Goal: Task Accomplishment & Management: Manage account settings

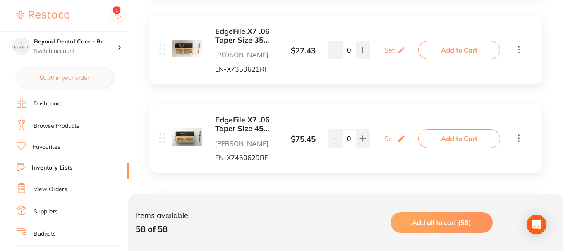
scroll to position [2455, 0]
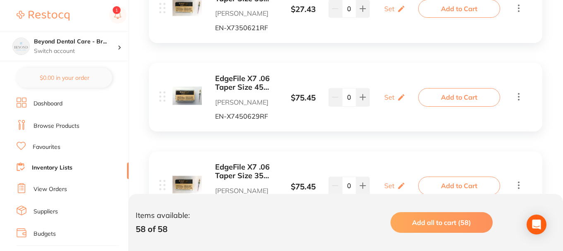
click at [518, 99] on icon at bounding box center [519, 96] width 10 height 10
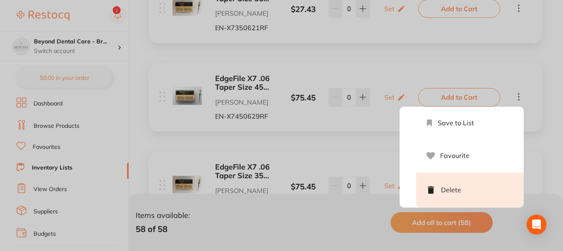
click at [467, 198] on li "Delete" at bounding box center [470, 190] width 108 height 35
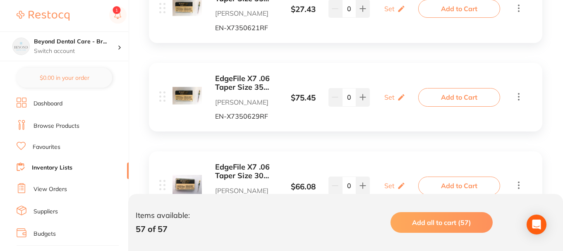
scroll to position [2496, 0]
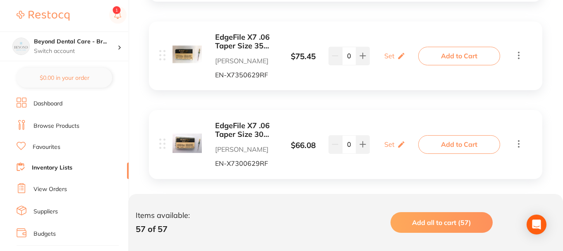
drag, startPoint x: 257, startPoint y: 48, endPoint x: 252, endPoint y: 150, distance: 101.9
click at [252, 152] on div "ADM Odontostand Endofoam Replacement PVP Adam Dental EOSPVP $ 51.32 10 / 50 0 1…" at bounding box center [346, 237] width 410 height 5056
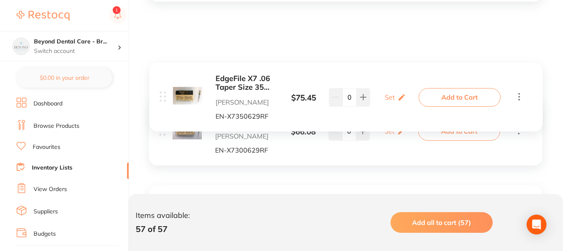
scroll to position [2496, 0]
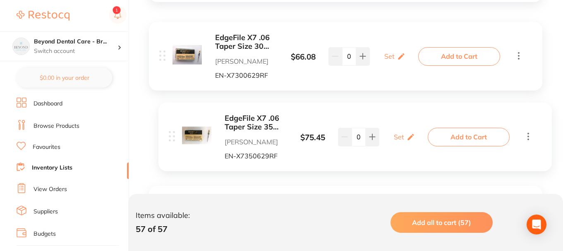
drag, startPoint x: 160, startPoint y: 55, endPoint x: 185, endPoint y: 123, distance: 72.1
click at [168, 134] on div "ADM Odontostand Endofoam Replacement PVP Adam Dental EOSPVP $ 51.32 10 / 50 0 1…" at bounding box center [346, 237] width 410 height 5056
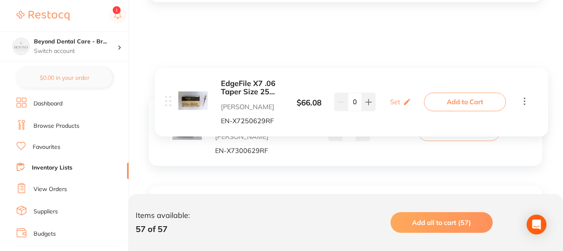
scroll to position [2454, 0]
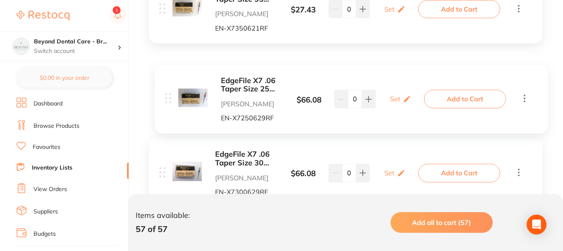
drag, startPoint x: 159, startPoint y: 111, endPoint x: 165, endPoint y: 96, distance: 15.8
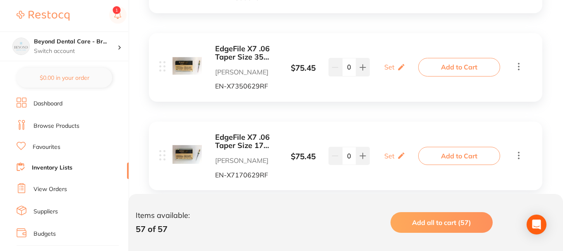
scroll to position [2661, 0]
drag, startPoint x: 248, startPoint y: 105, endPoint x: 228, endPoint y: 109, distance: 20.2
click at [245, 95] on div "ADM Odontostand Endofoam Replacement PVP Adam Dental EOSPVP $ 51.32 10 / 50 0 1…" at bounding box center [346, 72] width 410 height 5056
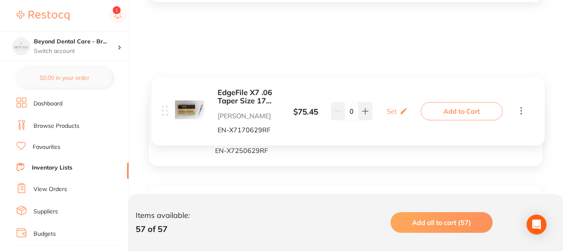
scroll to position [2413, 0]
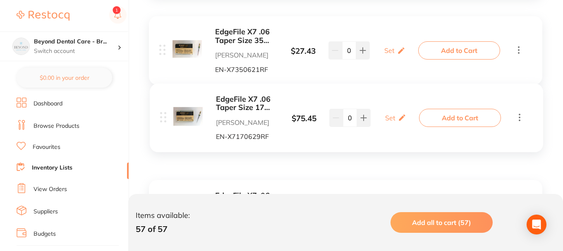
drag, startPoint x: 164, startPoint y: 156, endPoint x: 165, endPoint y: 116, distance: 40.2
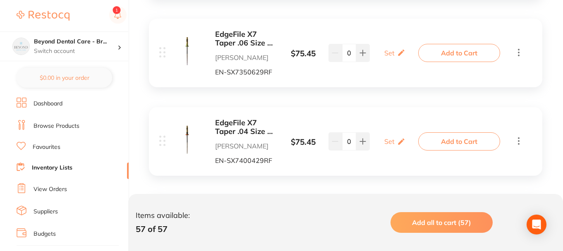
scroll to position [2868, 0]
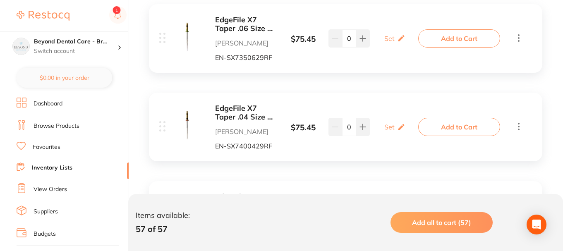
click at [520, 127] on icon at bounding box center [519, 126] width 10 height 10
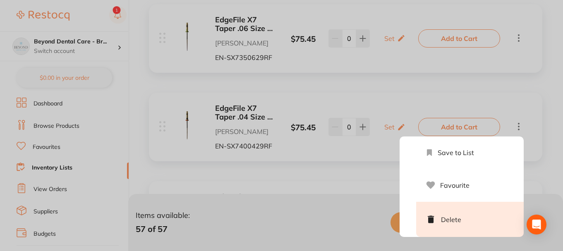
click at [445, 214] on li "Delete" at bounding box center [470, 219] width 108 height 35
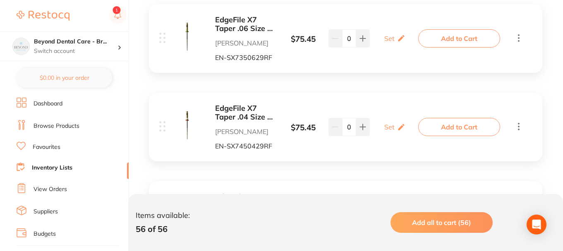
click at [518, 129] on icon at bounding box center [519, 126] width 10 height 10
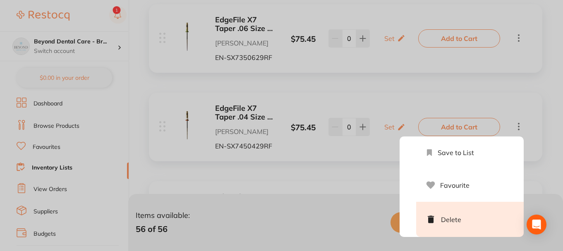
click at [452, 216] on li "Delete" at bounding box center [470, 219] width 108 height 35
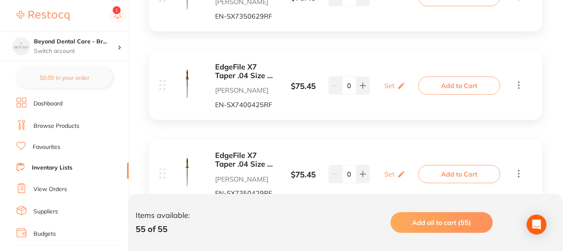
scroll to position [2951, 0]
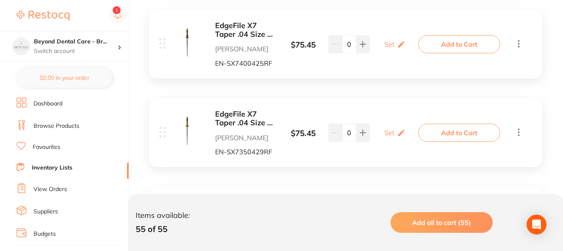
click at [517, 44] on icon at bounding box center [519, 43] width 10 height 10
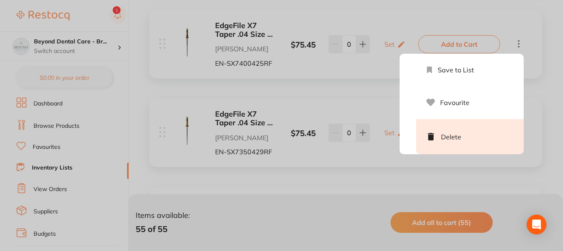
click at [462, 145] on li "Delete" at bounding box center [470, 136] width 108 height 35
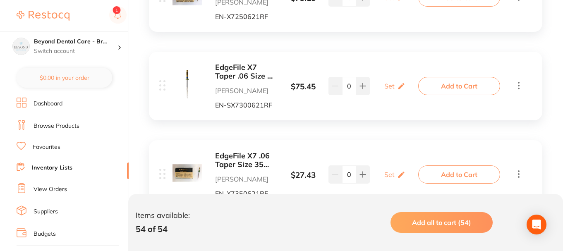
scroll to position [2247, 0]
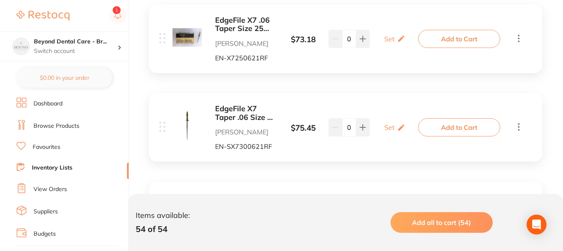
click at [522, 39] on icon at bounding box center [519, 38] width 10 height 10
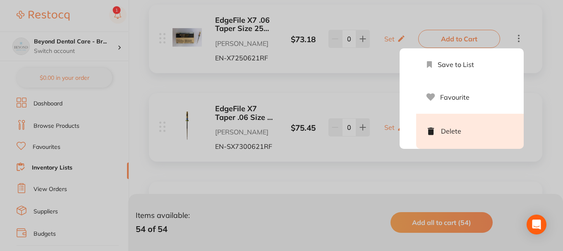
click at [469, 127] on li "Delete" at bounding box center [470, 131] width 108 height 35
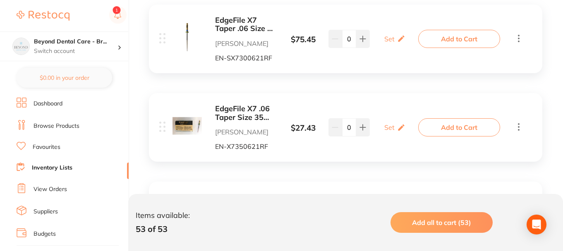
click at [521, 38] on icon at bounding box center [519, 38] width 10 height 10
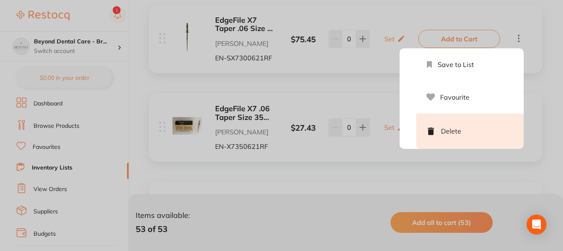
click at [450, 120] on li "Delete" at bounding box center [470, 131] width 108 height 35
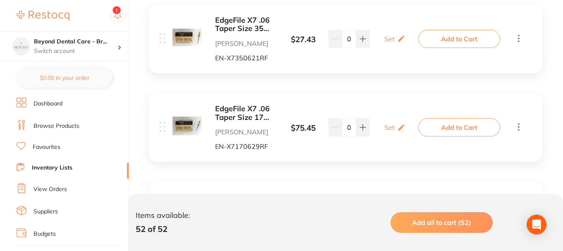
click at [523, 35] on icon at bounding box center [519, 38] width 10 height 10
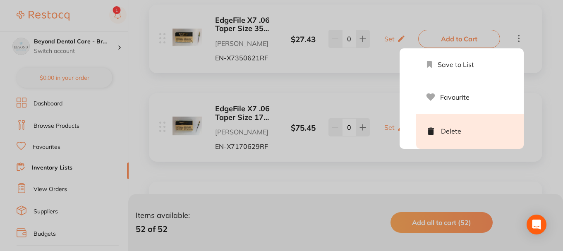
click at [441, 122] on li "Delete" at bounding box center [470, 131] width 108 height 35
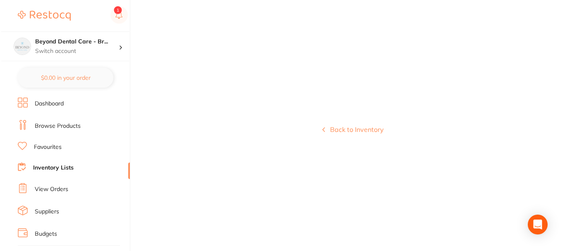
scroll to position [0, 0]
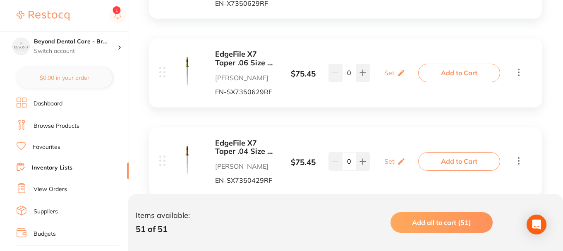
scroll to position [3175, 0]
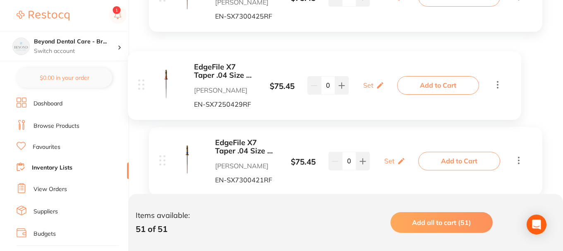
drag, startPoint x: 270, startPoint y: 106, endPoint x: 262, endPoint y: 104, distance: 8.0
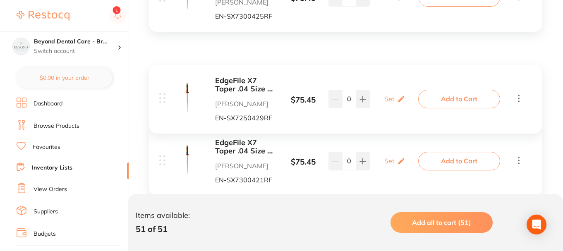
click at [245, 100] on p "[PERSON_NAME]" at bounding box center [246, 103] width 62 height 7
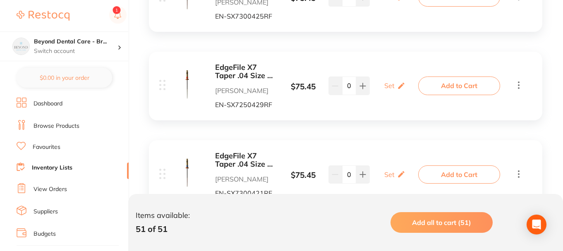
click at [243, 76] on b "EdgeFile X7 Taper .04 Size 25 29 mm Sterile Pack of 6" at bounding box center [246, 71] width 62 height 17
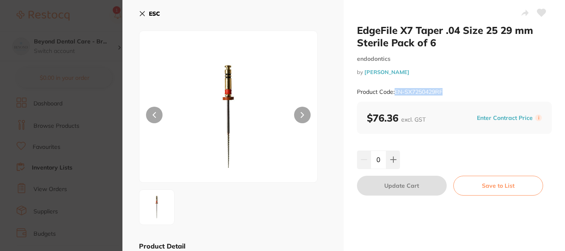
drag, startPoint x: 443, startPoint y: 91, endPoint x: 396, endPoint y: 91, distance: 47.2
click at [396, 91] on small "Product Code: EN-SX7250429RF" at bounding box center [400, 92] width 86 height 7
copy small "EN-SX7250429RF"
click at [53, 129] on section "EdgeFile X7 Taper .04 Size 25 29 mm Sterile Pack of 6 endodontics by Henry Sche…" at bounding box center [282, 125] width 565 height 251
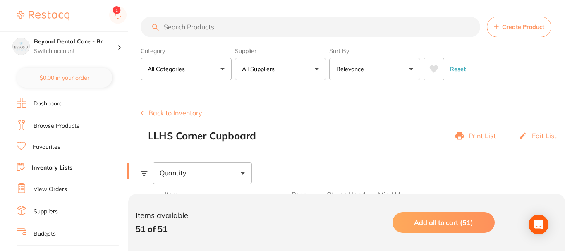
click at [56, 125] on link "Browse Products" at bounding box center [57, 126] width 46 height 8
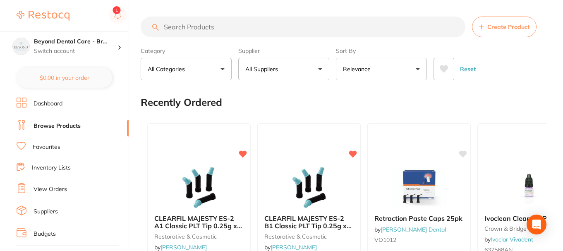
click at [235, 27] on input "search" at bounding box center [303, 27] width 325 height 21
paste input "EN-SX7250429RF"
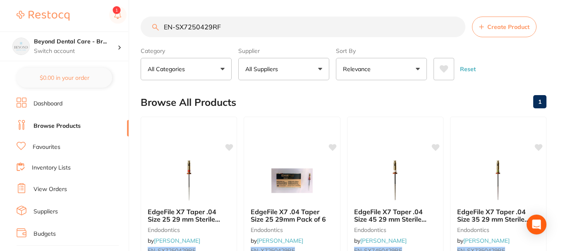
click at [205, 27] on input "EN-SX7250429RF" at bounding box center [303, 27] width 325 height 21
click at [212, 28] on input "EN-SX7250629RF" at bounding box center [304, 27] width 327 height 21
click at [191, 26] on input "EN-SX7250625RF" at bounding box center [303, 27] width 325 height 21
click at [183, 27] on input "EN-SX7250625RF" at bounding box center [303, 27] width 325 height 21
click at [192, 27] on input "EN-SX7250625RF" at bounding box center [303, 27] width 325 height 21
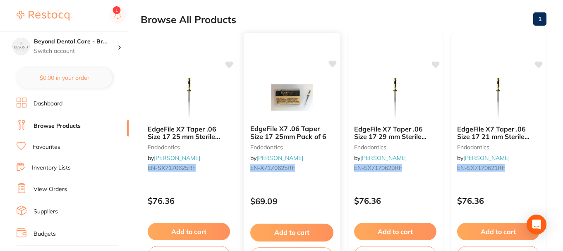
scroll to position [124, 0]
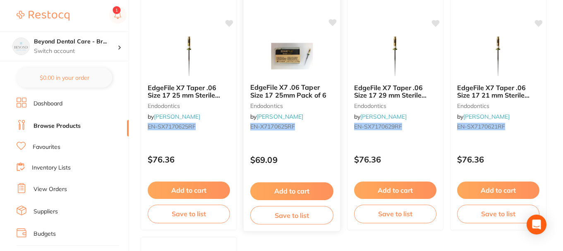
type input "EN-SX7170625RF"
click at [296, 215] on button "Save to list" at bounding box center [291, 215] width 83 height 19
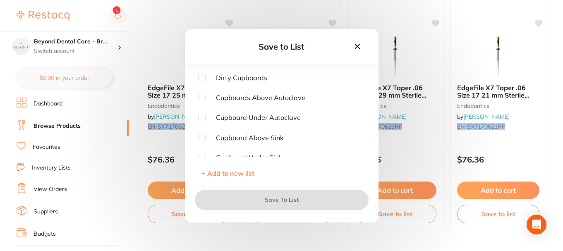
click at [356, 42] on icon at bounding box center [357, 46] width 9 height 9
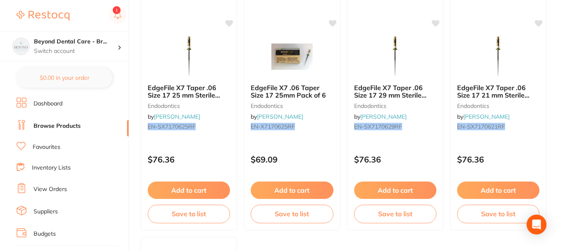
click at [63, 166] on link "Inventory Lists" at bounding box center [51, 168] width 39 height 8
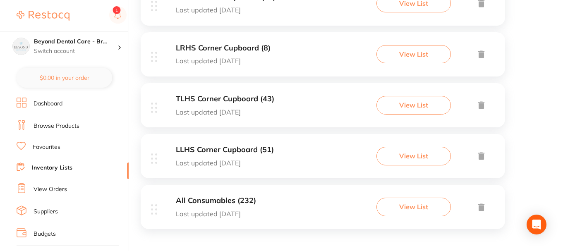
scroll to position [498, 0]
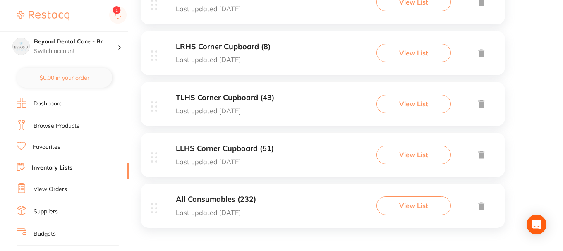
click at [292, 150] on div "LLHS Corner Cupboard (51) Last updated today View List" at bounding box center [323, 155] width 365 height 44
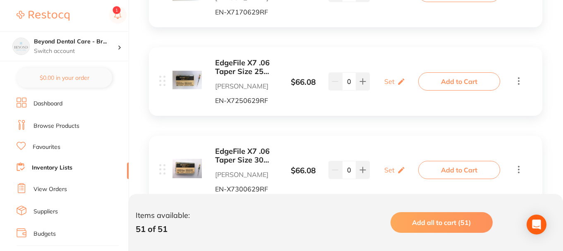
scroll to position [2252, 0]
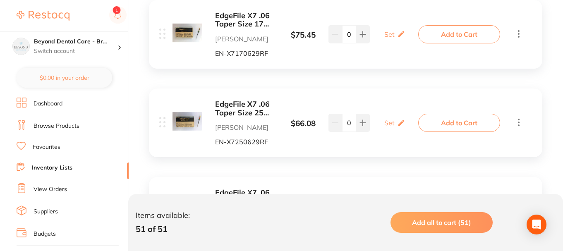
click at [518, 34] on icon at bounding box center [519, 34] width 10 height 10
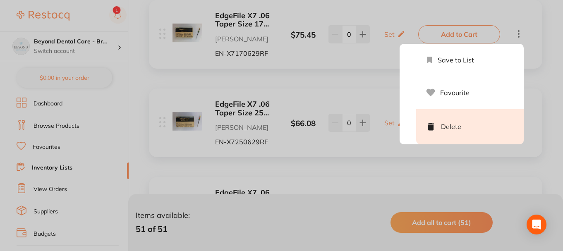
click at [480, 130] on li "Delete" at bounding box center [470, 126] width 108 height 35
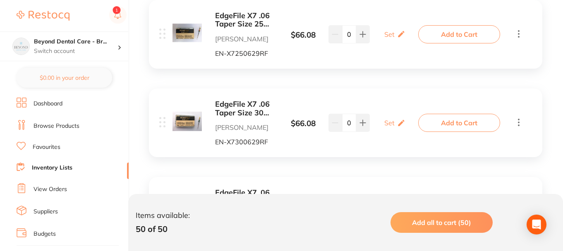
click at [517, 33] on icon at bounding box center [519, 34] width 10 height 10
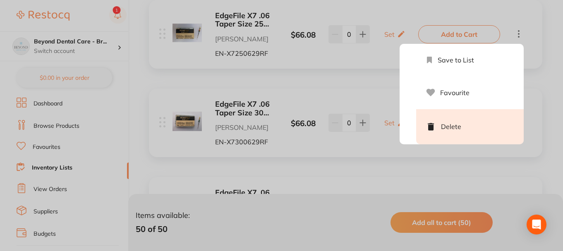
click at [463, 121] on li "Delete" at bounding box center [470, 126] width 108 height 35
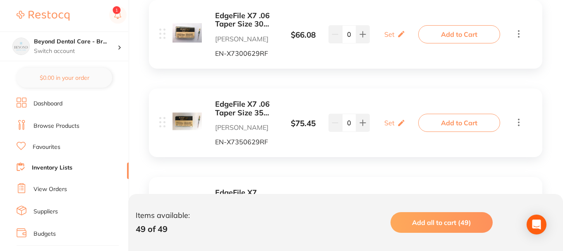
click at [519, 34] on icon at bounding box center [519, 33] width 2 height 7
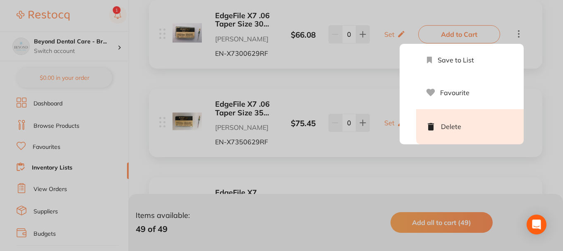
drag, startPoint x: 473, startPoint y: 124, endPoint x: 472, endPoint y: 118, distance: 5.9
click at [473, 124] on li "Delete" at bounding box center [470, 126] width 108 height 35
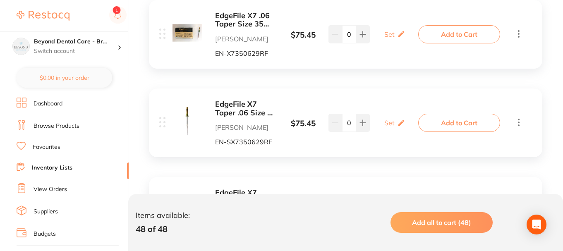
click at [518, 31] on icon at bounding box center [519, 34] width 10 height 10
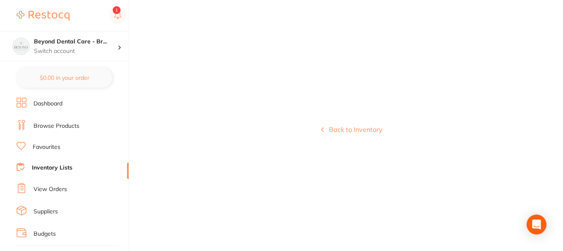
scroll to position [0, 0]
click at [57, 167] on link "Inventory Lists" at bounding box center [52, 168] width 41 height 8
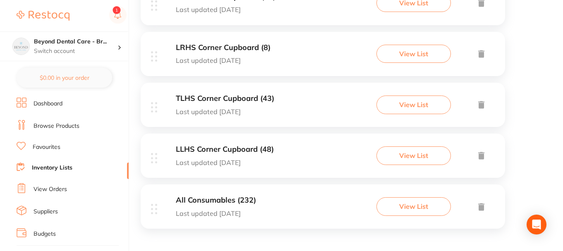
scroll to position [498, 0]
click at [307, 147] on div "LLHS Corner Cupboard (48) Last updated today View List" at bounding box center [323, 155] width 365 height 44
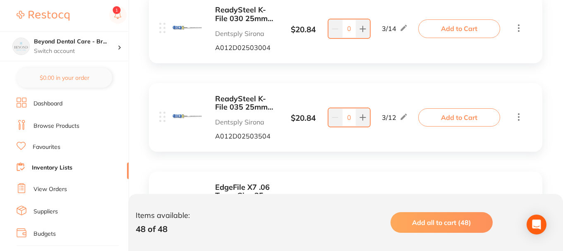
scroll to position [2300, 0]
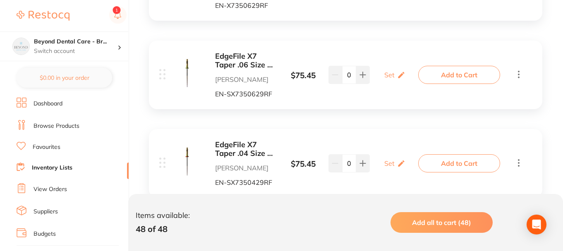
click at [522, 72] on icon at bounding box center [519, 74] width 10 height 10
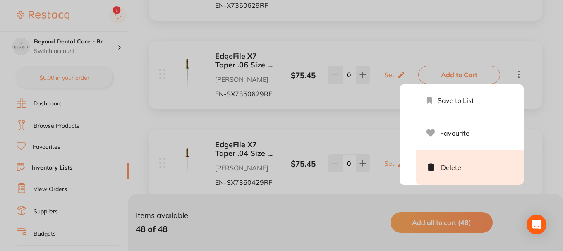
click at [463, 168] on li "Delete" at bounding box center [470, 167] width 108 height 35
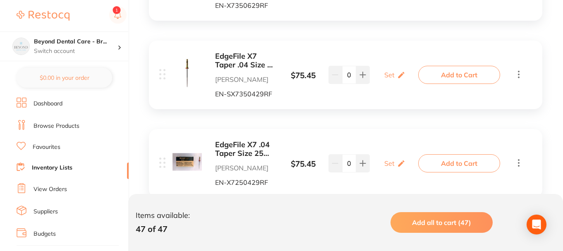
click at [521, 76] on icon at bounding box center [519, 74] width 10 height 10
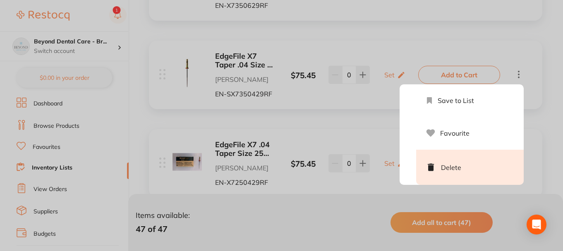
click at [476, 166] on li "Delete" at bounding box center [470, 167] width 108 height 35
click at [466, 173] on li "Delete" at bounding box center [470, 167] width 108 height 35
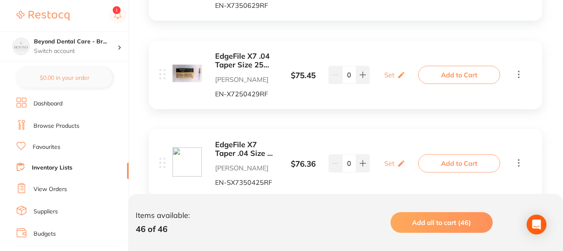
click at [519, 74] on icon at bounding box center [519, 74] width 2 height 7
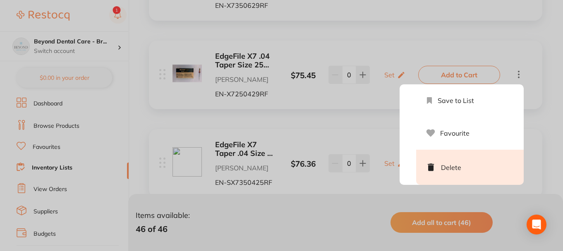
click at [448, 168] on li "Delete" at bounding box center [470, 167] width 108 height 35
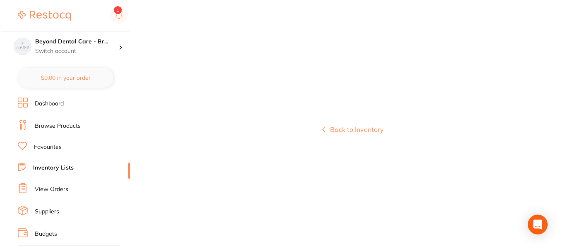
scroll to position [0, 0]
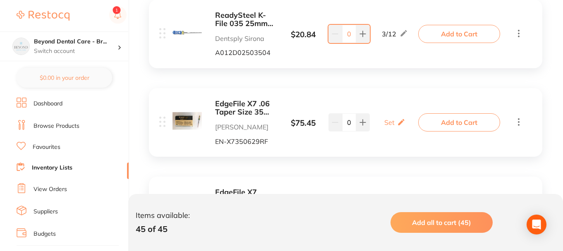
scroll to position [2185, 0]
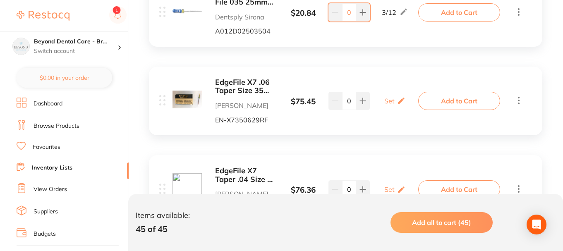
click at [517, 102] on icon at bounding box center [519, 100] width 10 height 10
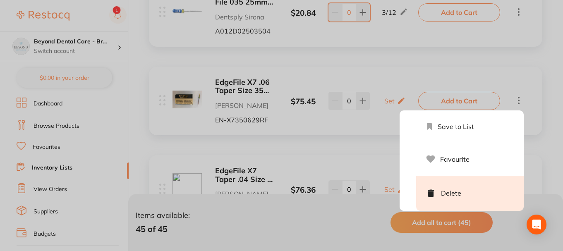
click at [460, 189] on li "Delete" at bounding box center [470, 193] width 108 height 35
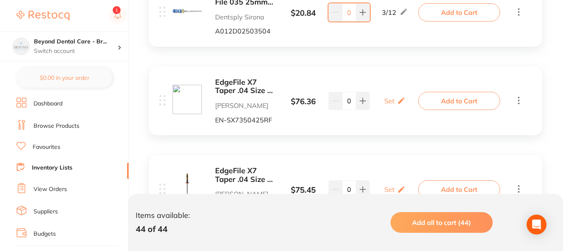
click at [521, 98] on icon at bounding box center [519, 100] width 10 height 10
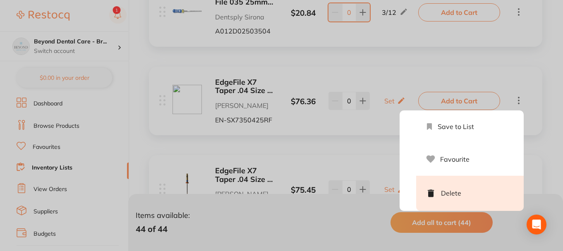
click at [464, 197] on li "Delete" at bounding box center [470, 193] width 108 height 35
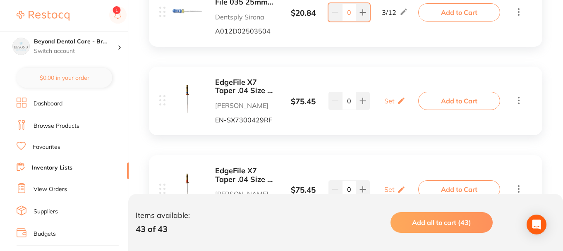
click at [523, 100] on icon at bounding box center [519, 100] width 10 height 10
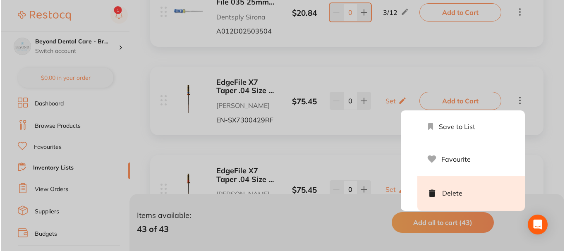
scroll to position [0, 0]
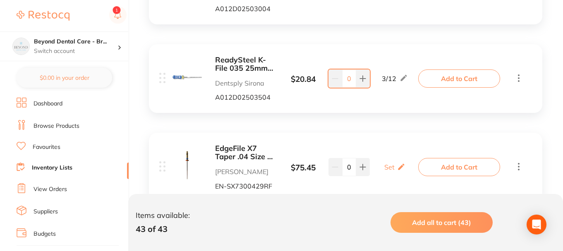
scroll to position [2166, 0]
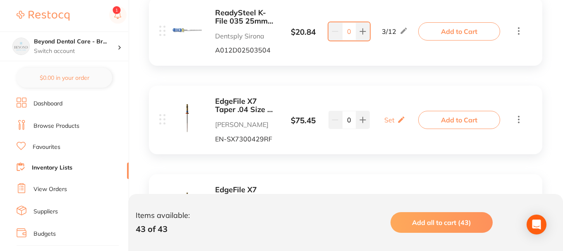
click at [520, 120] on icon at bounding box center [519, 119] width 10 height 10
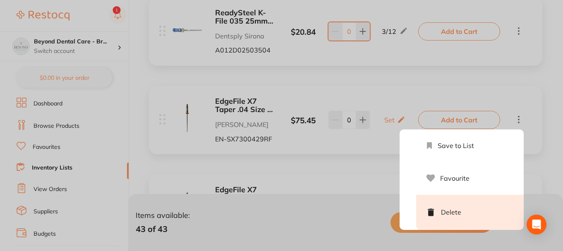
click at [459, 219] on li "Delete" at bounding box center [470, 212] width 108 height 35
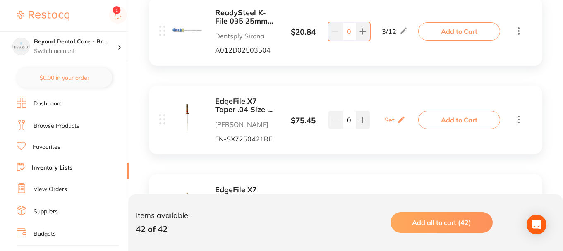
scroll to position [2208, 0]
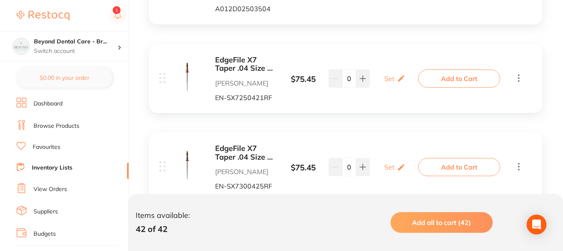
click at [517, 77] on icon at bounding box center [519, 78] width 10 height 10
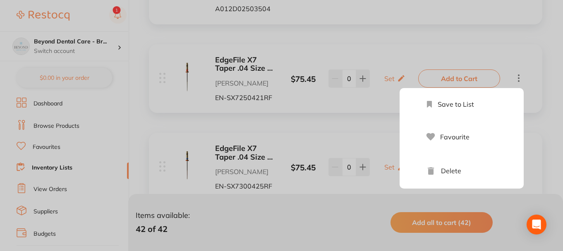
drag, startPoint x: 471, startPoint y: 182, endPoint x: 493, endPoint y: 147, distance: 41.6
click at [471, 182] on li "Delete" at bounding box center [470, 171] width 108 height 35
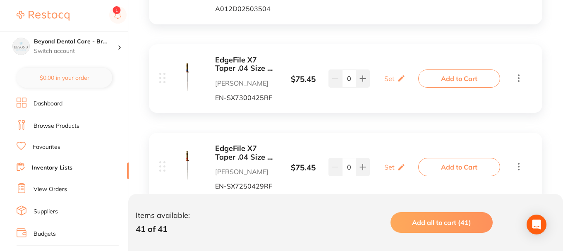
click at [518, 79] on icon at bounding box center [519, 78] width 10 height 10
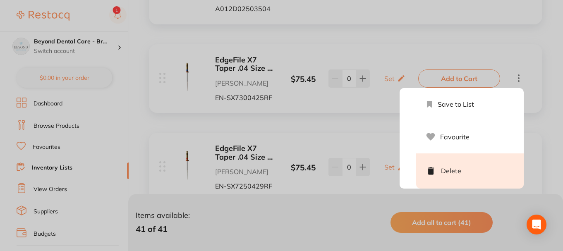
click at [478, 162] on li "Delete" at bounding box center [470, 171] width 108 height 35
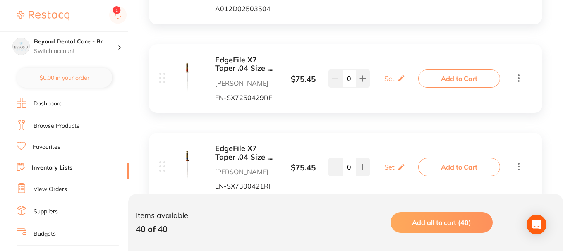
click at [520, 82] on icon at bounding box center [519, 78] width 10 height 10
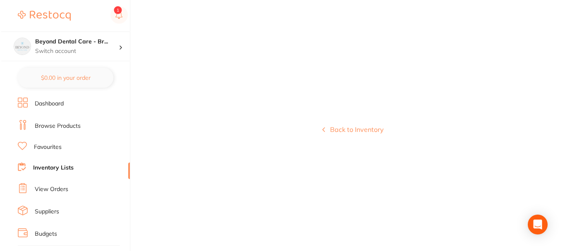
scroll to position [0, 0]
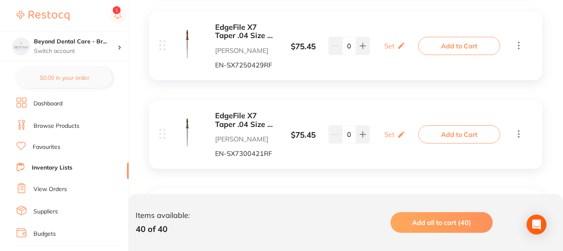
scroll to position [2253, 0]
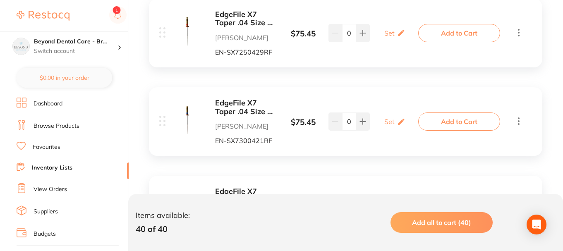
click at [519, 35] on icon at bounding box center [519, 32] width 2 height 7
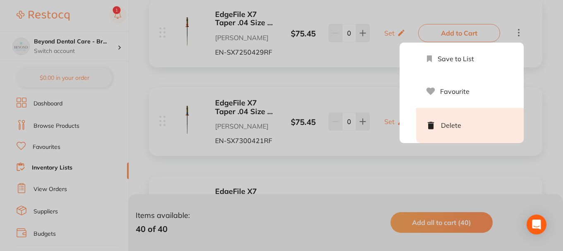
click at [487, 124] on li "Delete" at bounding box center [470, 125] width 108 height 35
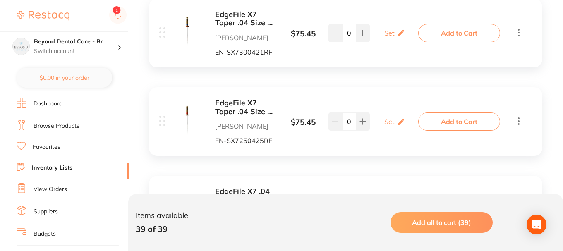
click at [519, 34] on icon at bounding box center [519, 32] width 10 height 10
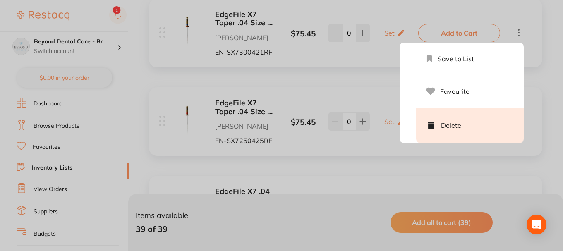
click at [484, 118] on li "Delete" at bounding box center [470, 125] width 108 height 35
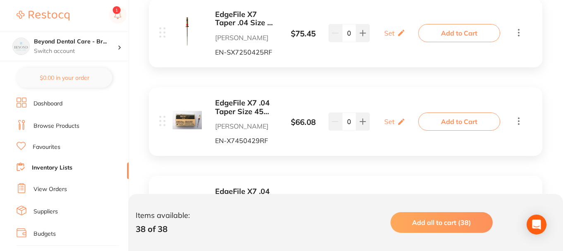
click at [519, 33] on icon at bounding box center [519, 32] width 2 height 7
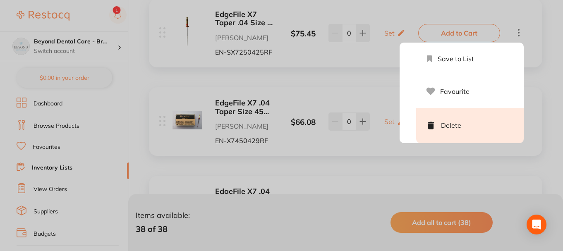
click at [488, 126] on li "Delete" at bounding box center [470, 125] width 108 height 35
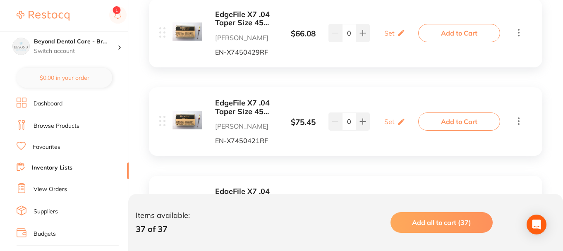
click at [522, 33] on icon at bounding box center [519, 32] width 10 height 10
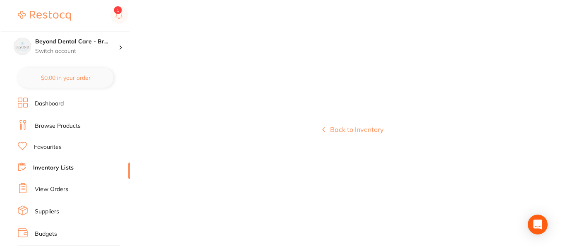
scroll to position [0, 0]
click at [484, 126] on div "Back to Inventory" at bounding box center [353, 125] width 425 height 251
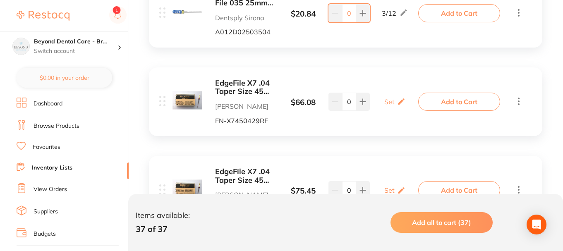
scroll to position [2208, 0]
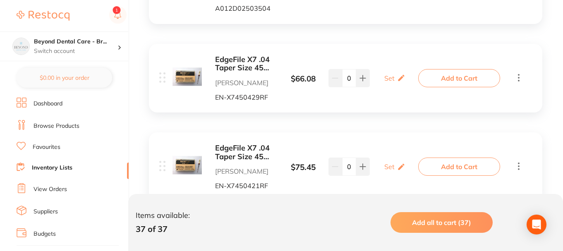
click at [518, 77] on icon at bounding box center [519, 77] width 10 height 10
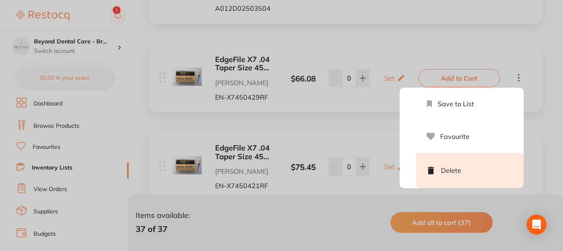
click at [502, 160] on li "Delete" at bounding box center [470, 170] width 108 height 35
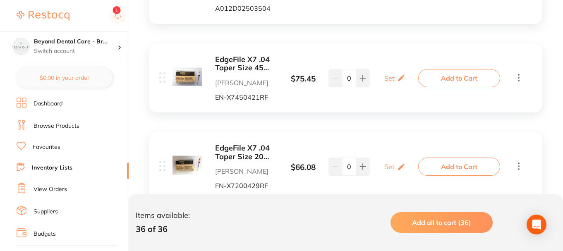
click at [523, 75] on icon at bounding box center [519, 77] width 10 height 10
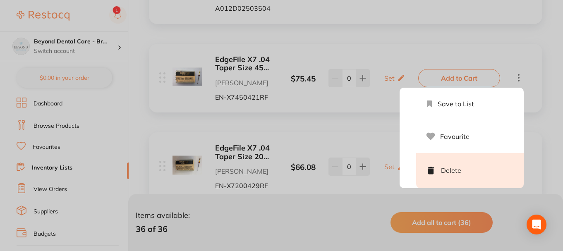
click at [484, 162] on li "Delete" at bounding box center [470, 170] width 108 height 35
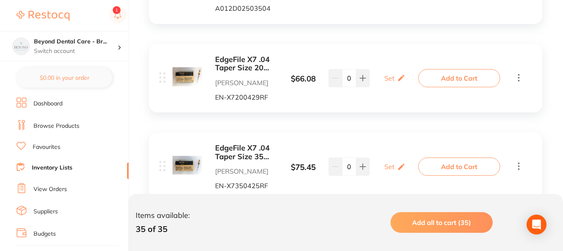
click at [514, 82] on icon at bounding box center [519, 77] width 10 height 10
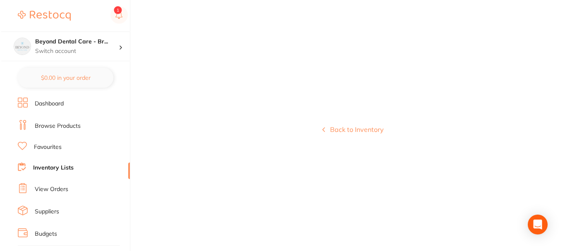
scroll to position [0, 0]
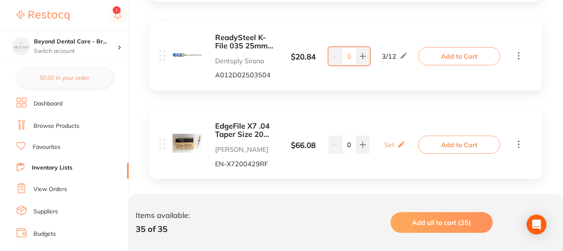
scroll to position [2247, 0]
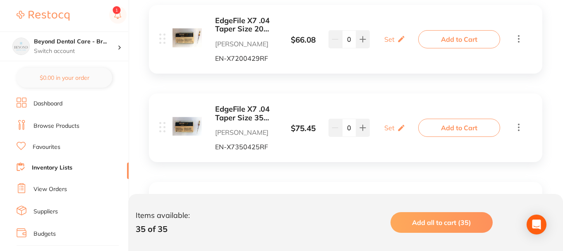
click at [519, 34] on icon at bounding box center [519, 39] width 10 height 10
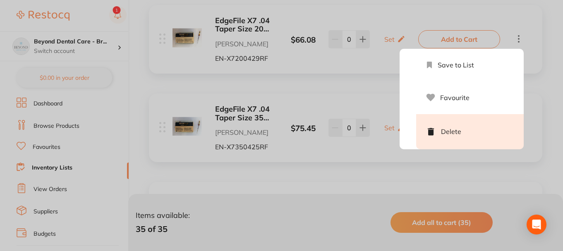
click at [492, 123] on li "Delete" at bounding box center [470, 131] width 108 height 35
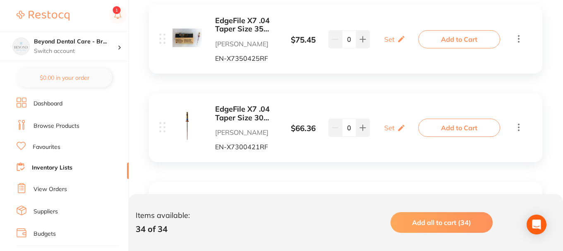
click at [512, 129] on div "Add to Cart" at bounding box center [472, 128] width 103 height 18
click at [521, 130] on icon at bounding box center [519, 127] width 10 height 10
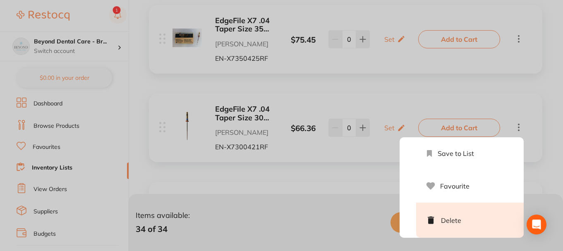
click at [459, 211] on li "Delete" at bounding box center [470, 220] width 108 height 35
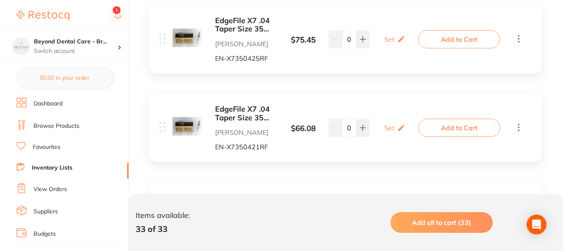
click at [521, 40] on icon at bounding box center [519, 39] width 10 height 10
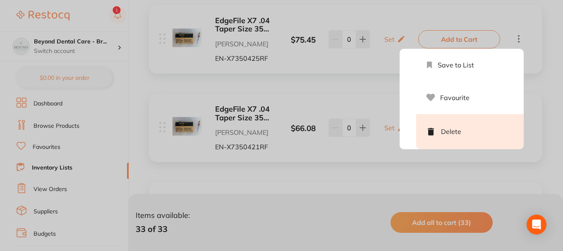
click at [492, 137] on li "Delete" at bounding box center [470, 131] width 108 height 35
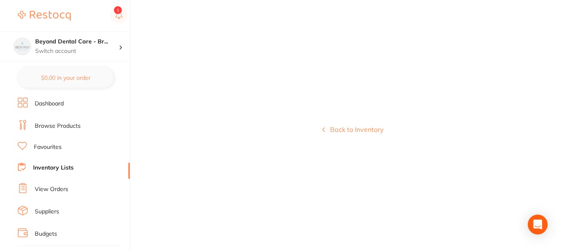
scroll to position [0, 0]
click at [519, 129] on div "Back to Inventory" at bounding box center [353, 125] width 425 height 251
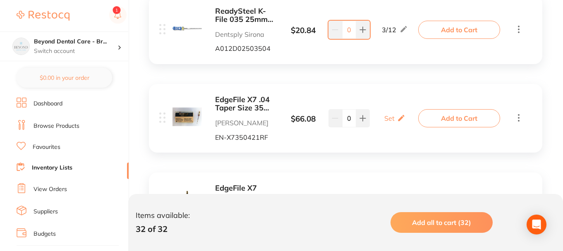
scroll to position [2204, 0]
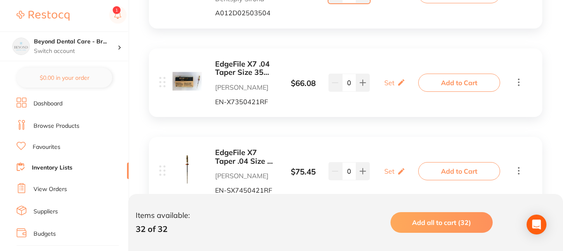
click at [519, 84] on icon at bounding box center [519, 82] width 2 height 7
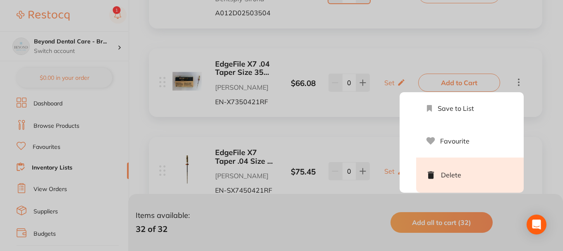
click at [493, 182] on li "Delete" at bounding box center [470, 175] width 108 height 35
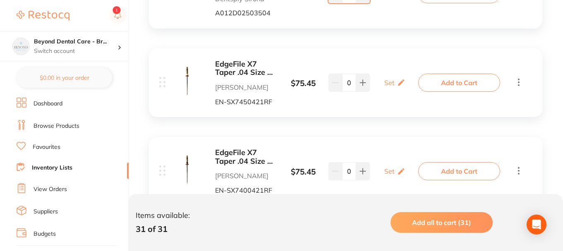
click at [518, 174] on icon at bounding box center [519, 171] width 10 height 10
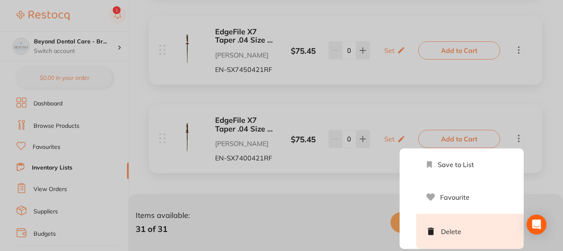
scroll to position [2245, 0]
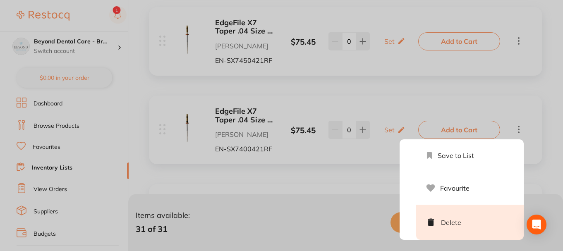
click at [468, 220] on li "Delete" at bounding box center [470, 222] width 108 height 35
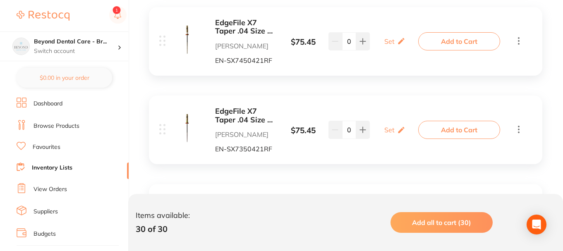
click at [519, 38] on icon at bounding box center [519, 40] width 2 height 7
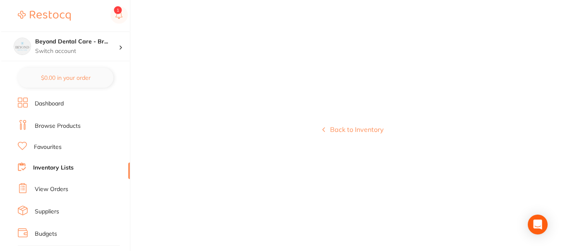
scroll to position [0, 0]
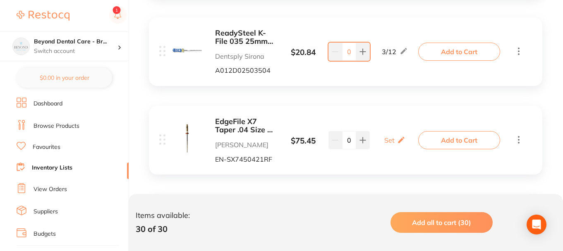
scroll to position [2175, 0]
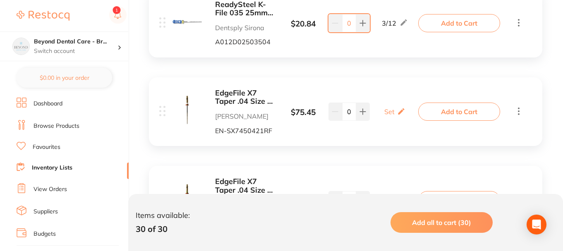
click at [519, 112] on icon at bounding box center [519, 111] width 10 height 10
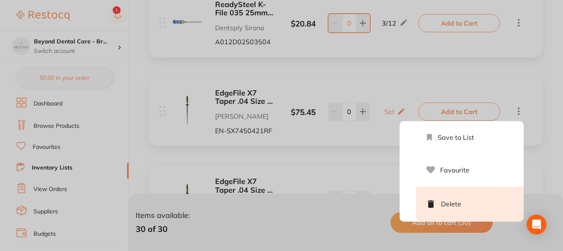
click at [480, 205] on li "Delete" at bounding box center [470, 204] width 108 height 35
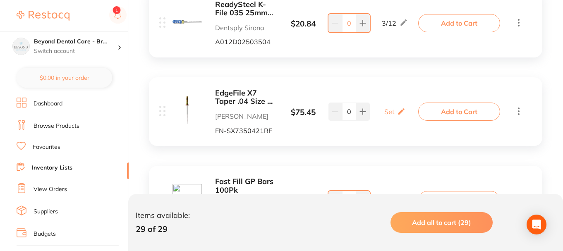
scroll to position [2257, 0]
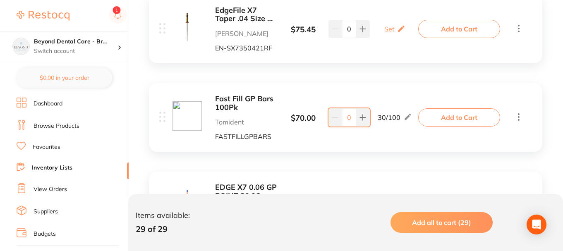
click at [519, 32] on icon at bounding box center [519, 28] width 10 height 10
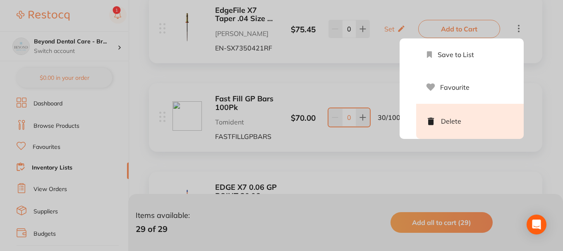
click at [494, 122] on li "Delete" at bounding box center [470, 121] width 108 height 35
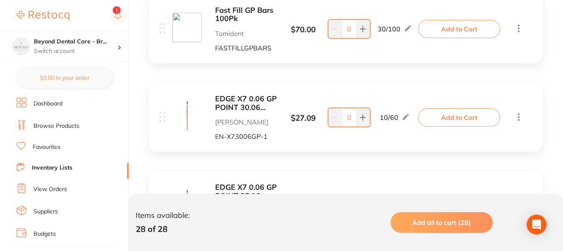
scroll to position [0, 0]
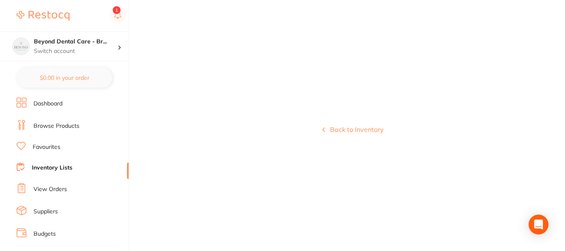
click at [53, 168] on link "Inventory Lists" at bounding box center [52, 168] width 41 height 8
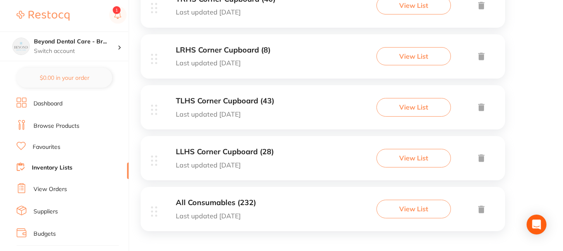
scroll to position [498, 0]
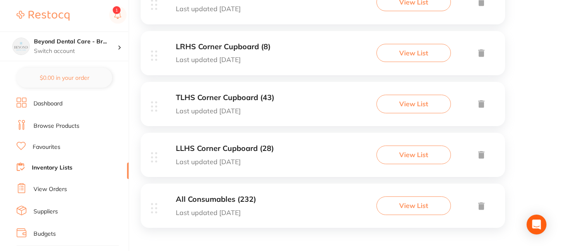
click at [270, 156] on div "LLHS Corner Cupboard (28) Last updated today" at bounding box center [225, 154] width 98 height 21
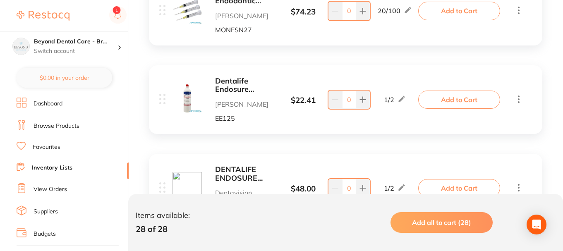
scroll to position [497, 0]
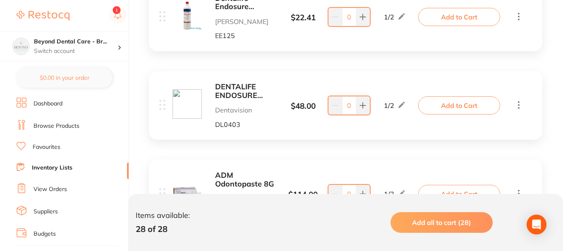
click at [62, 127] on link "Browse Products" at bounding box center [57, 126] width 46 height 8
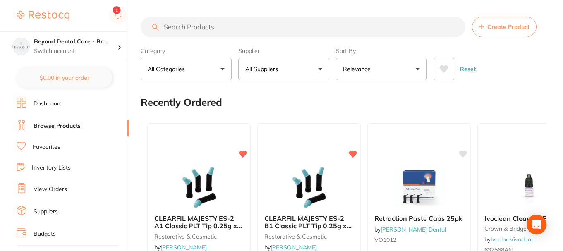
click at [238, 28] on input "search" at bounding box center [303, 27] width 325 height 21
paste input "EN-SX7250429RF"
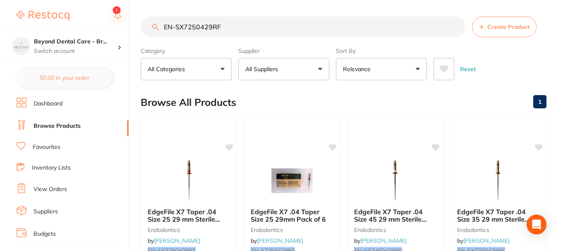
click at [195, 26] on input "EN-SX7250429RF" at bounding box center [303, 27] width 325 height 21
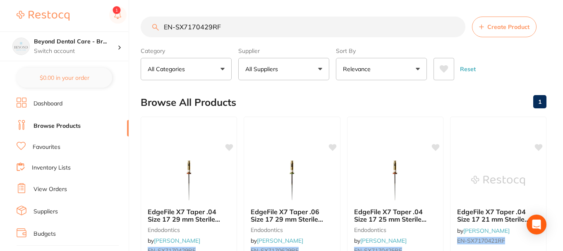
click at [200, 28] on input "EN-SX7170429RF" at bounding box center [303, 27] width 325 height 21
click at [229, 27] on input "EN-SX7170629RF" at bounding box center [303, 27] width 325 height 21
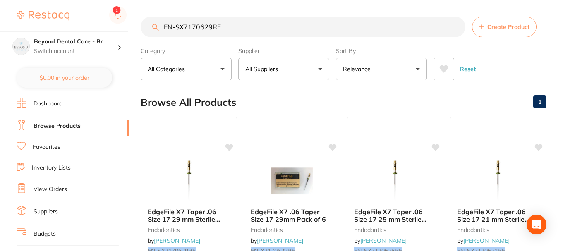
click at [209, 27] on input "EN-SX7170629RF" at bounding box center [303, 27] width 325 height 21
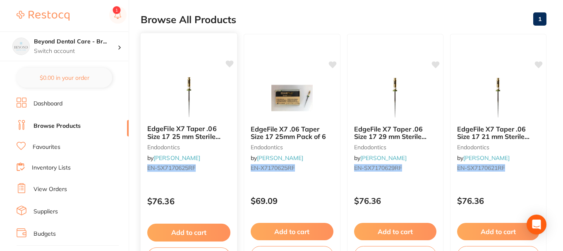
scroll to position [166, 0]
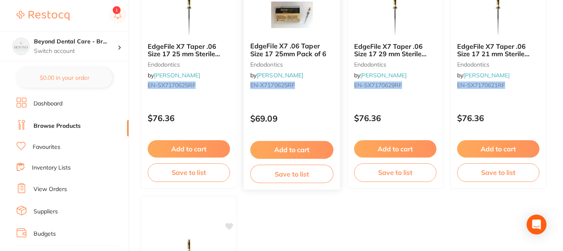
type input "EN-SX7170625RF"
click at [300, 178] on button "Save to list" at bounding box center [291, 174] width 83 height 19
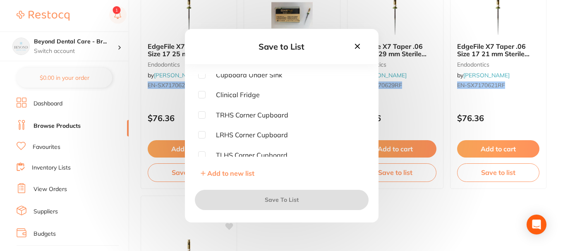
scroll to position [124, 0]
drag, startPoint x: 200, startPoint y: 134, endPoint x: 204, endPoint y: 136, distance: 4.8
click at [200, 134] on input "checkbox" at bounding box center [201, 133] width 7 height 7
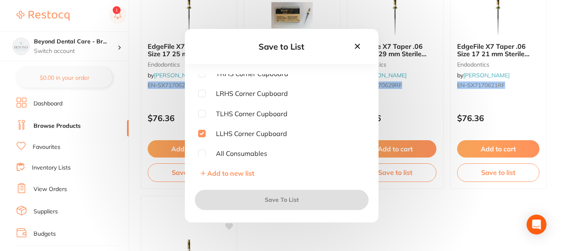
checkbox input "true"
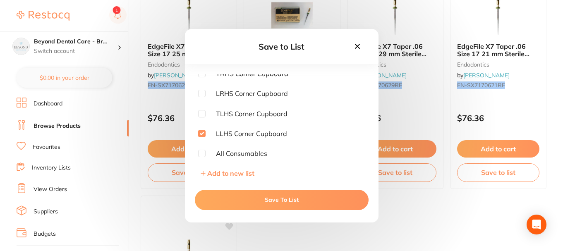
click at [261, 198] on button "Save To List" at bounding box center [282, 200] width 174 height 20
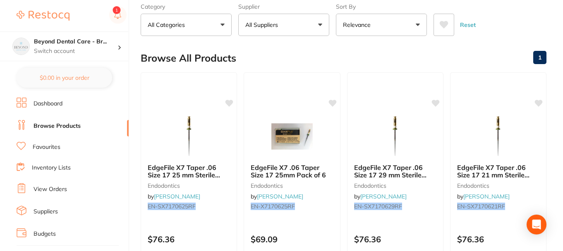
scroll to position [0, 0]
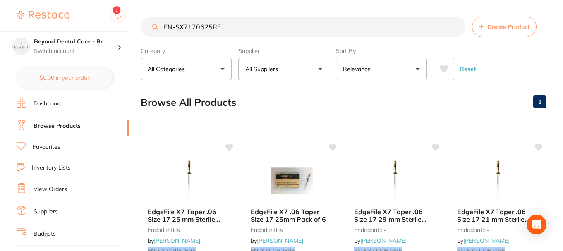
click at [196, 28] on input "EN-SX7170625RF" at bounding box center [303, 27] width 325 height 21
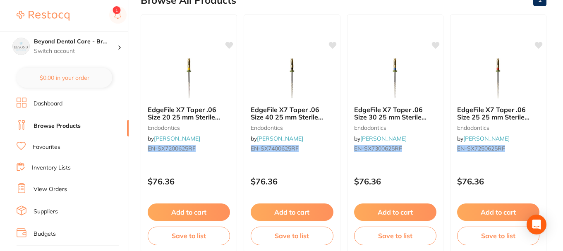
scroll to position [101, 0]
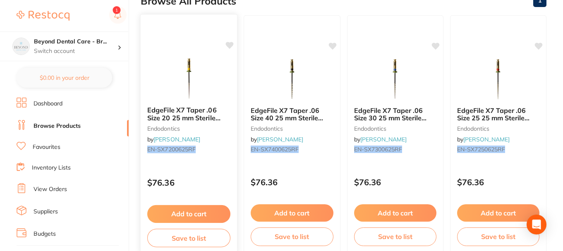
type input "EN-SX7200625RF"
click at [189, 238] on button "Save to list" at bounding box center [188, 238] width 83 height 19
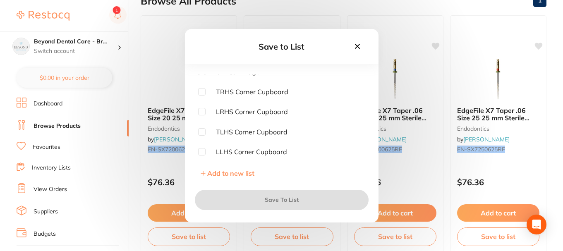
scroll to position [126, 0]
click at [205, 131] on input "checkbox" at bounding box center [201, 131] width 7 height 7
checkbox input "true"
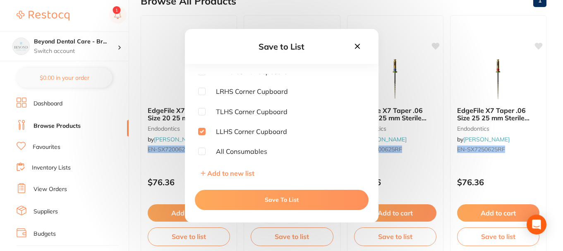
click at [227, 205] on button "Save To List" at bounding box center [282, 200] width 174 height 20
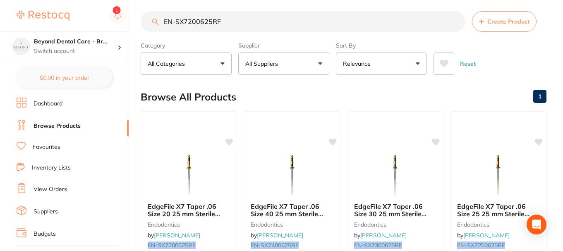
scroll to position [0, 0]
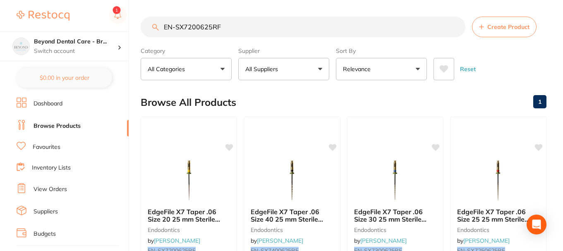
click at [197, 27] on input "EN-SX7200625RF" at bounding box center [303, 27] width 325 height 21
type input "EN-SX7250625RF"
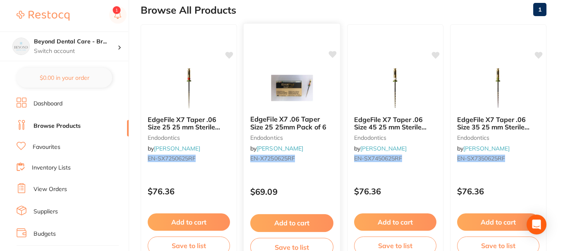
scroll to position [124, 0]
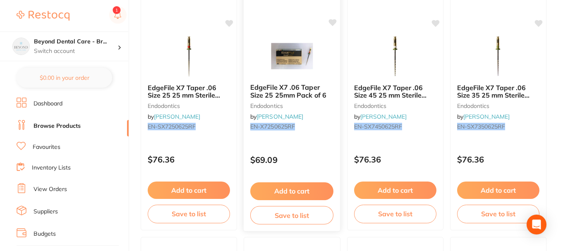
click at [286, 218] on button "Save to list" at bounding box center [291, 215] width 83 height 19
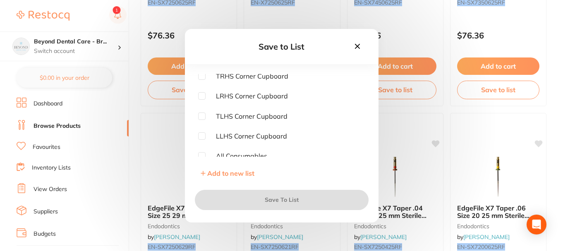
scroll to position [126, 0]
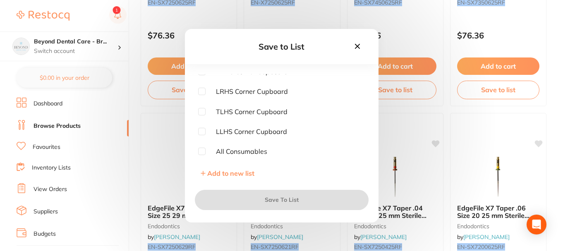
click at [205, 132] on input "checkbox" at bounding box center [201, 131] width 7 height 7
checkbox input "true"
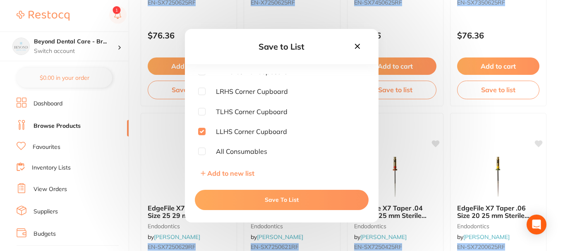
click at [264, 195] on button "Save To List" at bounding box center [282, 200] width 174 height 20
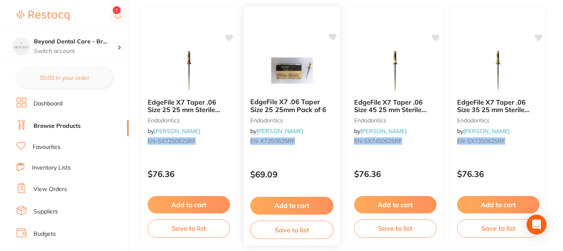
scroll to position [124, 0]
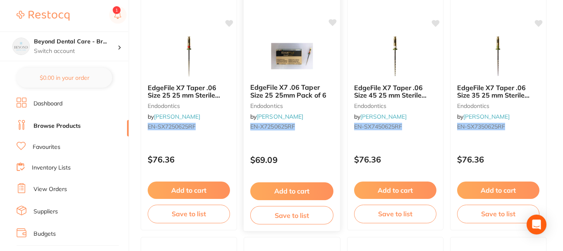
click at [284, 214] on button "Save to list" at bounding box center [291, 215] width 83 height 19
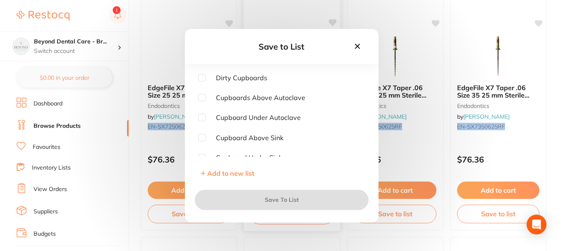
checkbox input "true"
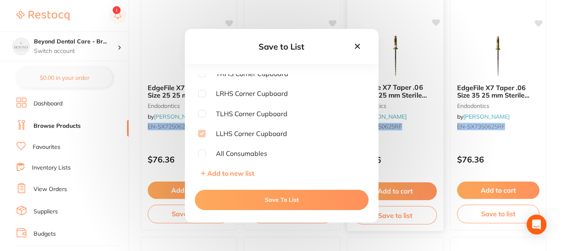
click at [358, 50] on button at bounding box center [358, 46] width 14 height 11
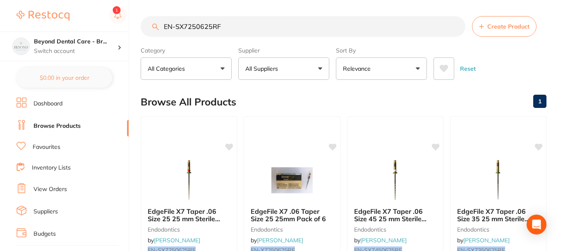
scroll to position [0, 0]
click at [196, 28] on input "EN-SX7250625RF" at bounding box center [303, 27] width 325 height 21
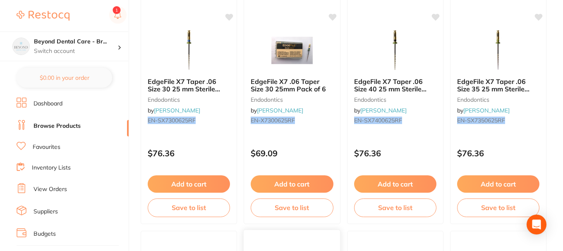
scroll to position [207, 0]
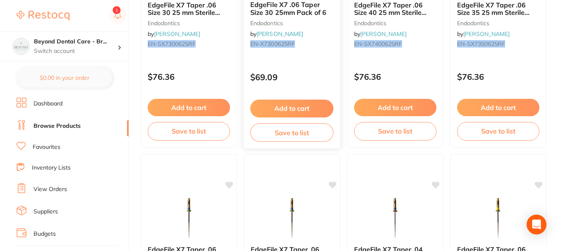
type input "EN-SX7300625RF"
click at [300, 129] on button "Save to list" at bounding box center [291, 132] width 83 height 19
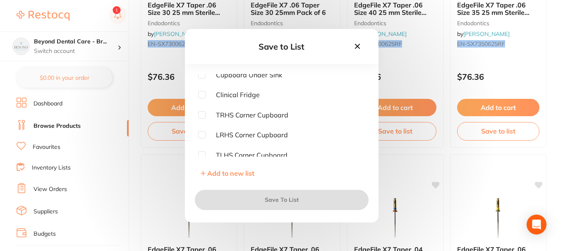
scroll to position [124, 0]
click at [203, 134] on input "checkbox" at bounding box center [201, 133] width 7 height 7
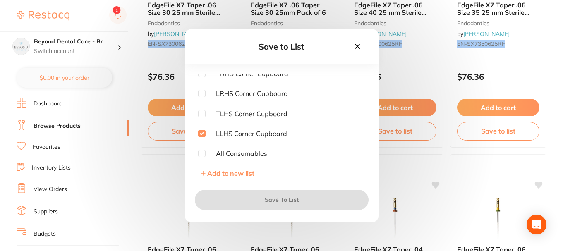
checkbox input "true"
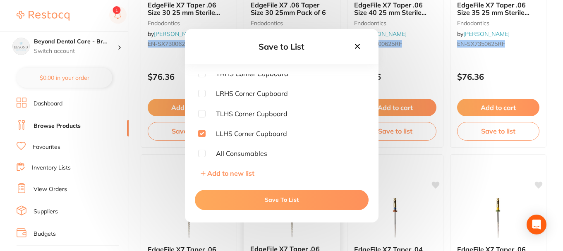
drag, startPoint x: 252, startPoint y: 205, endPoint x: 253, endPoint y: 198, distance: 7.5
click at [252, 205] on button "Save To List" at bounding box center [282, 200] width 174 height 20
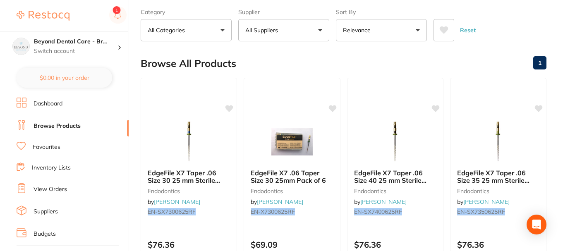
scroll to position [0, 0]
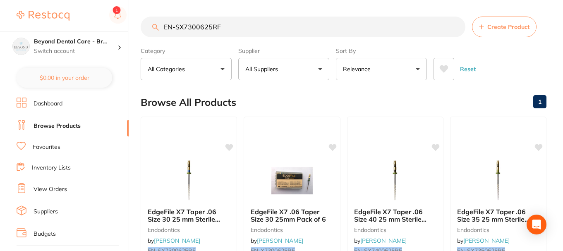
click at [194, 28] on input "EN-SX7300625RF" at bounding box center [303, 27] width 325 height 21
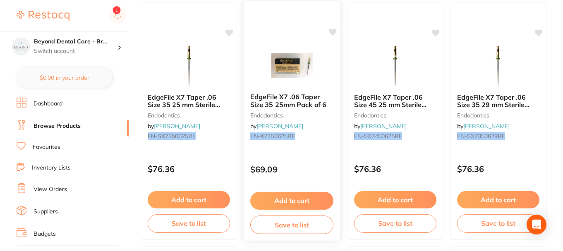
scroll to position [124, 0]
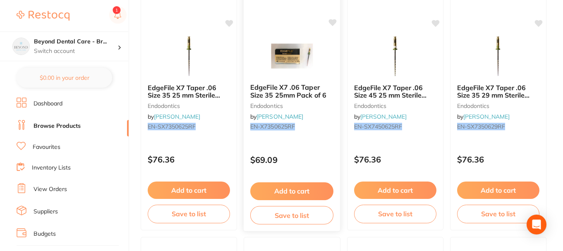
type input "EN-SX7350625RF"
click at [293, 219] on button "Save to list" at bounding box center [291, 215] width 83 height 19
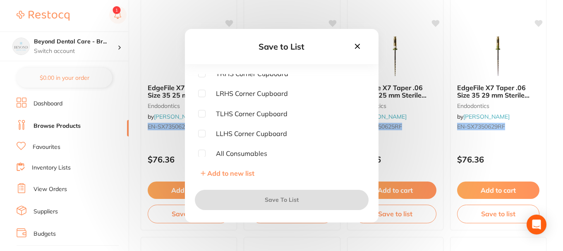
click at [202, 135] on input "checkbox" at bounding box center [201, 133] width 7 height 7
checkbox input "true"
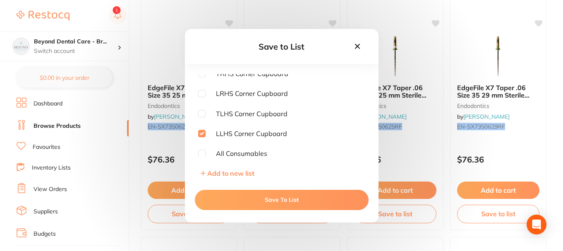
click at [246, 205] on button "Save To List" at bounding box center [282, 200] width 174 height 20
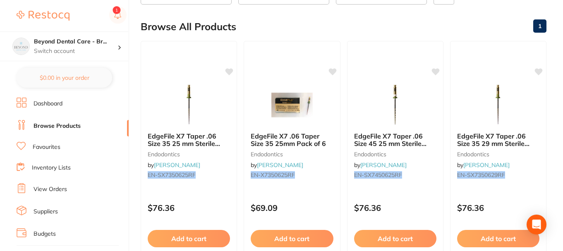
scroll to position [0, 0]
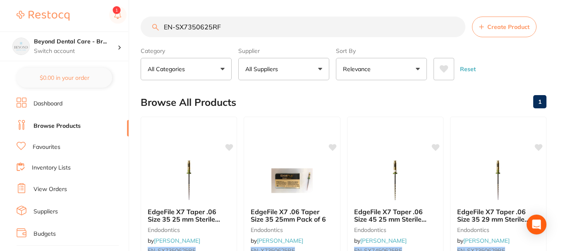
click at [202, 28] on input "EN-SX7350625RF" at bounding box center [303, 27] width 325 height 21
click at [192, 26] on input "EN-SX7350625RF" at bounding box center [303, 27] width 325 height 21
click at [196, 26] on input "EN-SX7350625RF" at bounding box center [303, 27] width 325 height 21
click at [211, 26] on input "EN-SX7350625RF" at bounding box center [303, 27] width 325 height 21
click at [195, 27] on input "EN-SX7350629RF" at bounding box center [303, 27] width 325 height 21
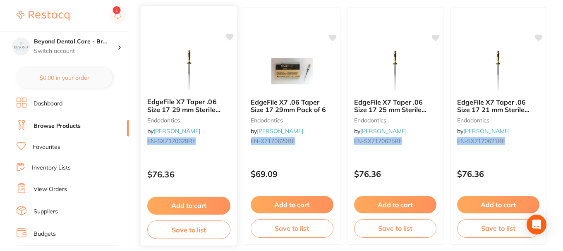
scroll to position [124, 0]
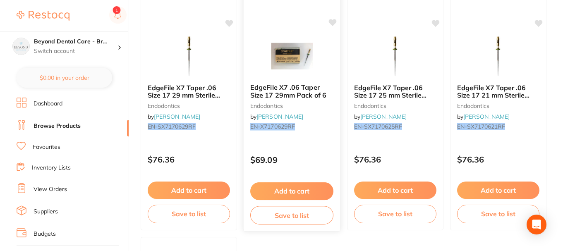
type input "EN-SX7170629RF"
click at [281, 214] on button "Save to list" at bounding box center [291, 215] width 83 height 19
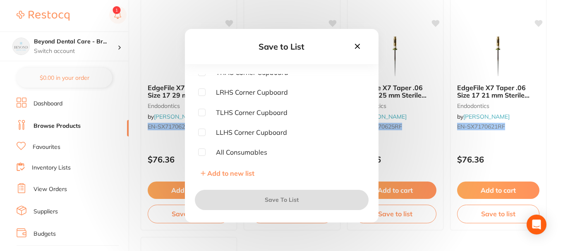
scroll to position [126, 0]
click at [204, 133] on input "checkbox" at bounding box center [201, 131] width 7 height 7
checkbox input "true"
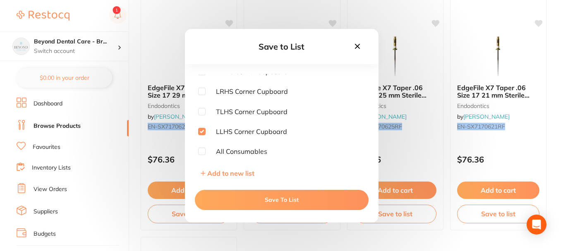
click at [233, 194] on button "Save To List" at bounding box center [282, 200] width 174 height 20
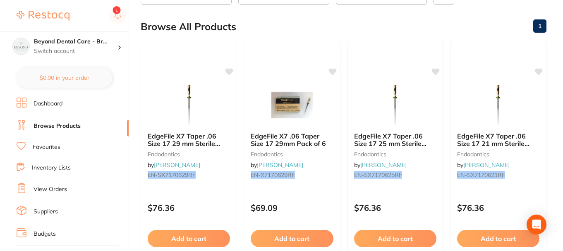
scroll to position [0, 0]
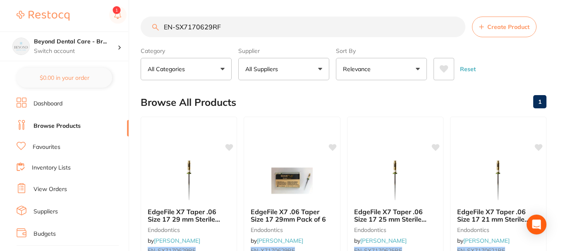
click at [196, 28] on input "EN-SX7170629RF" at bounding box center [303, 27] width 325 height 21
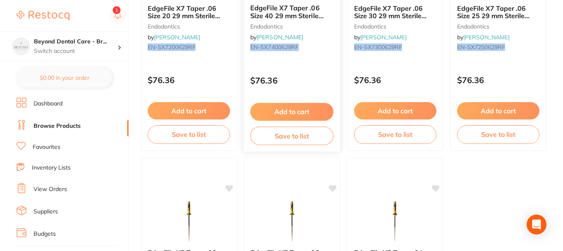
scroll to position [166, 0]
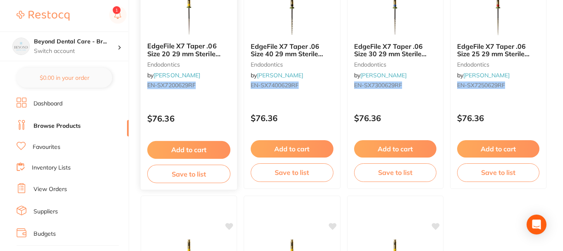
type input "EN-SX7200629RF"
click at [196, 168] on button "Save to list" at bounding box center [188, 174] width 83 height 19
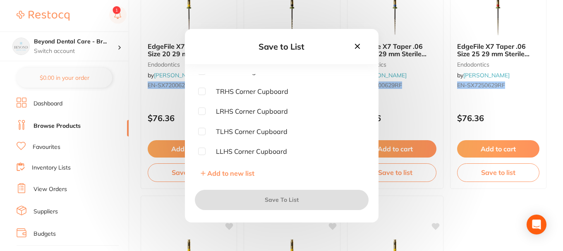
scroll to position [126, 0]
click at [204, 132] on input "checkbox" at bounding box center [201, 131] width 7 height 7
checkbox input "true"
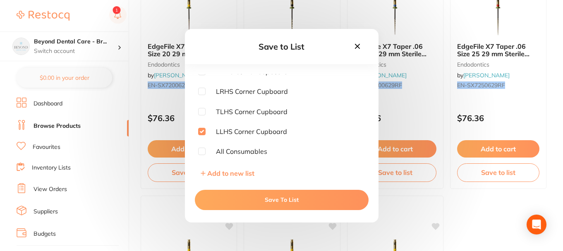
click at [227, 192] on button "Save To List" at bounding box center [282, 200] width 174 height 20
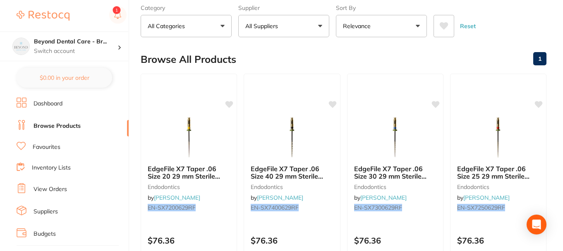
scroll to position [0, 0]
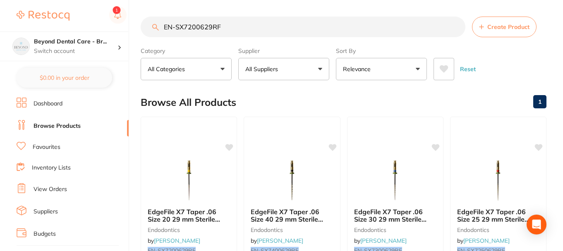
click at [195, 26] on input "EN-SX7200629RF" at bounding box center [303, 27] width 325 height 21
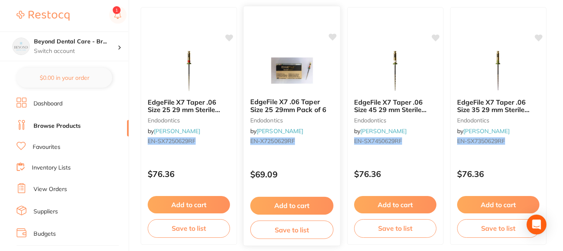
scroll to position [124, 0]
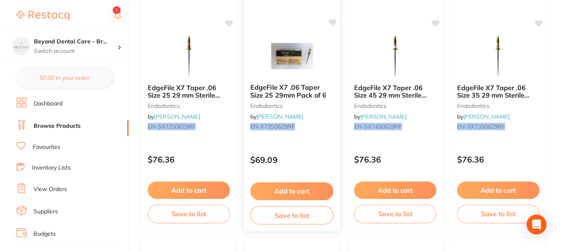
type input "EN-SX7250629RF"
click at [285, 219] on button "Save to list" at bounding box center [291, 215] width 83 height 19
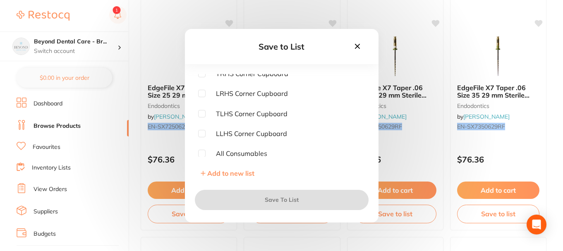
click at [199, 135] on input "checkbox" at bounding box center [201, 133] width 7 height 7
checkbox input "true"
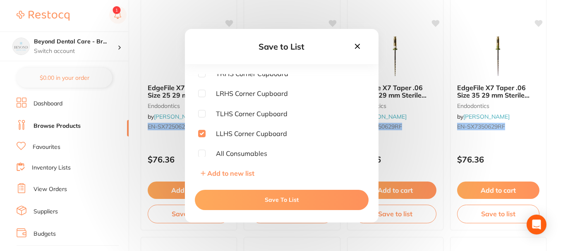
click at [240, 200] on button "Save To List" at bounding box center [282, 200] width 174 height 20
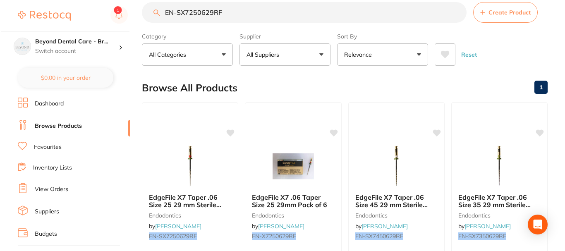
scroll to position [0, 0]
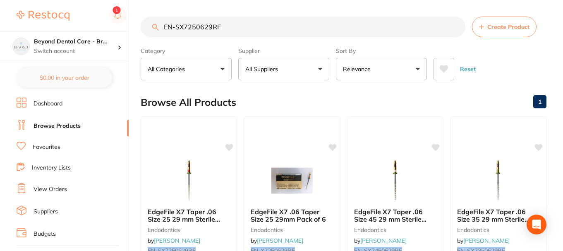
click at [195, 27] on input "EN-SX7250629RF" at bounding box center [303, 27] width 325 height 21
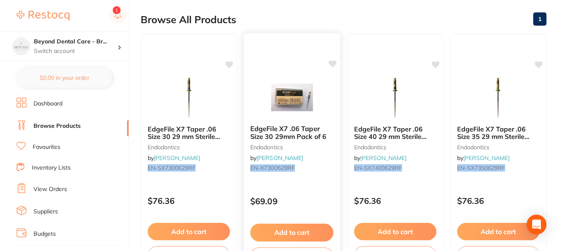
scroll to position [124, 0]
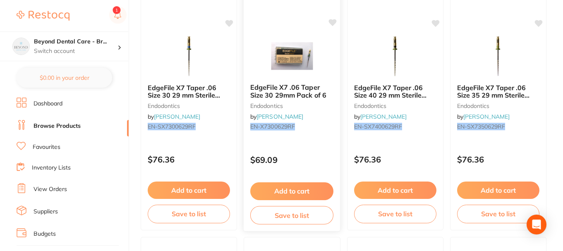
type input "EN-SX7300629RF"
click at [282, 213] on button "Save to list" at bounding box center [291, 215] width 83 height 19
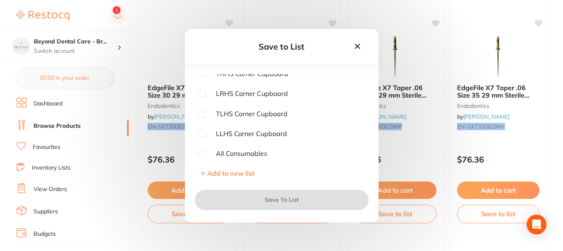
scroll to position [126, 0]
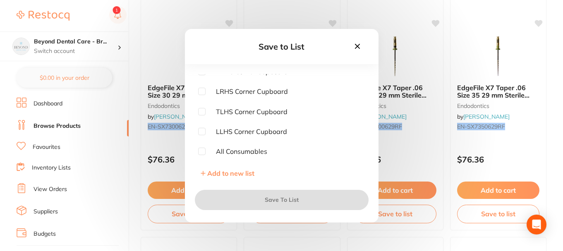
click at [205, 132] on input "checkbox" at bounding box center [201, 131] width 7 height 7
checkbox input "true"
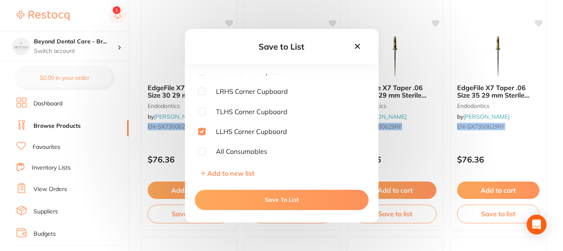
click at [233, 194] on button "Save To List" at bounding box center [282, 200] width 174 height 20
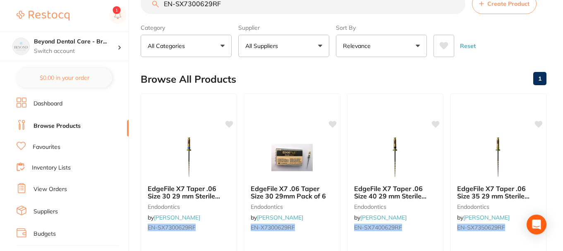
scroll to position [0, 0]
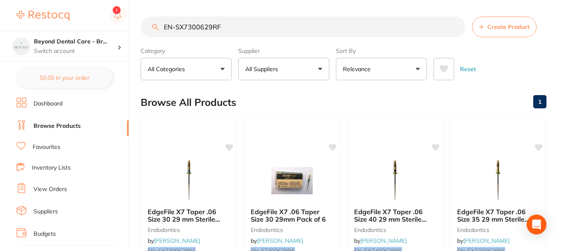
click at [194, 27] on input "EN-SX7300629RF" at bounding box center [303, 27] width 325 height 21
drag, startPoint x: 210, startPoint y: 26, endPoint x: 213, endPoint y: 19, distance: 7.4
click at [210, 26] on input "EN-SX7350629RF" at bounding box center [303, 27] width 325 height 21
click at [204, 22] on input "EN-SX7350625RF" at bounding box center [303, 27] width 325 height 21
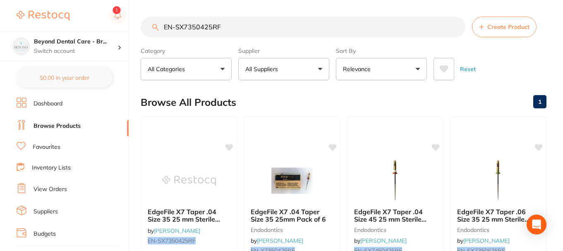
click at [194, 27] on input "EN-SX7350425RF" at bounding box center [303, 27] width 325 height 21
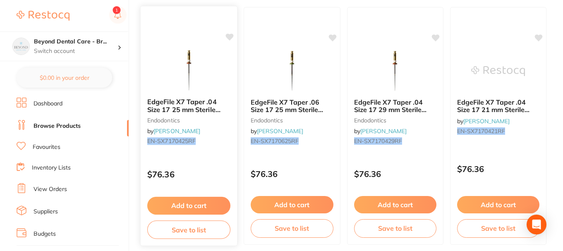
scroll to position [124, 0]
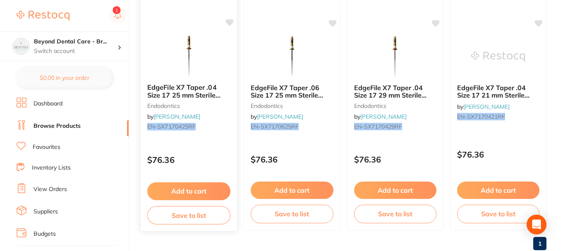
type input "EN-SX7170425RF"
click at [202, 215] on button "Save to list" at bounding box center [188, 215] width 83 height 19
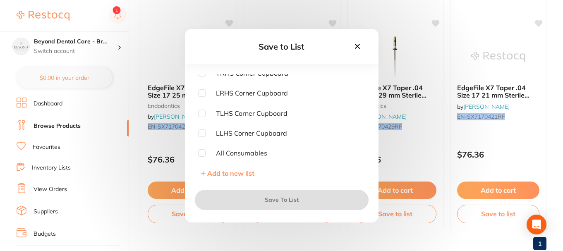
scroll to position [126, 0]
click at [208, 130] on span "LLHS Corner Cupboard" at bounding box center [247, 131] width 82 height 7
click at [204, 132] on input "checkbox" at bounding box center [201, 131] width 7 height 7
checkbox input "true"
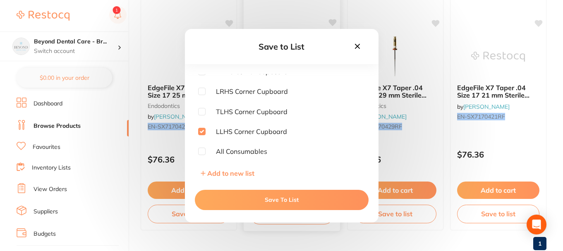
drag, startPoint x: 248, startPoint y: 198, endPoint x: 252, endPoint y: 197, distance: 4.3
click at [250, 198] on button "Save To List" at bounding box center [282, 200] width 174 height 20
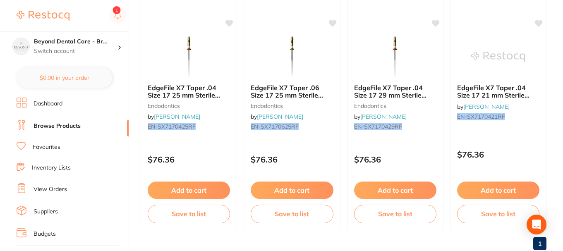
click at [50, 166] on link "Inventory Lists" at bounding box center [51, 168] width 39 height 8
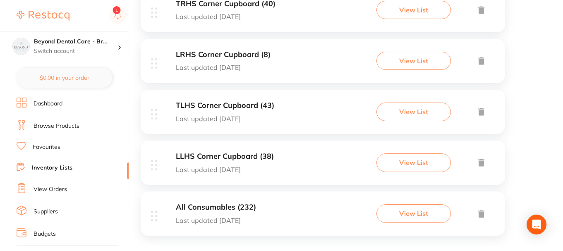
scroll to position [498, 0]
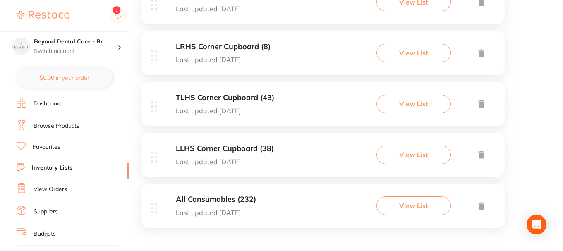
click at [230, 166] on div "LLHS Corner Cupboard (38) Last updated today View List" at bounding box center [323, 155] width 365 height 44
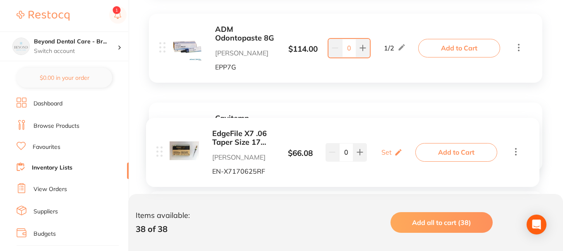
scroll to position [3391, 0]
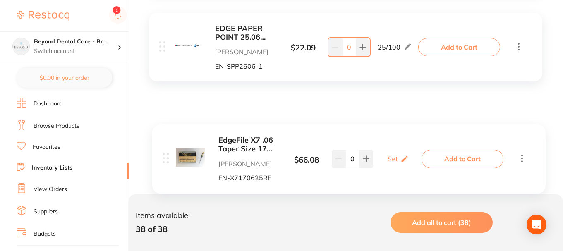
drag, startPoint x: 165, startPoint y: 49, endPoint x: 170, endPoint y: 157, distance: 108.1
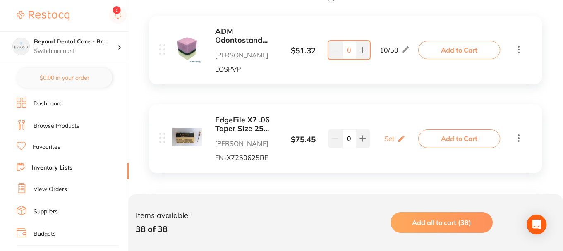
scroll to position [207, 0]
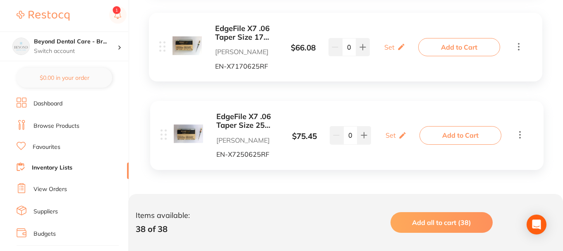
drag, startPoint x: 163, startPoint y: 127, endPoint x: 165, endPoint y: 136, distance: 9.6
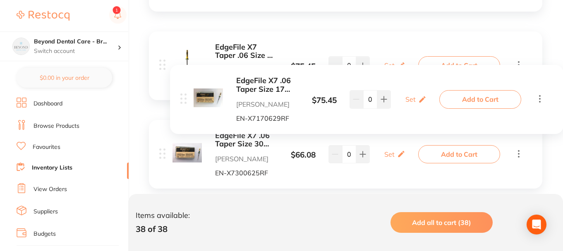
scroll to position [3391, 0]
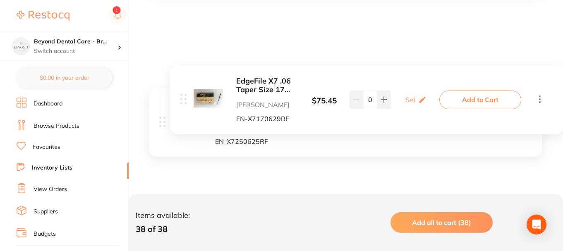
drag, startPoint x: 163, startPoint y: 34, endPoint x: 182, endPoint y: 101, distance: 69.4
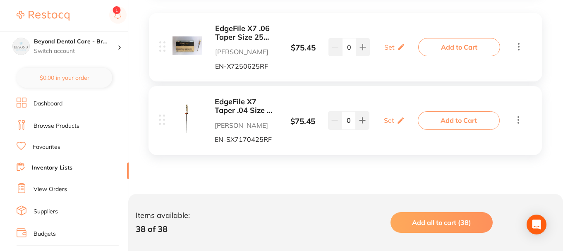
drag, startPoint x: 163, startPoint y: 114, endPoint x: 162, endPoint y: 120, distance: 6.2
drag, startPoint x: 165, startPoint y: 112, endPoint x: 165, endPoint y: 118, distance: 6.2
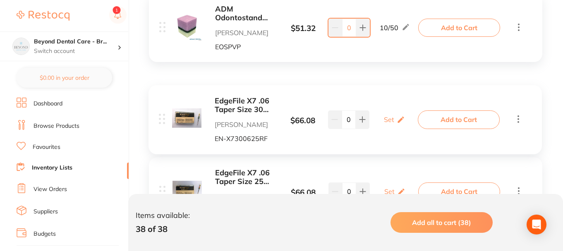
scroll to position [440, 0]
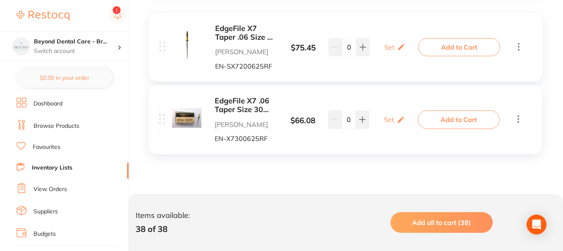
drag, startPoint x: 163, startPoint y: 115, endPoint x: 163, endPoint y: 121, distance: 5.8
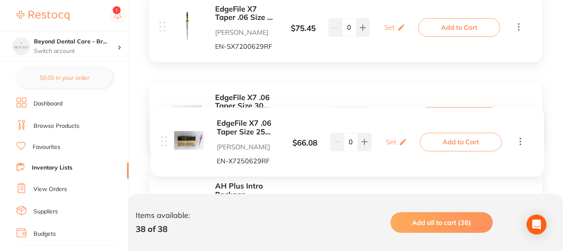
scroll to position [3391, 0]
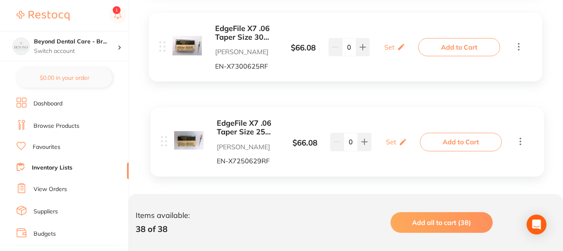
drag, startPoint x: 163, startPoint y: 157, endPoint x: 166, endPoint y: 138, distance: 18.8
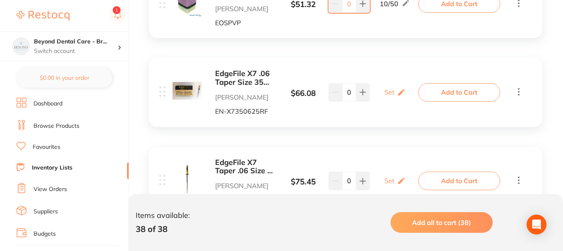
scroll to position [220, 0]
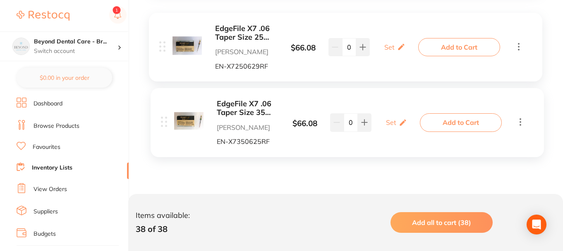
drag, startPoint x: 162, startPoint y: 114, endPoint x: 164, endPoint y: 123, distance: 8.5
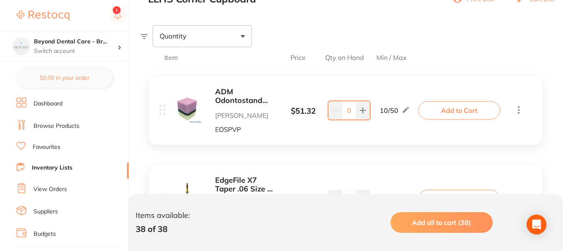
scroll to position [0, 0]
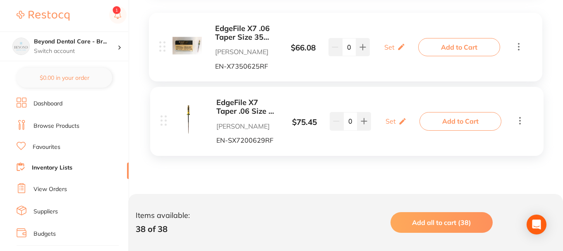
drag, startPoint x: 162, startPoint y: 115, endPoint x: 163, endPoint y: 122, distance: 7.1
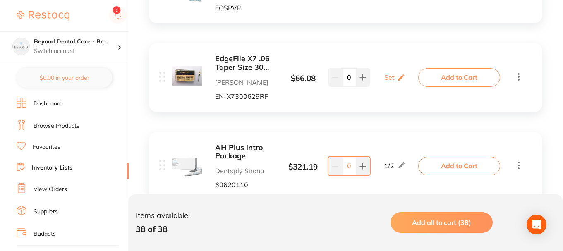
scroll to position [260, 0]
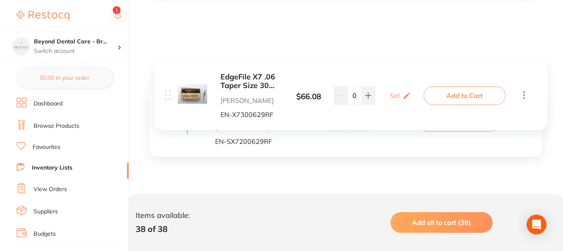
drag, startPoint x: 161, startPoint y: 76, endPoint x: 167, endPoint y: 98, distance: 22.7
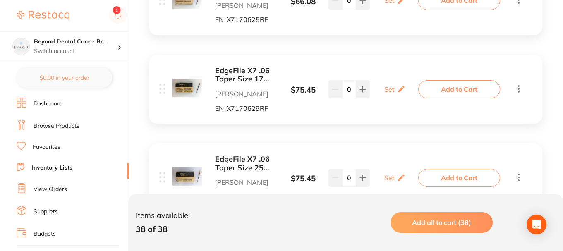
scroll to position [2770, 0]
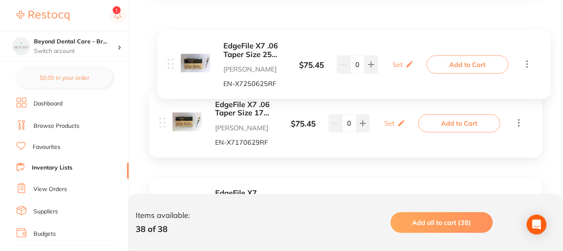
drag, startPoint x: 159, startPoint y: 137, endPoint x: 165, endPoint y: 62, distance: 75.6
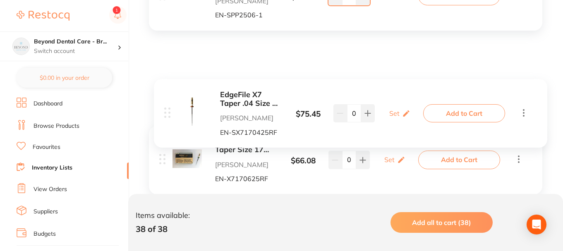
scroll to position [2603, 0]
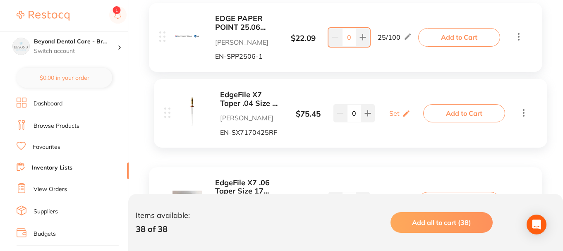
drag, startPoint x: 163, startPoint y: 141, endPoint x: 168, endPoint y: 107, distance: 34.3
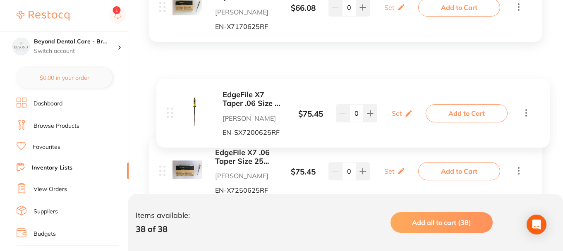
scroll to position [2810, 0]
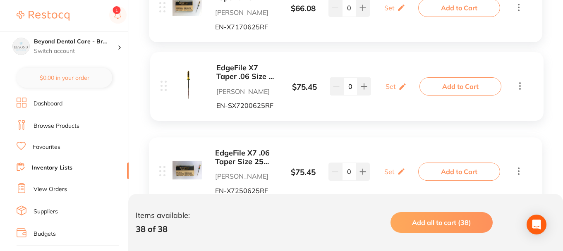
drag, startPoint x: 162, startPoint y: 107, endPoint x: 163, endPoint y: 82, distance: 24.9
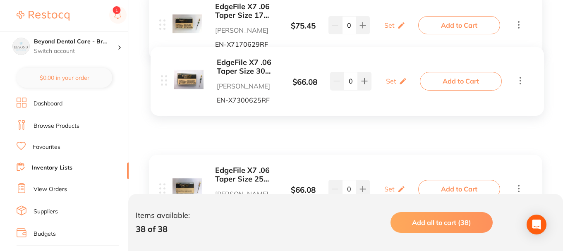
scroll to position [2976, 0]
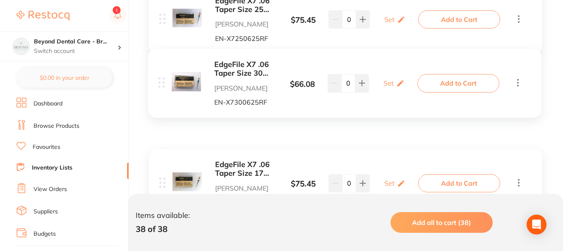
drag, startPoint x: 159, startPoint y: 114, endPoint x: 160, endPoint y: 81, distance: 33.5
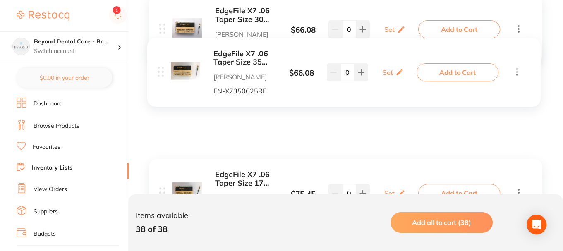
scroll to position [3017, 0]
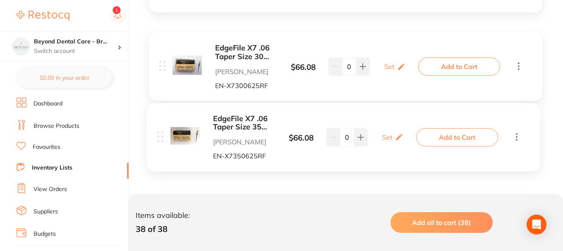
drag, startPoint x: 161, startPoint y: 86, endPoint x: 165, endPoint y: 135, distance: 49.0
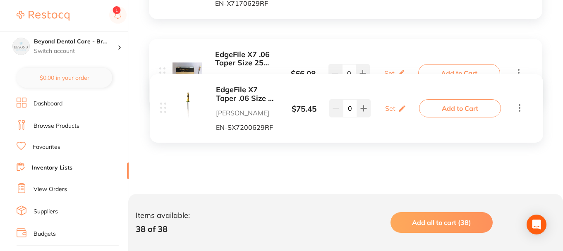
scroll to position [3267, 0]
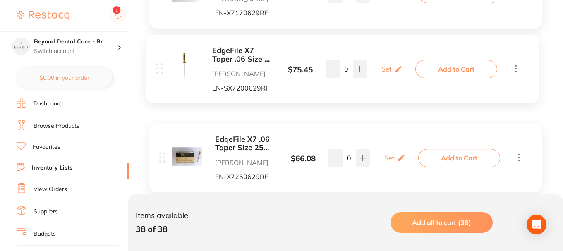
drag, startPoint x: 162, startPoint y: 137, endPoint x: 159, endPoint y: 67, distance: 69.6
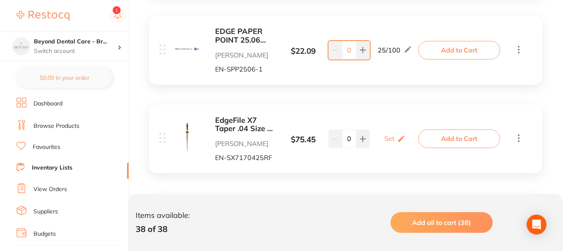
scroll to position [2605, 0]
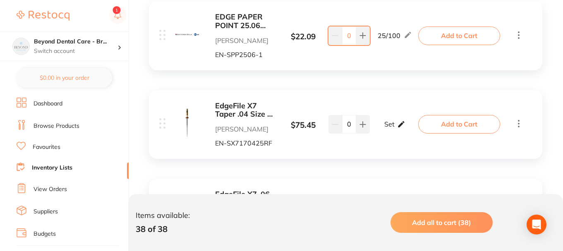
click at [401, 126] on icon at bounding box center [401, 124] width 8 height 9
click at [384, 130] on input "0" at bounding box center [383, 128] width 17 height 13
click at [407, 129] on input "0" at bounding box center [407, 128] width 17 height 13
type input "06"
click at [386, 129] on input "0" at bounding box center [383, 128] width 17 height 13
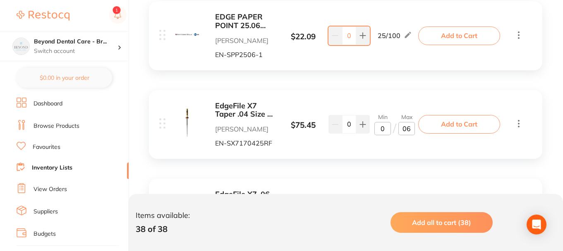
type input "03"
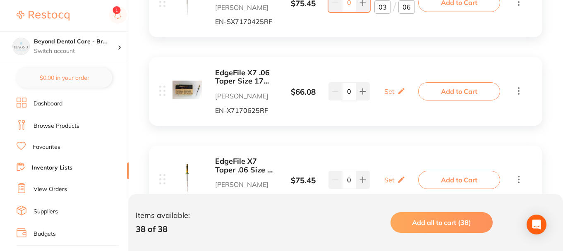
scroll to position [2729, 0]
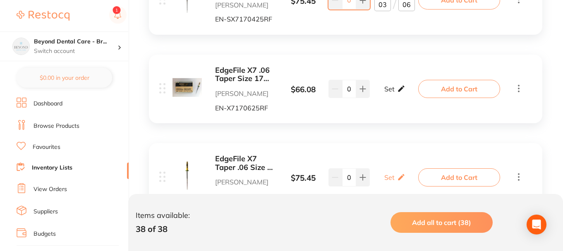
click at [402, 89] on icon at bounding box center [401, 88] width 8 height 9
click at [387, 94] on input "0" at bounding box center [383, 93] width 17 height 13
type input "03"
click at [411, 95] on input "0" at bounding box center [407, 93] width 17 height 13
type input "012"
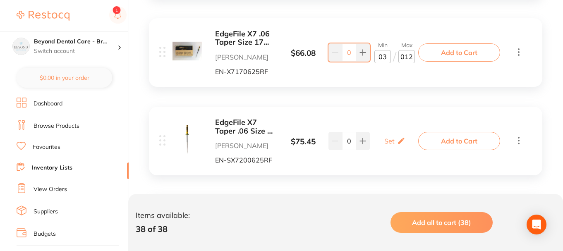
scroll to position [2771, 0]
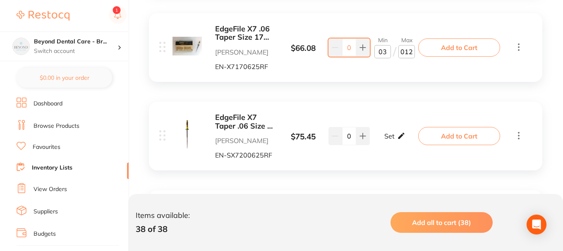
click at [392, 138] on p "Set" at bounding box center [390, 135] width 10 height 7
click at [385, 140] on input "0" at bounding box center [383, 140] width 17 height 13
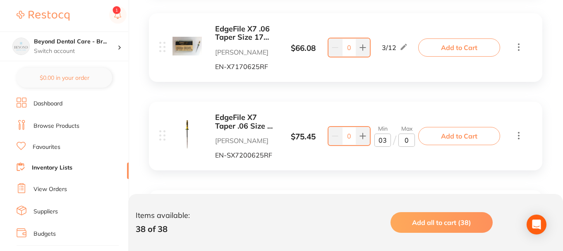
type input "03"
click at [412, 142] on input "0" at bounding box center [407, 140] width 17 height 13
type input "11"
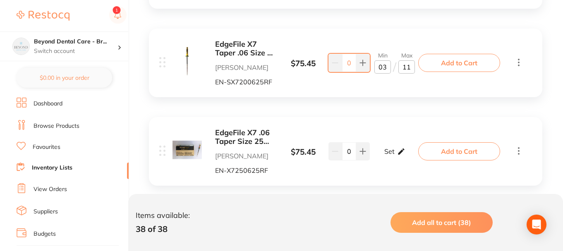
scroll to position [2853, 0]
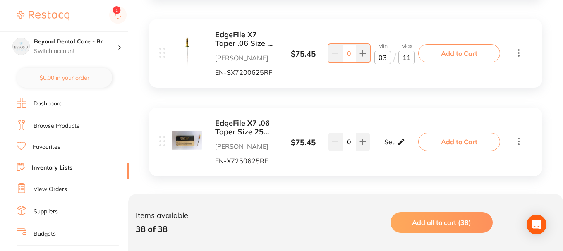
click at [401, 142] on icon at bounding box center [401, 142] width 6 height 6
click at [386, 146] on input "0" at bounding box center [383, 145] width 17 height 13
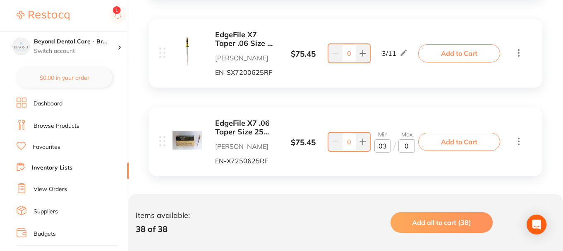
type input "03"
click at [410, 145] on input "0" at bounding box center [407, 145] width 17 height 13
type input "012"
click at [398, 53] on div "3 / 11" at bounding box center [395, 53] width 26 height 10
click at [403, 55] on icon at bounding box center [404, 52] width 6 height 6
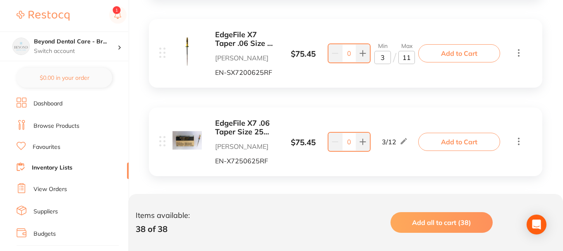
drag, startPoint x: 411, startPoint y: 58, endPoint x: 413, endPoint y: 52, distance: 6.4
click at [411, 57] on input "11" at bounding box center [407, 57] width 17 height 13
type input "12"
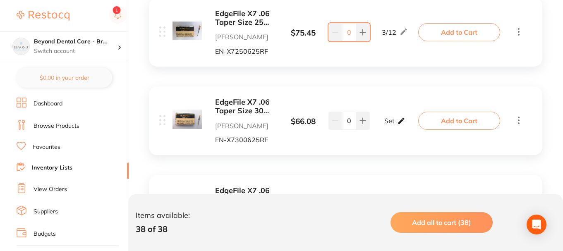
scroll to position [2978, 0]
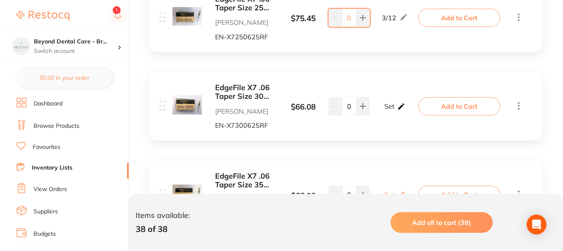
click at [389, 103] on p "Set" at bounding box center [390, 106] width 10 height 7
click at [386, 110] on input "0" at bounding box center [383, 110] width 17 height 13
type input "03"
click at [411, 111] on input "0" at bounding box center [407, 110] width 17 height 13
type input "012"
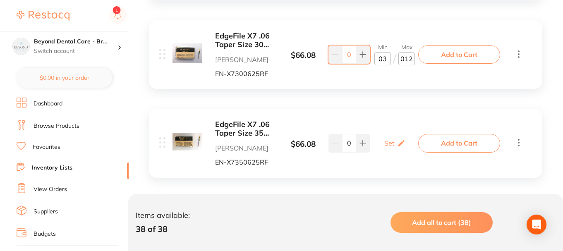
scroll to position [3060, 0]
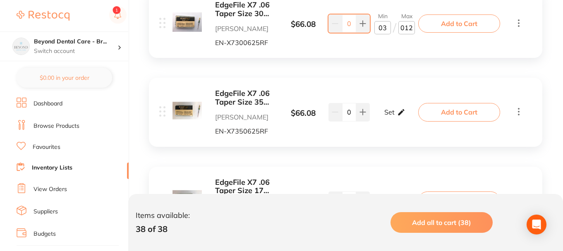
click at [395, 116] on div "Set Set Min / Max" at bounding box center [395, 112] width 21 height 21
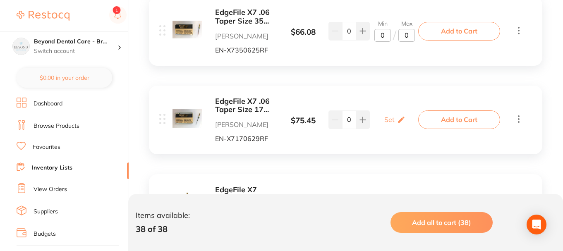
scroll to position [3143, 0]
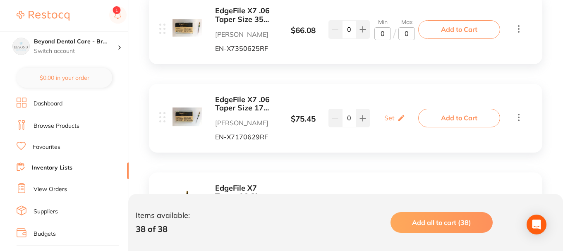
click at [374, 120] on div "Set Set Min / Max" at bounding box center [395, 118] width 52 height 21
click at [390, 115] on p "Set" at bounding box center [390, 117] width 10 height 7
click at [386, 122] on input "0" at bounding box center [383, 122] width 17 height 13
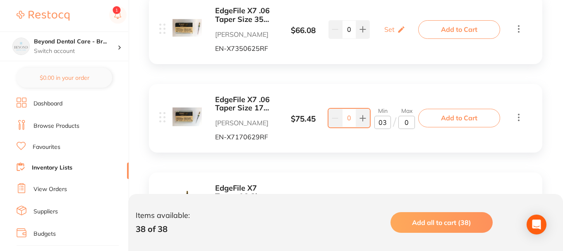
type input "03"
click at [410, 123] on input "0" at bounding box center [407, 122] width 17 height 13
type input "06"
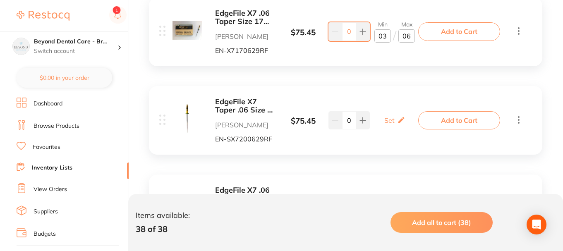
scroll to position [3267, 0]
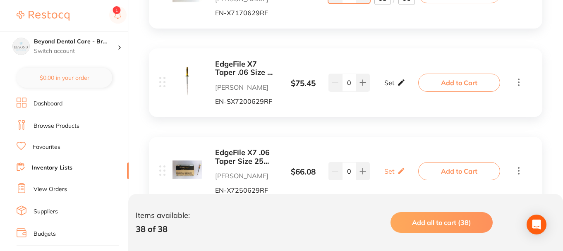
click at [397, 84] on icon at bounding box center [401, 82] width 8 height 9
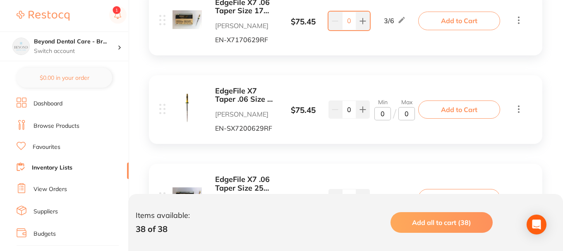
scroll to position [3226, 0]
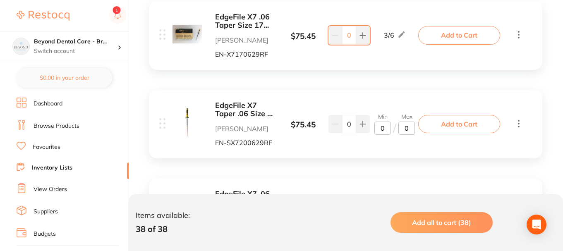
click at [384, 130] on input "0" at bounding box center [383, 128] width 17 height 13
type input "03"
click at [410, 129] on input "0" at bounding box center [407, 128] width 17 height 13
type input "5"
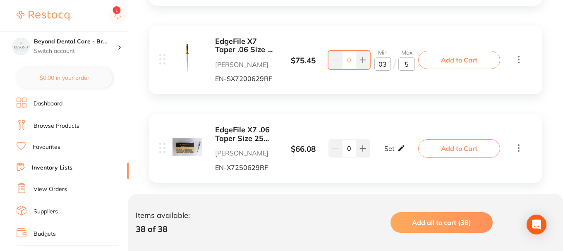
scroll to position [3309, 0]
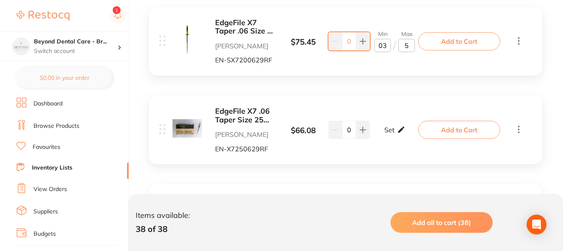
click at [396, 128] on div "Set Set Min / Max" at bounding box center [395, 130] width 21 height 21
click at [387, 135] on input "0" at bounding box center [383, 133] width 17 height 13
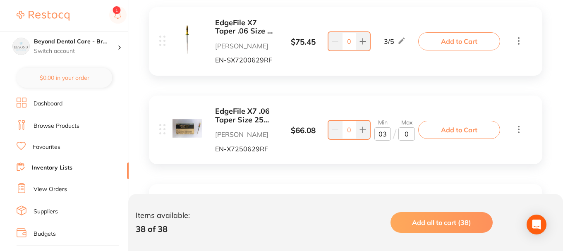
type input "03"
click at [410, 137] on input "0" at bounding box center [407, 133] width 17 height 13
type input "06"
drag, startPoint x: 400, startPoint y: 99, endPoint x: 401, endPoint y: 32, distance: 66.6
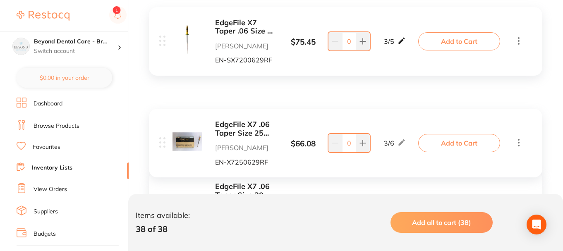
click at [404, 38] on icon at bounding box center [402, 40] width 8 height 9
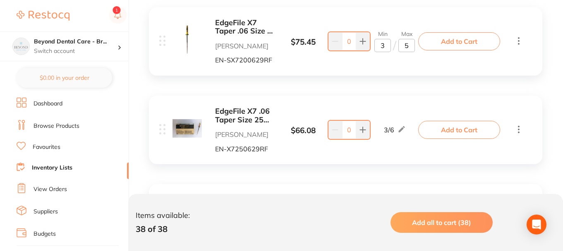
click at [406, 44] on input "5" at bounding box center [407, 45] width 17 height 13
type input "6"
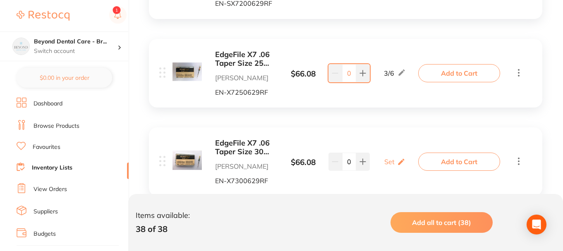
scroll to position [3391, 0]
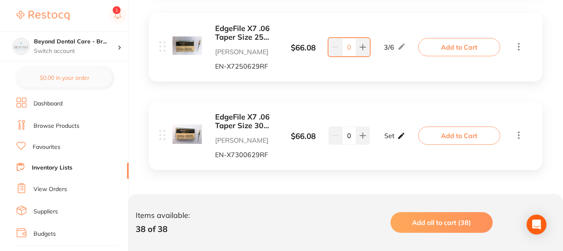
click at [393, 138] on p "Set" at bounding box center [390, 135] width 10 height 7
click at [385, 140] on input "0" at bounding box center [383, 139] width 17 height 13
type input "03"
click at [410, 138] on input "0" at bounding box center [407, 139] width 17 height 13
type input "06"
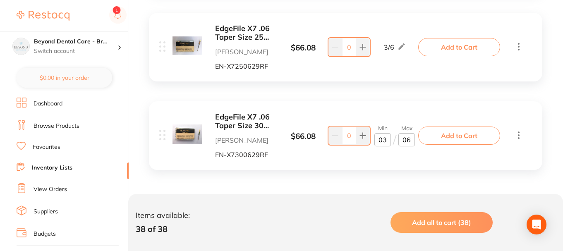
click at [389, 111] on div "EdgeFile X7 .06 Taper Size 30 29mm Pack of 6 Henry Schein Halas EN-X7300629RF $…" at bounding box center [346, 135] width 394 height 69
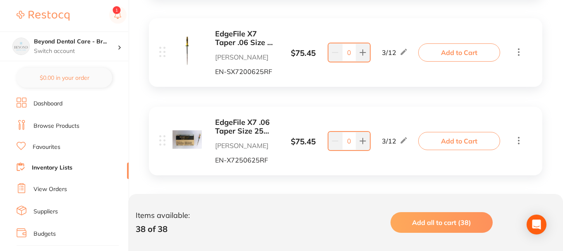
scroll to position [2853, 0]
click at [103, 35] on div "Beyond Dental Care - Br... Switch account" at bounding box center [64, 46] width 128 height 30
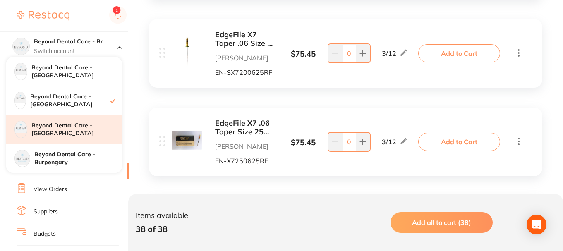
click at [76, 132] on h4 "Beyond Dental Care - [GEOGRAPHIC_DATA]" at bounding box center [76, 130] width 91 height 16
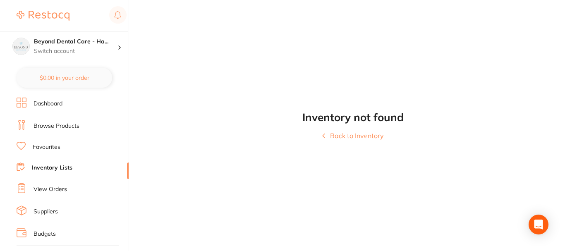
click at [56, 174] on ul "Dashboard Browse Products Favourites Inventory Lists View Orders Suppliers Budg…" at bounding box center [73, 241] width 112 height 286
click at [65, 168] on link "Inventory Lists" at bounding box center [52, 168] width 41 height 8
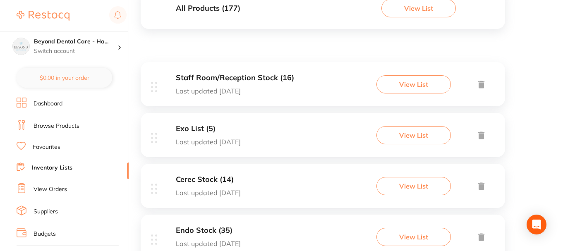
scroll to position [110, 0]
click at [319, 81] on div "Staff Room/Reception Stock (16) Last updated [DATE] View List" at bounding box center [323, 84] width 365 height 44
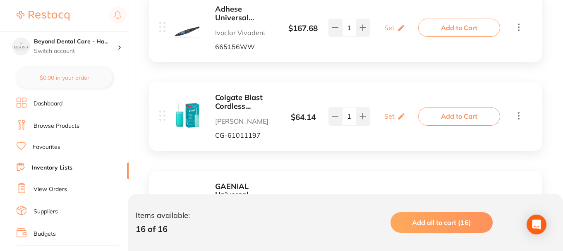
scroll to position [166, 0]
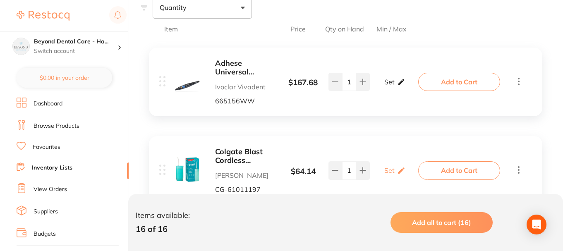
click at [394, 84] on p "Set" at bounding box center [390, 81] width 10 height 7
click at [385, 86] on input "0" at bounding box center [383, 85] width 17 height 13
click at [387, 87] on input "0" at bounding box center [383, 85] width 17 height 13
click at [409, 88] on input "0" at bounding box center [407, 85] width 17 height 13
click at [384, 87] on input "02" at bounding box center [383, 85] width 17 height 13
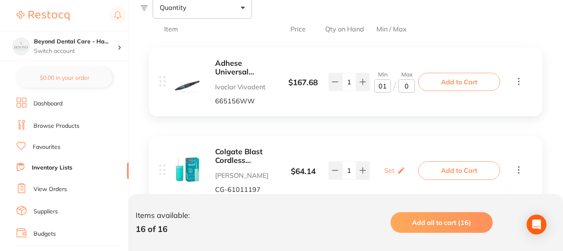
type input "01"
click at [411, 87] on input "0" at bounding box center [407, 85] width 17 height 13
type input "02"
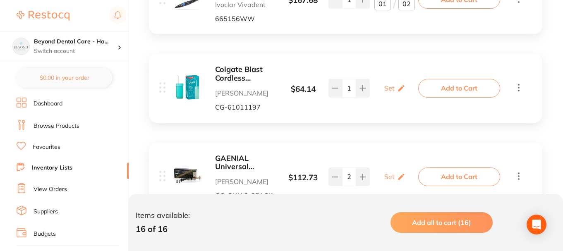
scroll to position [248, 0]
click at [395, 85] on div "Set Set Min / Max" at bounding box center [395, 87] width 21 height 21
click at [385, 96] on input "0" at bounding box center [383, 92] width 17 height 13
type input "01"
click at [407, 91] on input "0" at bounding box center [407, 92] width 17 height 13
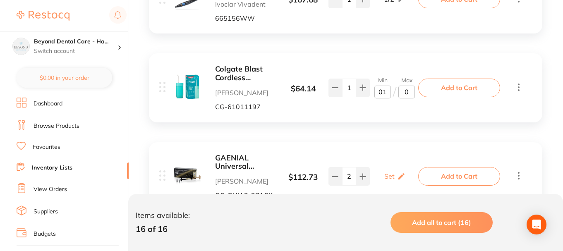
type input "05"
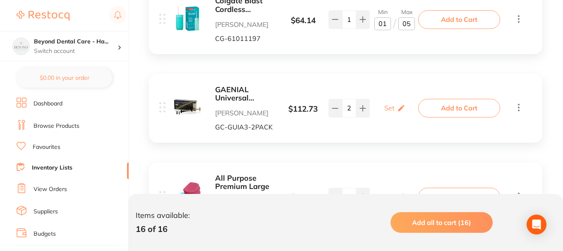
scroll to position [373, 0]
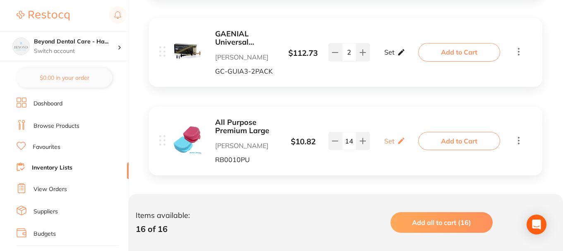
click at [396, 53] on div "Set Set Min / Max" at bounding box center [395, 52] width 21 height 21
click at [244, 35] on b "GAENIAL Universal Injectable A3 Syr 1ml x2 & 20 Disp tips" at bounding box center [246, 38] width 62 height 17
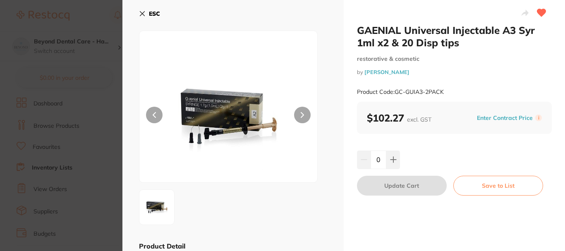
click at [145, 15] on icon at bounding box center [142, 13] width 7 height 7
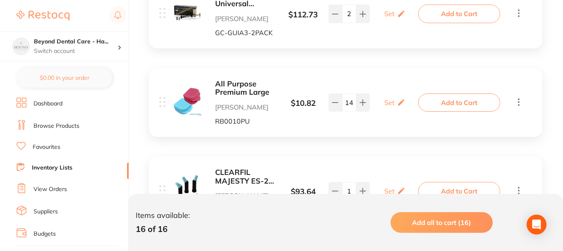
scroll to position [455, 0]
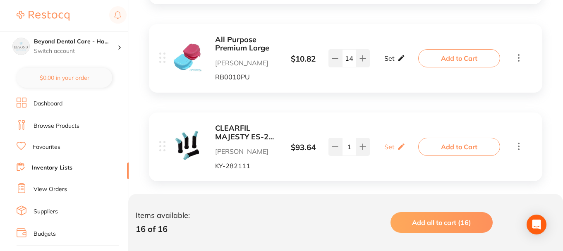
click at [387, 60] on p "Set" at bounding box center [390, 58] width 10 height 7
click at [382, 63] on input "0" at bounding box center [383, 62] width 17 height 13
click at [387, 63] on input "0" at bounding box center [383, 62] width 17 height 13
type input "05"
click at [409, 63] on input "0" at bounding box center [407, 62] width 17 height 13
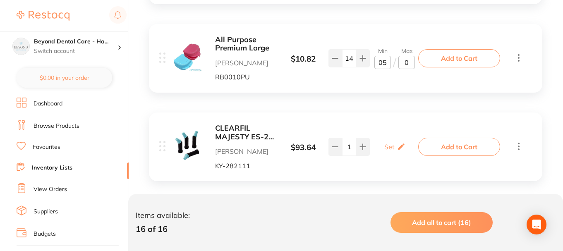
click at [403, 65] on input "0" at bounding box center [407, 62] width 17 height 13
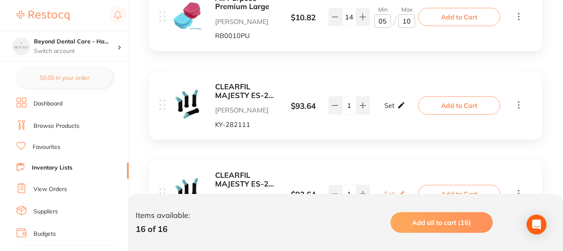
scroll to position [538, 0]
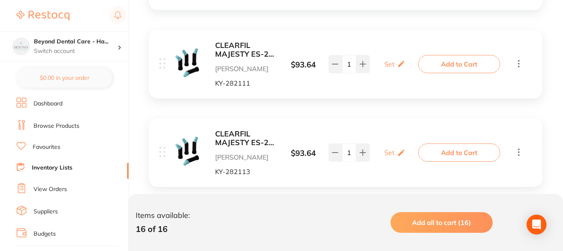
type input "10"
click at [238, 48] on b "CLEARFIL MAJESTY ES-2 A2 Classic PLT Tip 0.25g x 20" at bounding box center [246, 49] width 62 height 17
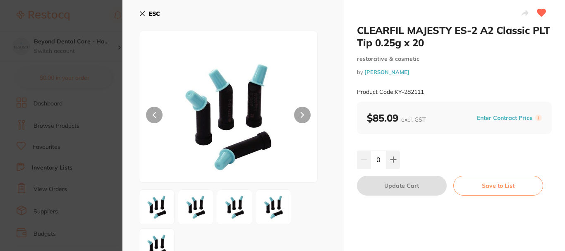
click at [146, 14] on button "ESC" at bounding box center [149, 14] width 21 height 14
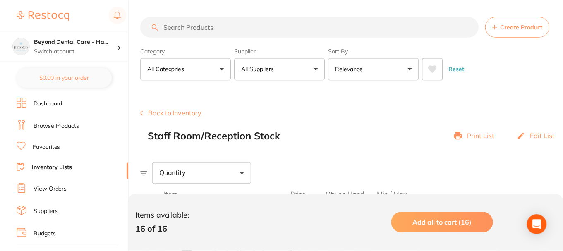
scroll to position [538, 0]
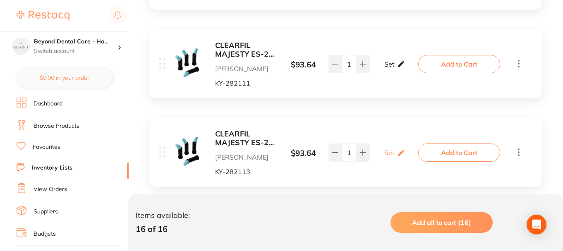
click at [392, 62] on p "Set" at bounding box center [390, 63] width 10 height 7
click at [379, 69] on input "0" at bounding box center [383, 68] width 17 height 13
click at [387, 70] on input "0" at bounding box center [383, 68] width 17 height 13
type input "01"
click at [408, 68] on input "0" at bounding box center [407, 68] width 17 height 13
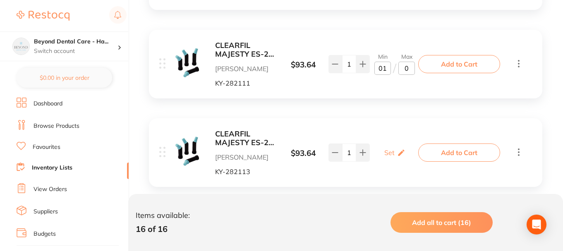
type input "02"
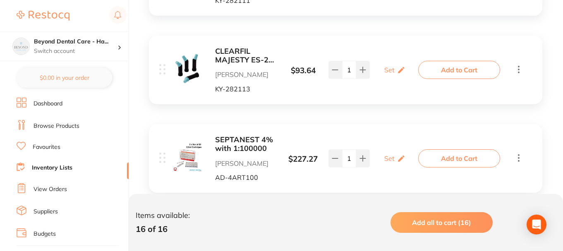
click at [248, 59] on b "CLEARFIL MAJESTY ES-2 A3.5 Classic PLT Tip 0.25g x 20" at bounding box center [246, 55] width 62 height 17
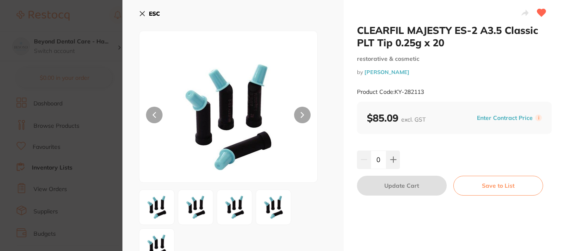
click at [143, 14] on icon at bounding box center [142, 14] width 5 height 5
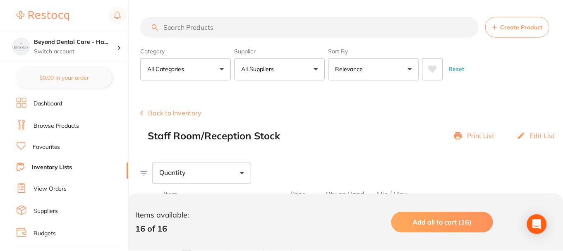
scroll to position [621, 0]
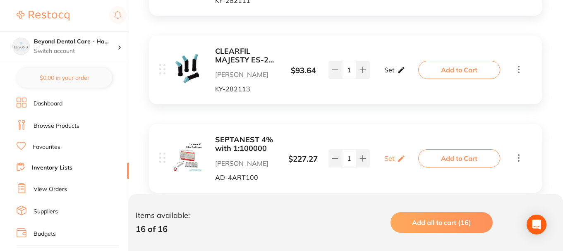
click at [401, 74] on icon at bounding box center [401, 70] width 8 height 9
click at [384, 74] on input "0" at bounding box center [383, 73] width 17 height 13
type input "01"
click at [409, 73] on input "0" at bounding box center [407, 73] width 17 height 13
type input "2"
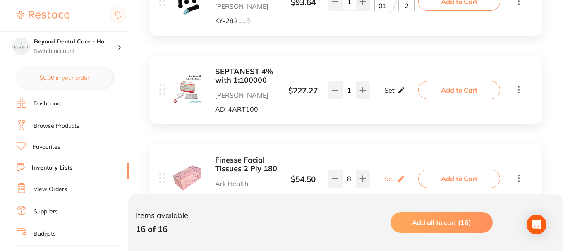
scroll to position [704, 0]
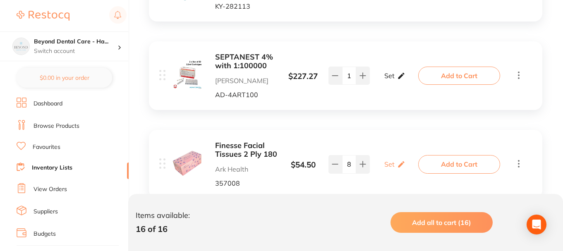
click at [394, 73] on div "Set Set Min / Max" at bounding box center [395, 75] width 21 height 21
click at [385, 86] on input "0" at bounding box center [383, 79] width 17 height 13
type input "01"
click at [409, 77] on input "0" at bounding box center [407, 79] width 17 height 13
type input "04"
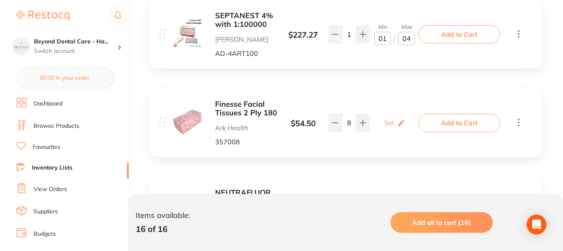
scroll to position [786, 0]
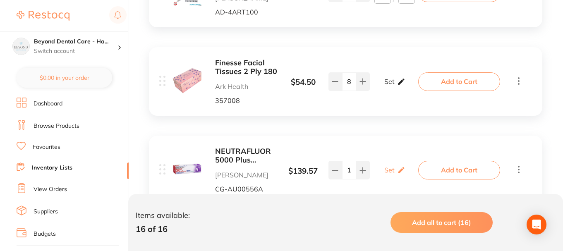
click at [398, 80] on icon at bounding box center [401, 81] width 8 height 9
click at [404, 87] on input "0" at bounding box center [407, 85] width 17 height 13
type input "180"
click at [386, 84] on input "0" at bounding box center [383, 85] width 17 height 13
click at [380, 86] on input "0" at bounding box center [383, 85] width 17 height 13
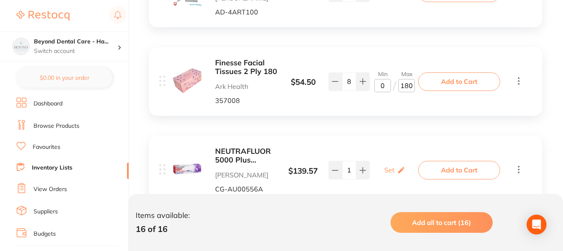
type input "10"
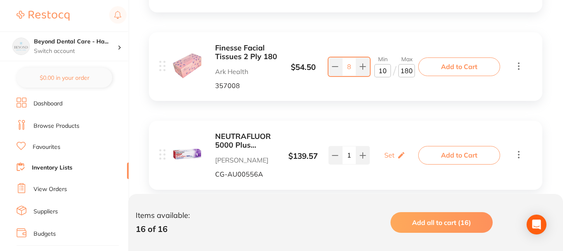
scroll to position [828, 0]
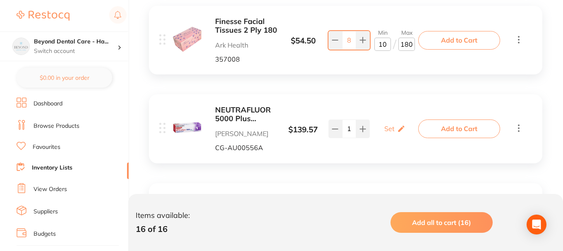
click at [396, 96] on div "NEUTRAFLUOR 5000 Plus Toothpaste Box 12 x 56g Tubes Henry Schein Halas CG-AU005…" at bounding box center [346, 128] width 394 height 69
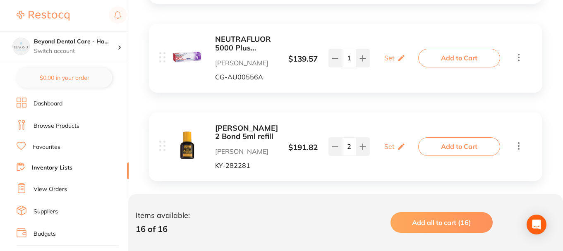
scroll to position [911, 0]
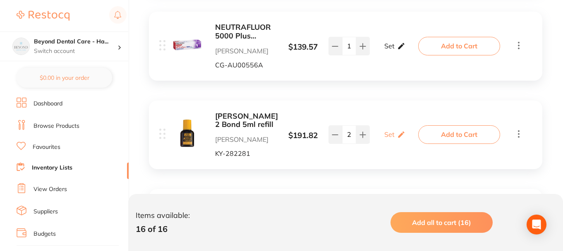
click at [394, 50] on div "Set Set Min / Max" at bounding box center [395, 46] width 21 height 21
click at [386, 52] on input "0" at bounding box center [383, 50] width 17 height 13
type input "02"
click at [410, 53] on input "0" at bounding box center [407, 50] width 17 height 13
click at [407, 53] on input "0" at bounding box center [407, 50] width 17 height 13
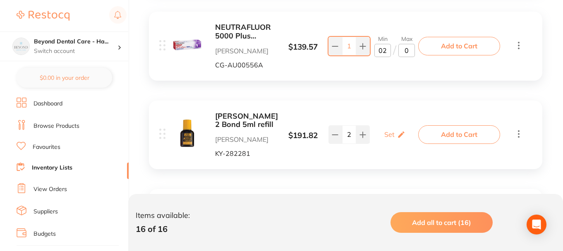
click at [403, 53] on input "0" at bounding box center [407, 50] width 17 height 13
type input "10"
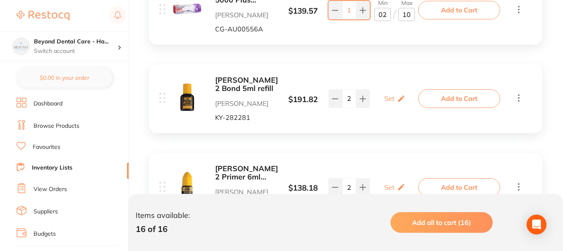
scroll to position [993, 0]
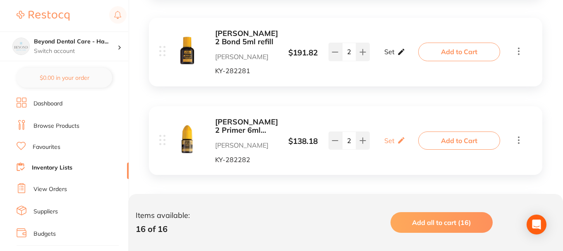
click at [392, 51] on p "Set" at bounding box center [390, 51] width 10 height 7
click at [386, 57] on input "0" at bounding box center [383, 56] width 17 height 13
type input "01"
click at [409, 56] on input "0" at bounding box center [407, 56] width 17 height 13
type input "02"
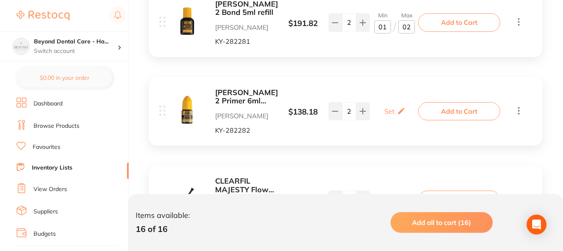
scroll to position [1035, 0]
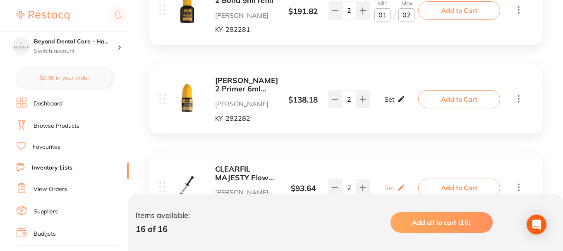
click at [396, 99] on div "Set Set Min / Max" at bounding box center [395, 99] width 21 height 21
click at [408, 103] on input "0" at bounding box center [407, 103] width 17 height 13
type input "02"
click at [387, 103] on input "0" at bounding box center [383, 103] width 17 height 13
type input "01"
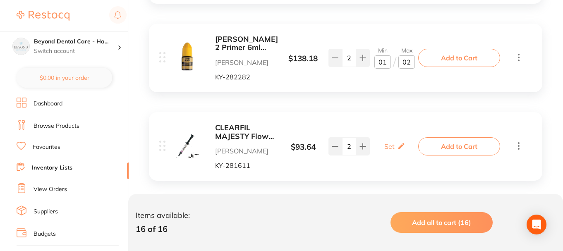
scroll to position [1118, 0]
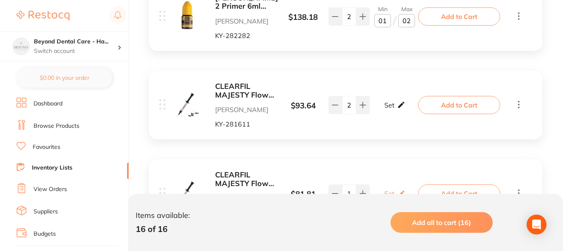
click at [396, 101] on div "Set Set Min / Max" at bounding box center [395, 105] width 21 height 21
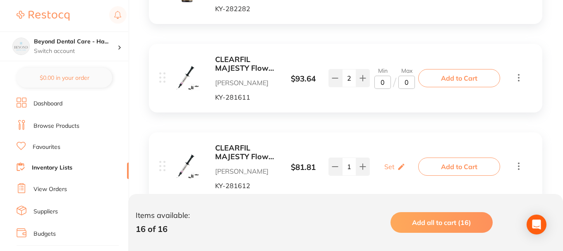
scroll to position [1159, 0]
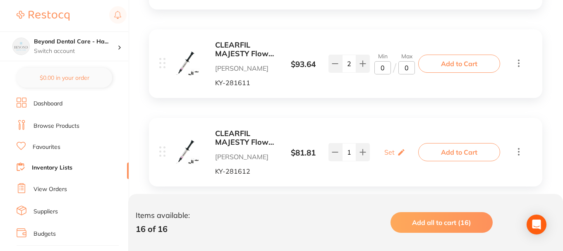
click at [252, 56] on b "CLEARFIL MAJESTY Flow A2 Syringe 3.2g & 15 Needle tips" at bounding box center [246, 49] width 62 height 17
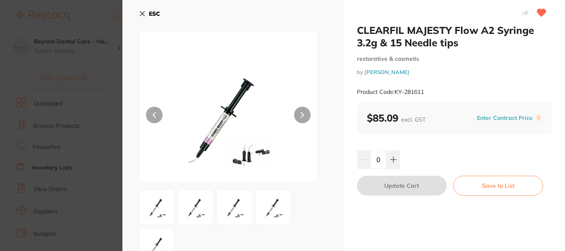
click at [143, 14] on icon at bounding box center [142, 14] width 5 height 5
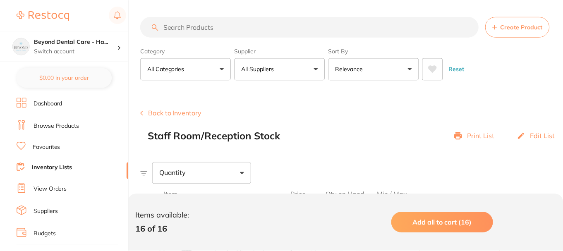
scroll to position [1159, 0]
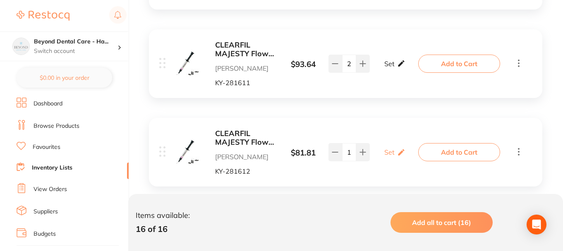
click at [388, 70] on div "Set Set Min / Max" at bounding box center [395, 63] width 21 height 21
click at [386, 70] on input "0" at bounding box center [383, 67] width 17 height 13
click at [417, 67] on div "Min 01 / Max 0" at bounding box center [395, 64] width 52 height 22
type input "01"
click at [409, 68] on input "0" at bounding box center [407, 67] width 17 height 13
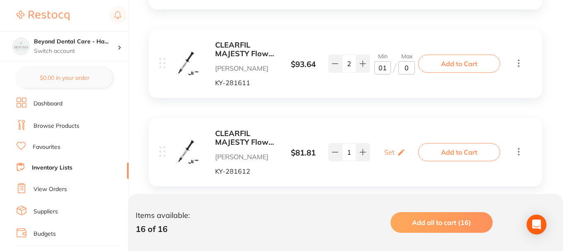
type input "02"
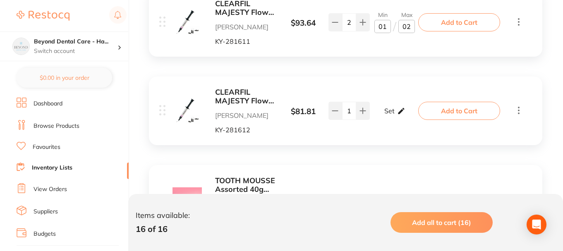
click at [397, 116] on div "Set Set Min / Max" at bounding box center [395, 111] width 21 height 21
click at [385, 116] on input "0" at bounding box center [383, 114] width 17 height 13
type input "01"
click at [411, 116] on input "0" at bounding box center [407, 114] width 17 height 13
type input "02"
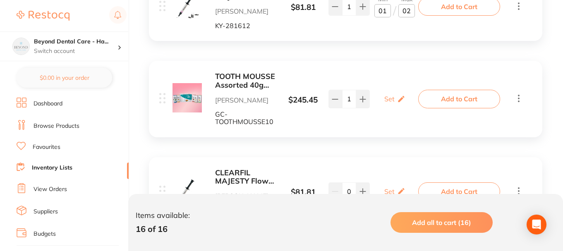
scroll to position [1324, 0]
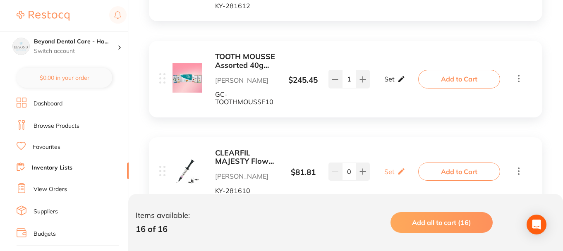
click at [389, 81] on p "Set" at bounding box center [390, 78] width 10 height 7
click at [408, 83] on input "0" at bounding box center [407, 83] width 17 height 13
click at [399, 84] on input "0" at bounding box center [407, 83] width 17 height 13
click at [409, 84] on input "0" at bounding box center [407, 83] width 17 height 13
click at [237, 55] on b "TOOTH MOUSSE Assorted 40g Tube 2xStraw Van Mint Melon Tfrutti" at bounding box center [246, 61] width 62 height 17
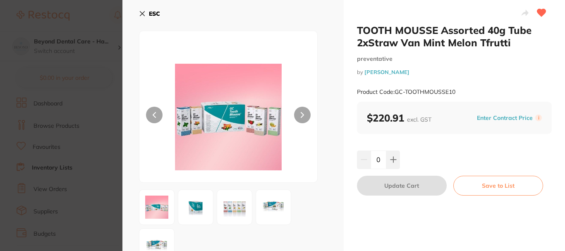
click at [144, 10] on icon at bounding box center [142, 13] width 7 height 7
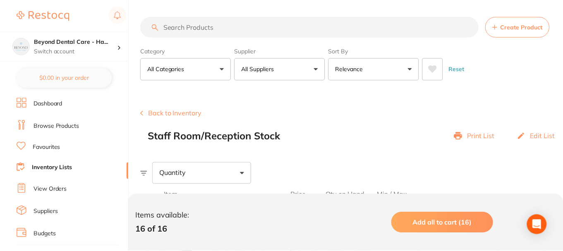
scroll to position [1324, 0]
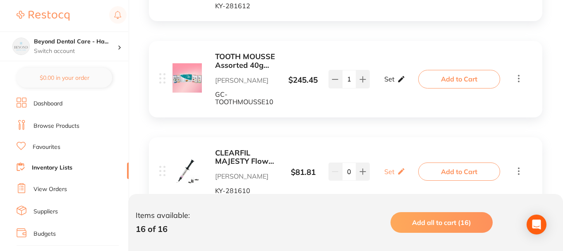
click at [399, 81] on icon at bounding box center [401, 79] width 6 height 6
click at [404, 87] on input "0" at bounding box center [407, 83] width 17 height 13
type input "10"
click at [379, 84] on input "0" at bounding box center [383, 83] width 17 height 13
click at [390, 85] on input "0" at bounding box center [383, 83] width 17 height 13
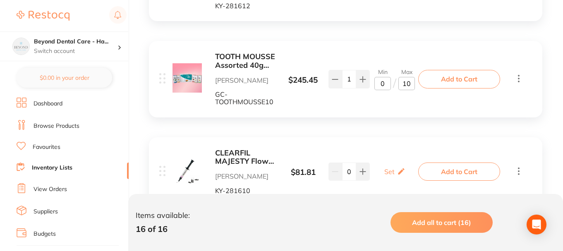
type input "01"
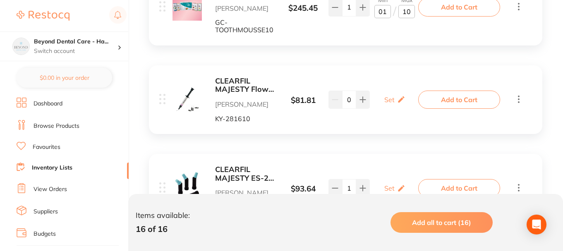
scroll to position [1407, 0]
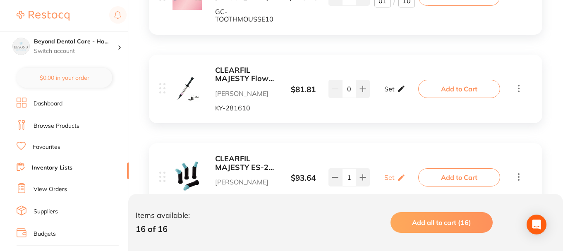
click at [389, 92] on p "Set" at bounding box center [390, 88] width 10 height 7
click at [385, 94] on input "0" at bounding box center [383, 93] width 17 height 13
type input "01"
click at [411, 94] on input "0" at bounding box center [407, 93] width 17 height 13
type input "02"
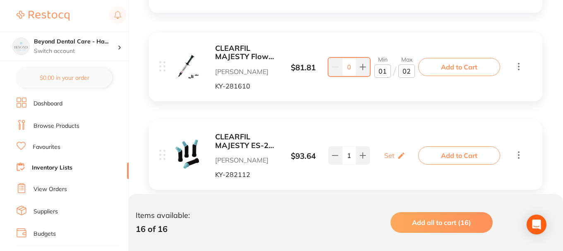
scroll to position [1449, 0]
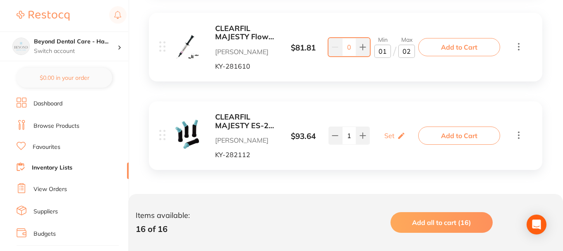
click at [243, 124] on b "CLEARFIL MAJESTY ES-2 A3 Classic PLT Tip 0.25g x 20" at bounding box center [246, 121] width 62 height 17
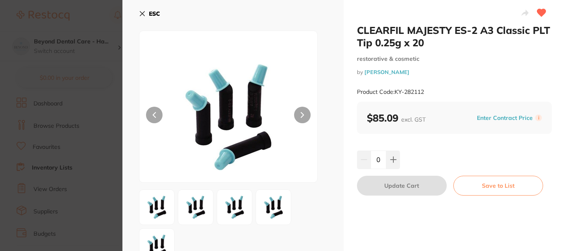
click at [149, 14] on b "ESC" at bounding box center [154, 13] width 11 height 7
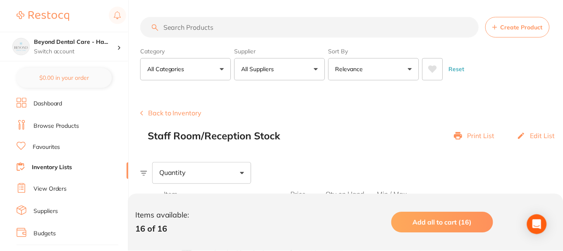
scroll to position [1449, 0]
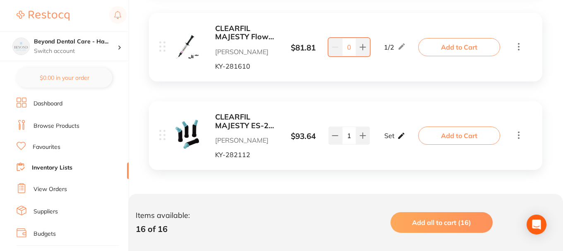
click at [394, 142] on div "Set Set Min / Max" at bounding box center [395, 135] width 21 height 21
click at [387, 143] on input "0" at bounding box center [383, 139] width 17 height 13
type input "01"
click at [411, 142] on input "0" at bounding box center [407, 139] width 17 height 13
type input "03"
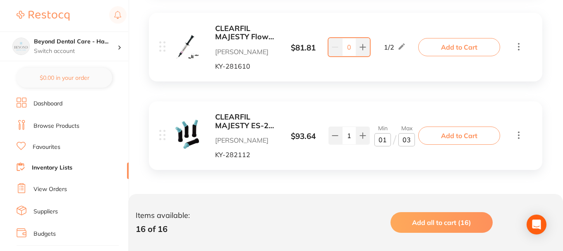
click at [55, 164] on link "Inventory Lists" at bounding box center [52, 168] width 41 height 8
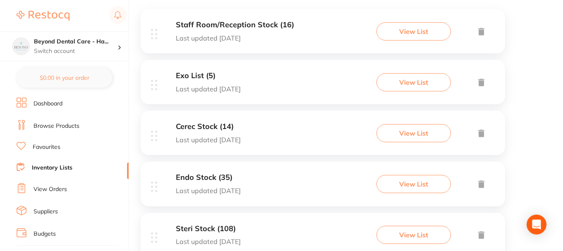
scroll to position [166, 0]
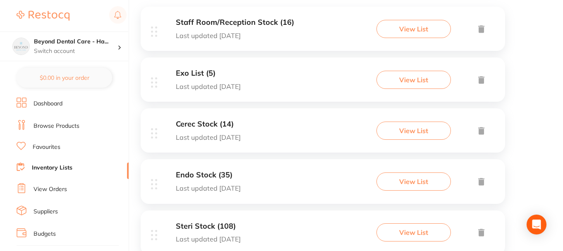
click at [265, 79] on div "Exo List (5) Last updated 7 days ago View List" at bounding box center [323, 80] width 365 height 44
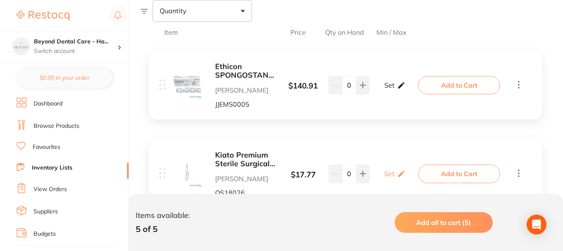
scroll to position [177, 0]
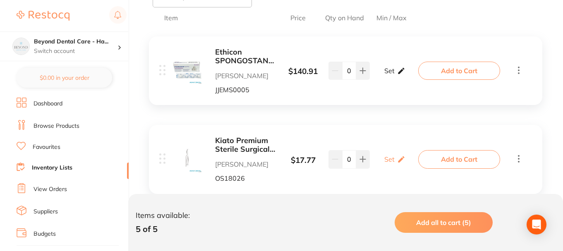
click at [394, 75] on div "Set Set Min / Max" at bounding box center [395, 70] width 21 height 21
click at [384, 74] on input "0" at bounding box center [383, 74] width 17 height 13
click at [228, 56] on b "Ethicon SPONGOSTAN Dental" at bounding box center [246, 56] width 62 height 17
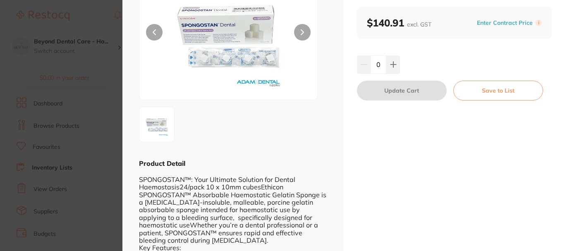
scroll to position [124, 0]
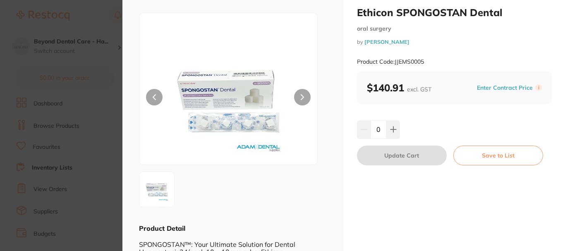
scroll to position [0, 0]
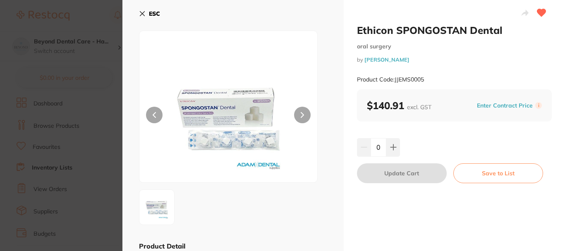
drag, startPoint x: 141, startPoint y: 15, endPoint x: 255, endPoint y: 68, distance: 125.7
click at [142, 15] on icon at bounding box center [142, 13] width 7 height 7
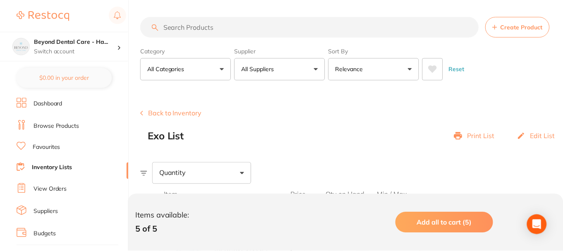
scroll to position [177, 0]
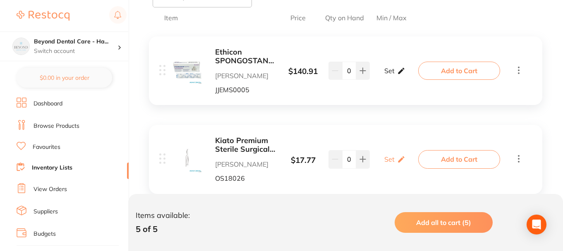
click at [385, 72] on p "Set" at bounding box center [390, 70] width 10 height 7
click at [403, 78] on input "0" at bounding box center [407, 74] width 17 height 13
click at [412, 75] on input "0" at bounding box center [407, 74] width 17 height 13
type input "024"
click at [382, 75] on input "0" at bounding box center [383, 74] width 17 height 13
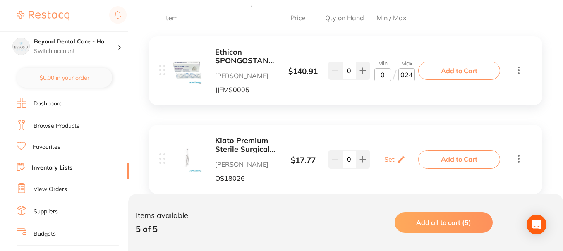
click at [387, 75] on input "0" at bounding box center [383, 74] width 17 height 13
type input "05"
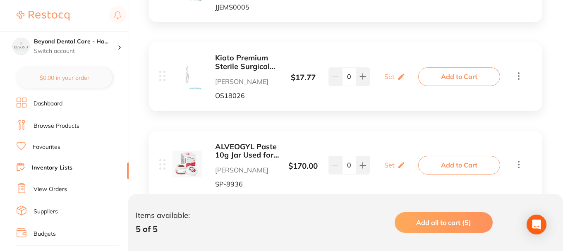
scroll to position [218, 0]
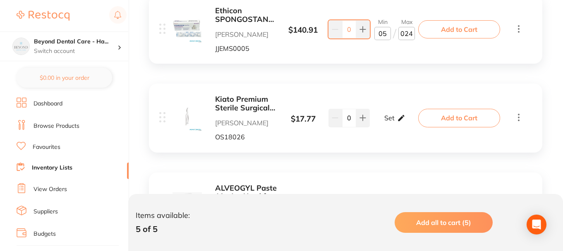
click at [394, 121] on p "Set" at bounding box center [390, 117] width 10 height 7
click at [259, 110] on b "Kiato Premium Sterile Surgical Blades 100/pk Size 15C" at bounding box center [246, 103] width 62 height 17
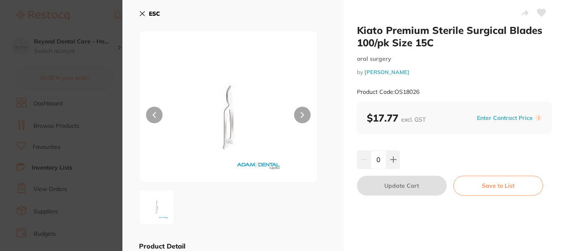
click at [144, 14] on icon at bounding box center [142, 13] width 7 height 7
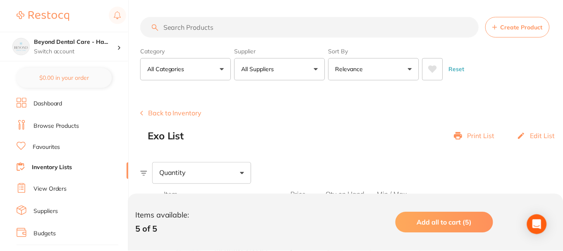
scroll to position [218, 0]
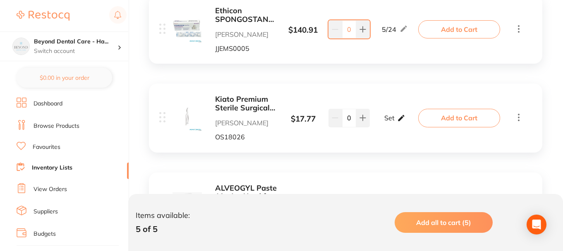
click at [393, 122] on div "Set Set Min / Max" at bounding box center [395, 118] width 21 height 21
click at [406, 122] on input "0" at bounding box center [407, 122] width 17 height 13
type input "100"
click at [384, 121] on input "0" at bounding box center [383, 122] width 17 height 13
click at [380, 122] on input "0" at bounding box center [383, 122] width 17 height 13
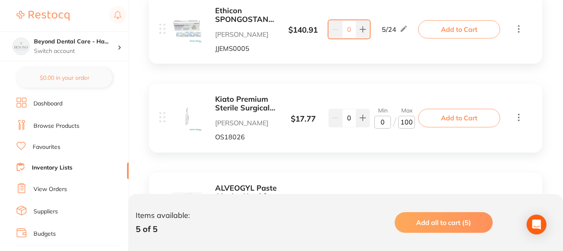
click at [383, 124] on input "0" at bounding box center [383, 122] width 17 height 13
click at [380, 123] on input "0" at bounding box center [383, 122] width 17 height 13
type input "10"
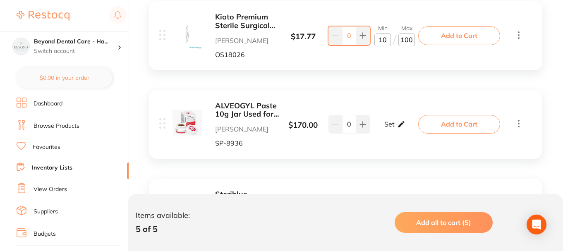
scroll to position [301, 0]
click at [396, 121] on div "Set Set Min / Max" at bounding box center [395, 123] width 21 height 21
click at [403, 130] on input "0" at bounding box center [407, 128] width 17 height 13
click at [387, 131] on input "0" at bounding box center [383, 128] width 17 height 13
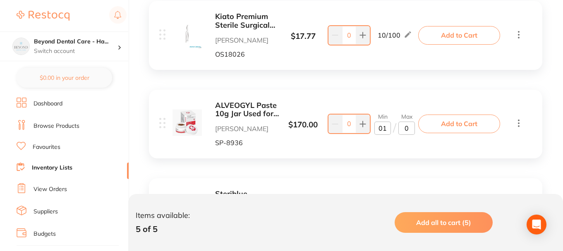
type input "01"
click at [409, 130] on input "0" at bounding box center [407, 128] width 17 height 13
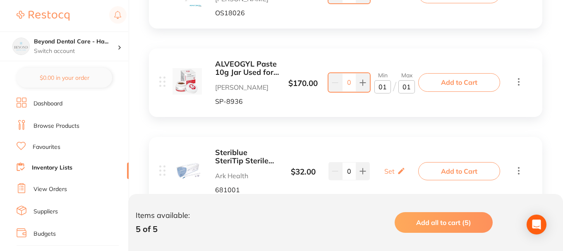
type input "01"
click at [376, 126] on div "Ethicon SPONGOSTAN Dental Adam Dental JJEMS0005 $ 140.91 5 / 24 0 5 / 24 Add to…" at bounding box center [346, 86] width 410 height 447
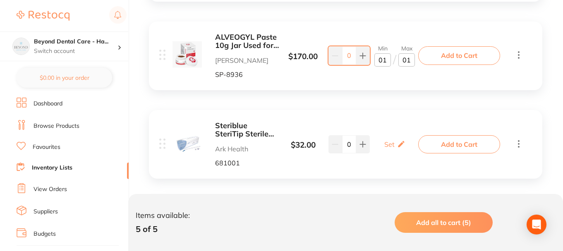
scroll to position [384, 0]
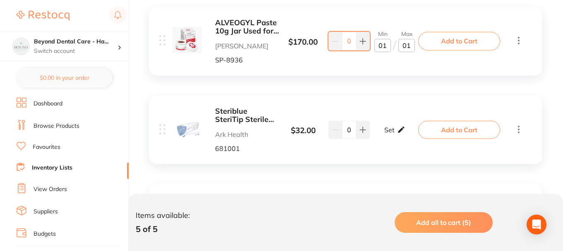
click at [387, 131] on p "Set" at bounding box center [390, 129] width 10 height 7
click at [380, 135] on input "0" at bounding box center [383, 133] width 17 height 13
click at [384, 135] on input "0" at bounding box center [383, 133] width 17 height 13
type input "01"
click at [411, 133] on input "0" at bounding box center [407, 133] width 17 height 13
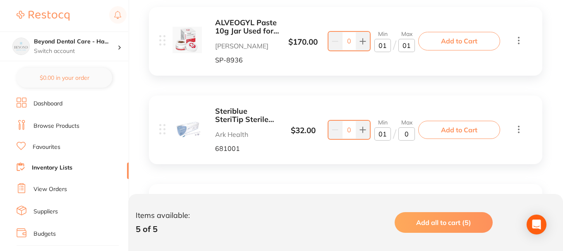
type input "02"
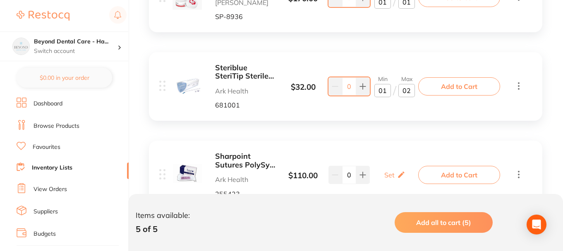
scroll to position [466, 0]
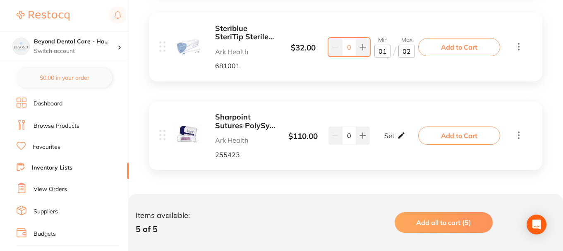
click at [396, 135] on div "Set Set Min / Max" at bounding box center [395, 135] width 21 height 21
click at [389, 140] on input "0" at bounding box center [383, 139] width 17 height 13
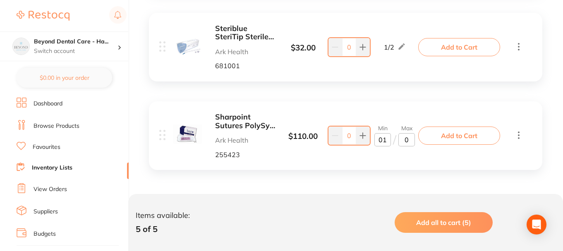
type input "01"
click at [411, 139] on input "0" at bounding box center [407, 139] width 17 height 13
click at [377, 118] on div "Sharpoint Sutures PolySyn FA 3-0 3/8 19mm 70cm Fast Absorbable Ark Health 25542…" at bounding box center [290, 136] width 262 height 46
type input "01"
click at [244, 118] on b "Sharpoint Sutures PolySyn FA 3-0 3/8 19mm 70cm Fast Absorbable" at bounding box center [246, 121] width 62 height 17
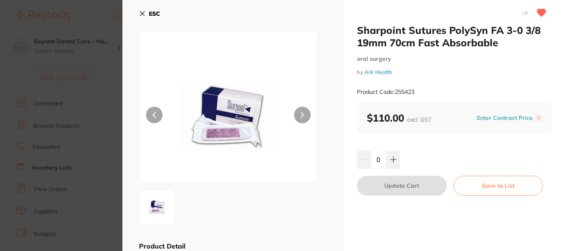
click at [145, 12] on icon at bounding box center [142, 13] width 7 height 7
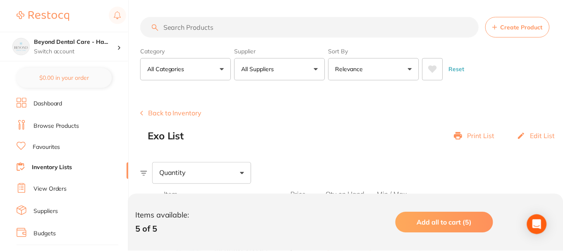
scroll to position [466, 0]
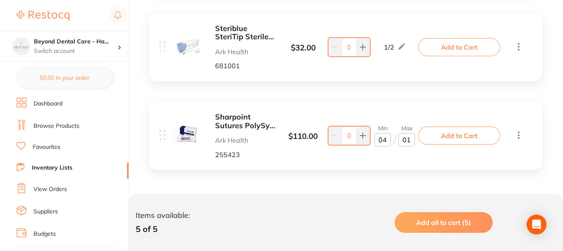
type input "04"
click at [409, 138] on input "01" at bounding box center [407, 139] width 17 height 13
type input "10"
drag, startPoint x: 394, startPoint y: 176, endPoint x: 403, endPoint y: 176, distance: 8.7
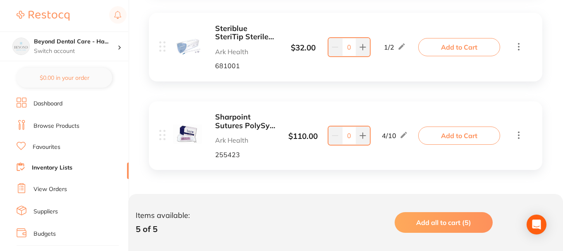
click at [338, 165] on div "Sharpoint Sutures PolySyn FA 3-0 3/8 19mm 70cm Fast Absorbable Ark Health 25542…" at bounding box center [346, 135] width 394 height 69
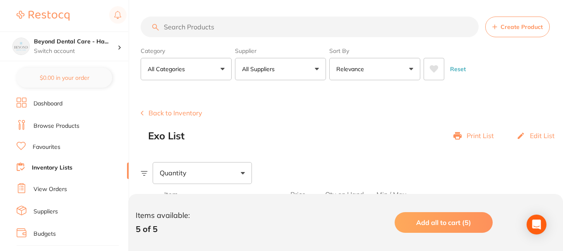
click at [65, 165] on link "Inventory Lists" at bounding box center [52, 168] width 41 height 8
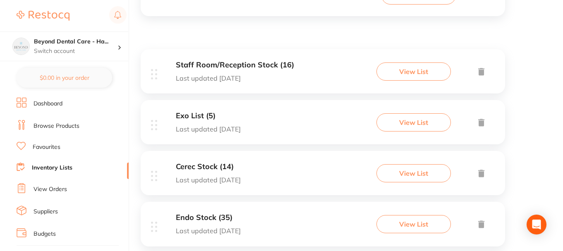
scroll to position [124, 0]
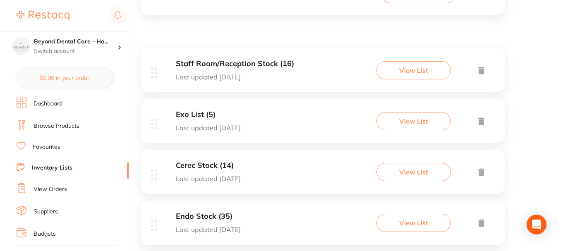
click at [272, 166] on div "Cerec Stock (14) Last updated [DATE] View List" at bounding box center [323, 172] width 365 height 44
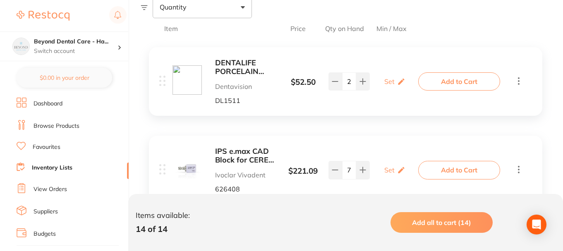
scroll to position [166, 0]
click at [395, 85] on div "Set Set Min / Max" at bounding box center [395, 82] width 21 height 21
click at [387, 89] on input "0" at bounding box center [383, 85] width 17 height 13
type input "01"
click at [410, 85] on input "0" at bounding box center [407, 85] width 17 height 13
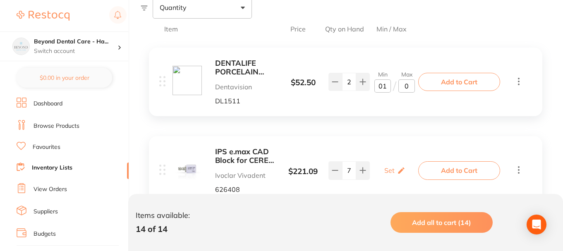
type input "02"
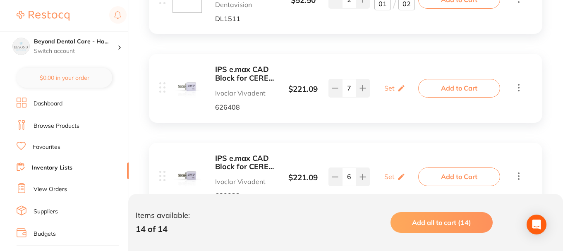
scroll to position [248, 0]
click at [393, 89] on p "Set" at bounding box center [390, 87] width 10 height 7
click at [389, 94] on input "0" at bounding box center [383, 92] width 17 height 13
click at [411, 94] on input "0" at bounding box center [407, 92] width 17 height 13
click at [387, 95] on input "0" at bounding box center [383, 92] width 17 height 13
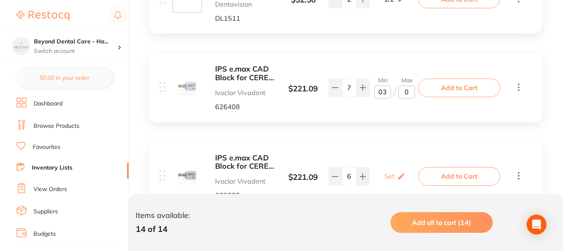
type input "03"
click at [413, 94] on input "0" at bounding box center [407, 92] width 17 height 13
type input "010"
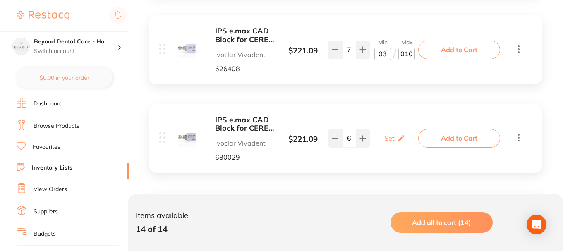
scroll to position [331, 0]
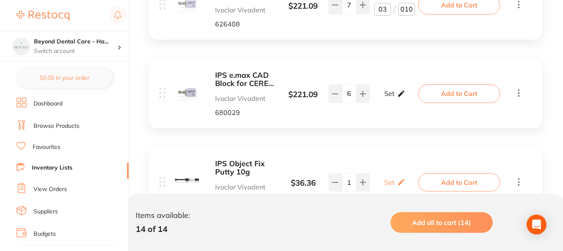
click at [396, 93] on div "Set Set Min / Max" at bounding box center [395, 93] width 21 height 21
click at [385, 100] on input "0" at bounding box center [383, 97] width 17 height 13
type input "03"
click at [413, 100] on input "0" at bounding box center [407, 97] width 17 height 13
type input "010"
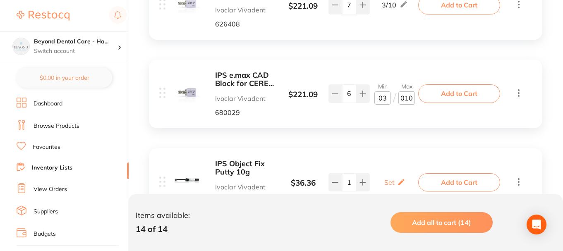
drag, startPoint x: 401, startPoint y: 133, endPoint x: 399, endPoint y: 144, distance: 10.6
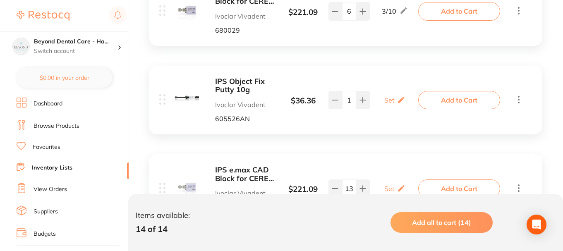
scroll to position [414, 0]
click at [394, 103] on p "Set" at bounding box center [390, 99] width 10 height 7
click at [388, 106] on input "0" at bounding box center [383, 103] width 17 height 13
type input "02"
click at [408, 105] on input "0" at bounding box center [407, 103] width 17 height 13
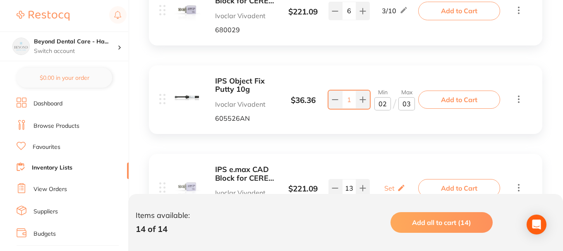
type input "03"
drag, startPoint x: 409, startPoint y: 138, endPoint x: 434, endPoint y: 144, distance: 25.7
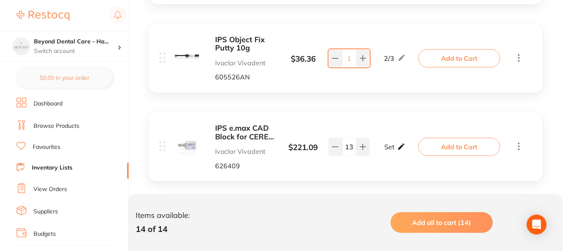
click at [394, 147] on p "Set" at bounding box center [390, 146] width 10 height 7
click at [386, 152] on input "0" at bounding box center [383, 150] width 17 height 13
type input "03"
click at [408, 151] on input "0" at bounding box center [407, 150] width 17 height 13
type input "010"
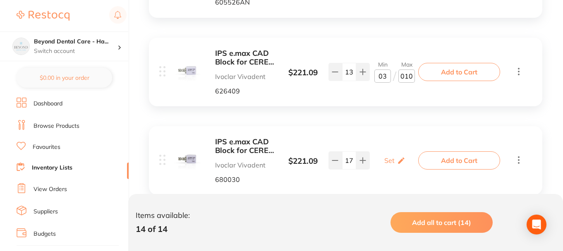
scroll to position [538, 0]
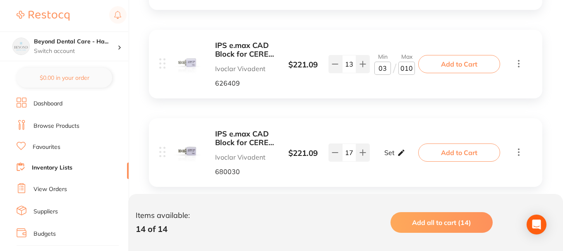
click at [398, 159] on div "Set Set Min / Max" at bounding box center [395, 152] width 21 height 21
click at [386, 155] on input "0" at bounding box center [383, 156] width 17 height 13
type input "03"
click at [408, 157] on input "0" at bounding box center [407, 156] width 17 height 13
type input "10"
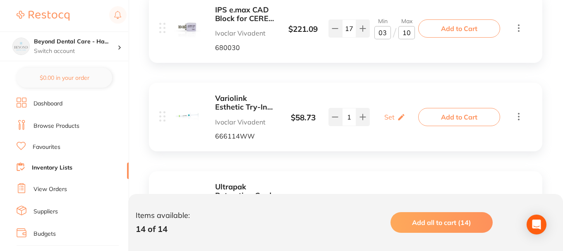
scroll to position [745, 0]
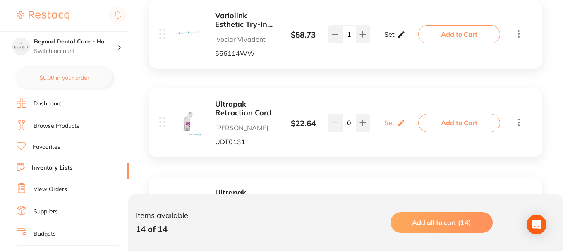
click at [392, 37] on p "Set" at bounding box center [390, 34] width 10 height 7
click at [380, 39] on input "0" at bounding box center [383, 38] width 17 height 13
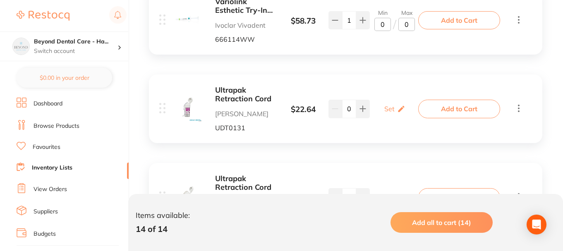
scroll to position [718, 0]
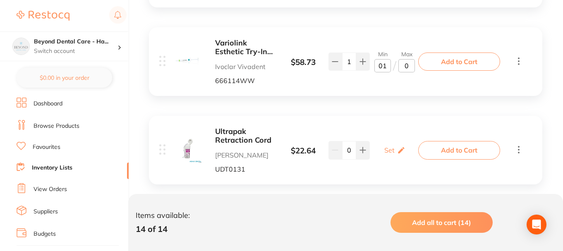
type input "01"
click at [411, 65] on input "0" at bounding box center [407, 65] width 17 height 13
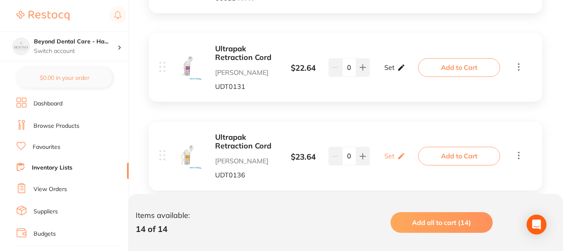
click at [388, 67] on p "Set" at bounding box center [390, 67] width 10 height 7
type input "01"
click at [387, 71] on input "0" at bounding box center [383, 71] width 17 height 13
type input "01"
click at [406, 74] on input "0" at bounding box center [407, 71] width 17 height 13
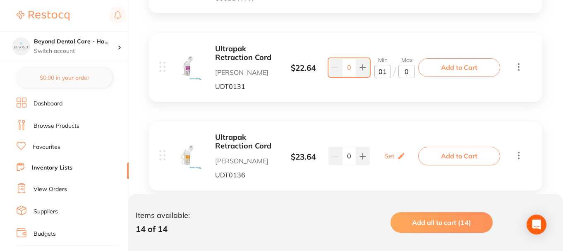
click at [410, 73] on input "0" at bounding box center [407, 71] width 17 height 13
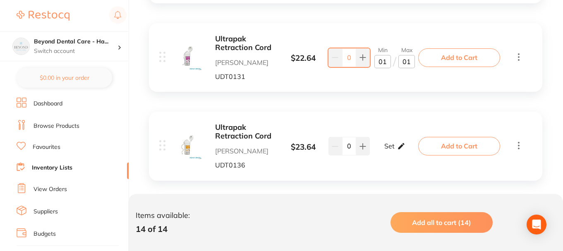
scroll to position [883, 0]
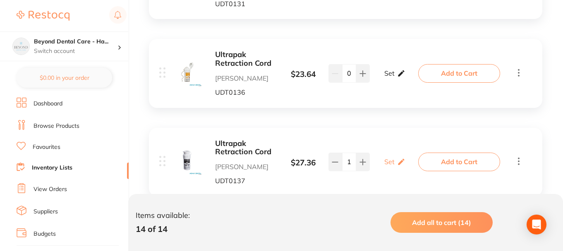
click at [393, 69] on div "Set Set Min / Max" at bounding box center [395, 73] width 21 height 21
type input "01"
click at [387, 80] on input "0" at bounding box center [383, 77] width 17 height 13
type input "01"
click at [413, 79] on input "0" at bounding box center [407, 77] width 17 height 13
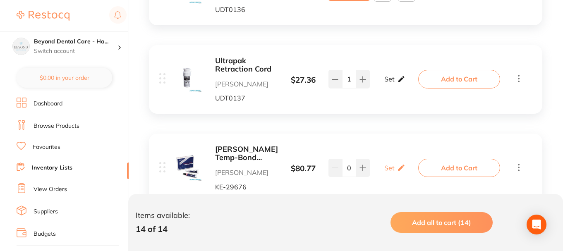
click at [393, 77] on p "Set" at bounding box center [390, 78] width 10 height 7
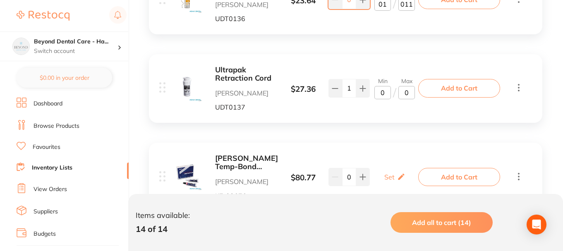
type input "011"
click at [387, 91] on input "0" at bounding box center [383, 92] width 17 height 13
type input "01"
click at [413, 94] on input "0" at bounding box center [407, 92] width 17 height 13
type input "02"
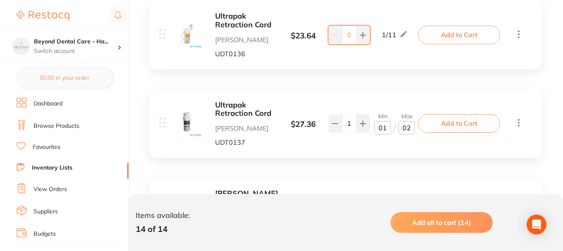
scroll to position [874, 0]
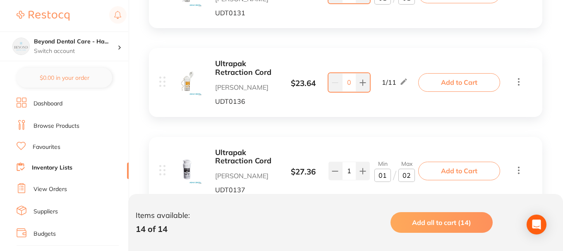
click at [400, 79] on div "1 / 11" at bounding box center [395, 82] width 26 height 10
click at [405, 83] on icon at bounding box center [404, 82] width 6 height 6
drag, startPoint x: 411, startPoint y: 87, endPoint x: 392, endPoint y: 80, distance: 20.4
click at [382, 86] on div "Min 1 / Max 11" at bounding box center [395, 83] width 41 height 22
type input "2"
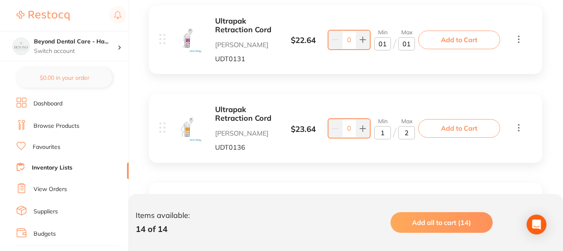
scroll to position [791, 0]
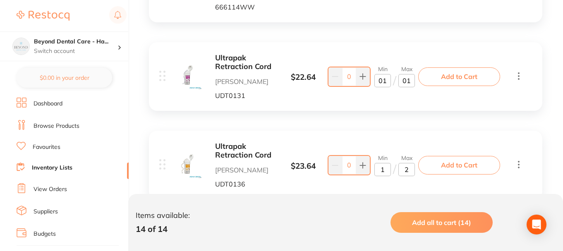
click at [406, 92] on div "Ultrapak Retraction Cord [PERSON_NAME] Dental UDT0131 $ 22.64 Min 1 / Max 1 0 M…" at bounding box center [290, 77] width 262 height 46
click at [407, 86] on input "01" at bounding box center [407, 80] width 17 height 13
drag, startPoint x: 411, startPoint y: 82, endPoint x: 397, endPoint y: 80, distance: 14.6
click at [397, 80] on div "Min 01 / Max 01" at bounding box center [395, 77] width 41 height 22
type input "2"
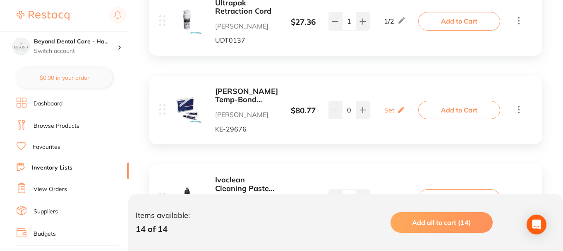
scroll to position [1081, 0]
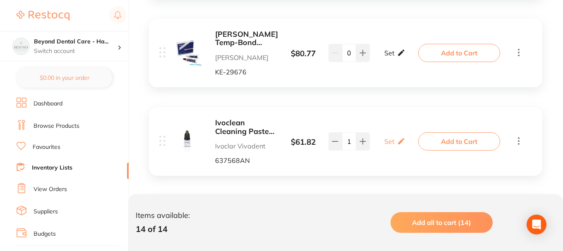
click at [392, 52] on p "Set" at bounding box center [390, 52] width 10 height 7
click at [381, 59] on input "0" at bounding box center [383, 56] width 17 height 13
click at [386, 58] on input "0" at bounding box center [383, 56] width 17 height 13
type input "01"
click at [415, 53] on input "0" at bounding box center [407, 56] width 17 height 13
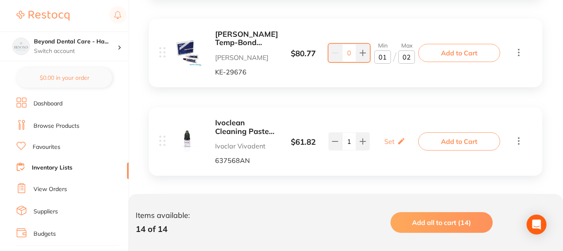
type input "02"
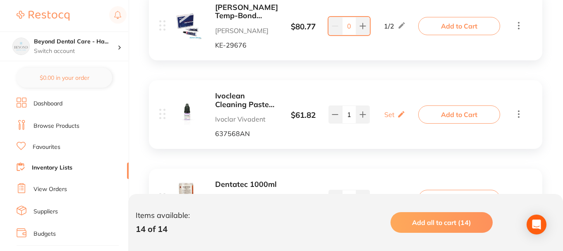
scroll to position [1122, 0]
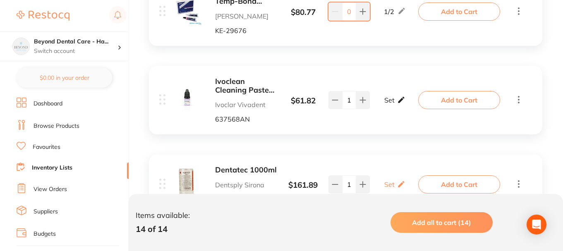
click at [397, 103] on icon at bounding box center [401, 100] width 8 height 9
click at [389, 106] on input "0" at bounding box center [383, 104] width 17 height 13
type input "02"
click at [410, 108] on input "0" at bounding box center [407, 104] width 17 height 13
type input "03"
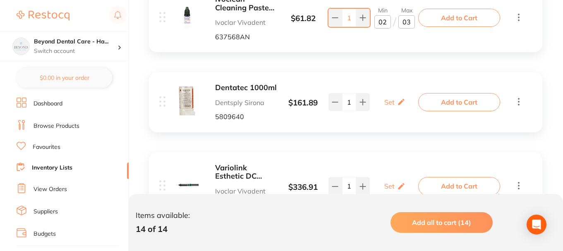
scroll to position [1205, 0]
click at [396, 101] on div "Set Set Min / Max" at bounding box center [395, 101] width 21 height 21
click at [388, 107] on input "0" at bounding box center [383, 105] width 17 height 13
click at [402, 17] on icon at bounding box center [402, 16] width 6 height 6
click at [386, 26] on input "2" at bounding box center [383, 21] width 17 height 13
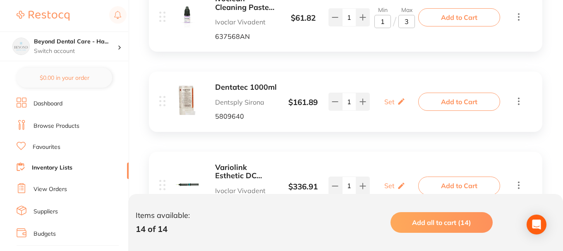
type input "1"
drag, startPoint x: 406, startPoint y: 22, endPoint x: 399, endPoint y: 20, distance: 7.1
click at [400, 20] on input "3" at bounding box center [407, 21] width 17 height 13
drag, startPoint x: 409, startPoint y: 24, endPoint x: 401, endPoint y: 21, distance: 8.2
click at [401, 21] on input "3" at bounding box center [407, 21] width 17 height 13
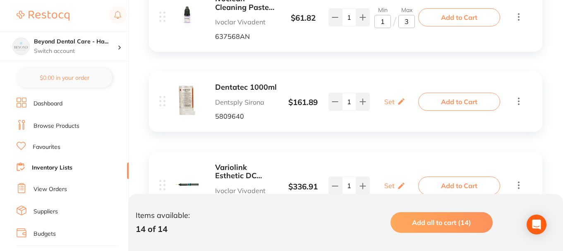
type input "2"
click at [399, 101] on icon at bounding box center [401, 101] width 8 height 9
click at [389, 107] on input "0" at bounding box center [383, 105] width 17 height 13
type input "01"
click at [408, 108] on input "0" at bounding box center [407, 105] width 17 height 13
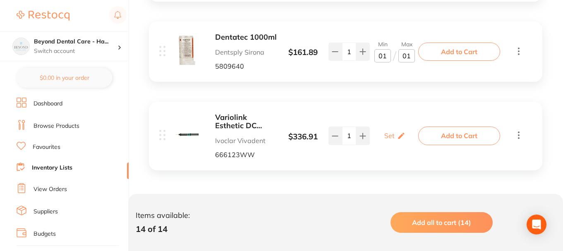
scroll to position [1256, 0]
click at [396, 143] on div "Set Set Min / Max" at bounding box center [395, 135] width 21 height 21
type input "01"
click at [388, 140] on input "0" at bounding box center [383, 139] width 17 height 13
type input "01"
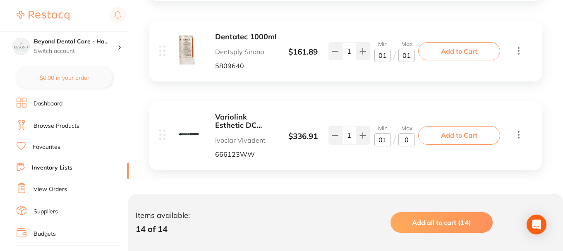
click at [410, 140] on input "0" at bounding box center [407, 139] width 17 height 13
click at [398, 115] on div "Variolink Esthetic DC Neutral 9g Ivoclar Vivadent 666123WW $ 336.91 Min 1 / Max…" at bounding box center [290, 136] width 262 height 46
click at [383, 105] on div "Variolink Esthetic DC Neutral 9g Ivoclar Vivadent 666123WW $ 336.91 Min 1 / Max…" at bounding box center [346, 135] width 394 height 69
click at [293, 163] on div "Variolink Esthetic DC Neutral 9g Ivoclar Vivadent 666123WW $ 336.91 Min 1 / Max…" at bounding box center [346, 135] width 394 height 69
type input "01"
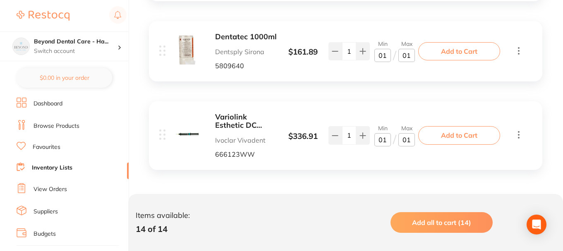
click at [69, 168] on link "Inventory Lists" at bounding box center [52, 168] width 41 height 8
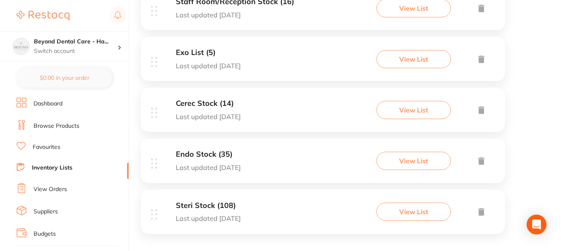
scroll to position [192, 0]
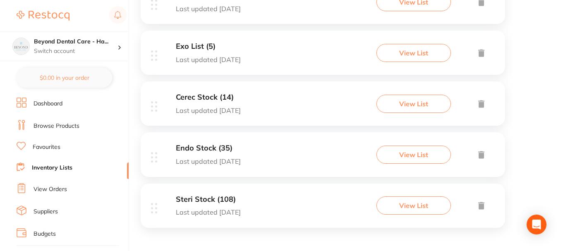
click at [274, 145] on div "Endo Stock (35) Last updated [DATE] View List" at bounding box center [323, 154] width 365 height 44
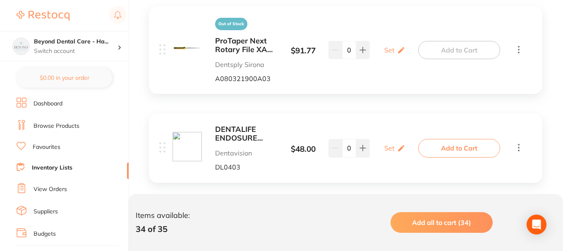
scroll to position [124, 0]
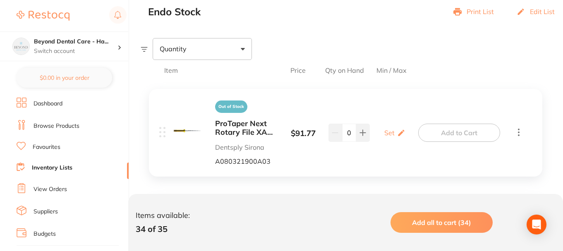
click at [519, 134] on icon at bounding box center [519, 132] width 10 height 10
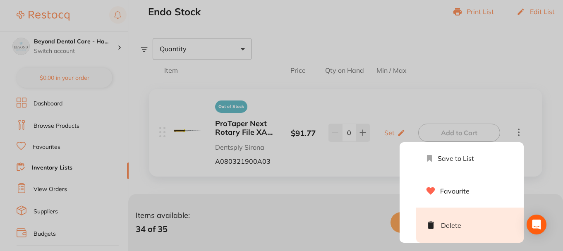
click at [439, 220] on li "Delete" at bounding box center [470, 225] width 108 height 35
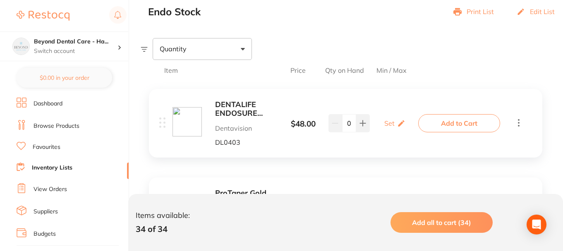
scroll to position [166, 0]
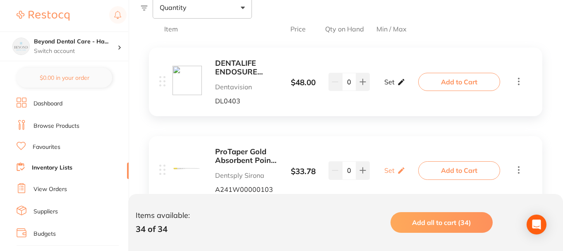
click at [390, 82] on p "Set" at bounding box center [390, 81] width 10 height 7
click at [383, 88] on input "0" at bounding box center [383, 85] width 17 height 13
type input "01"
click at [411, 87] on input "0" at bounding box center [407, 85] width 17 height 13
type input "02"
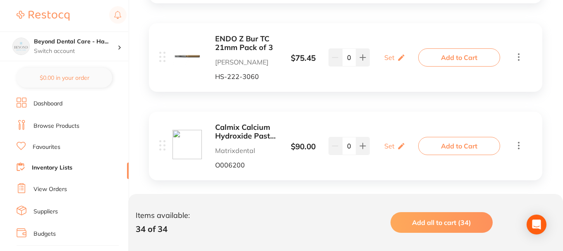
scroll to position [2318, 0]
click at [388, 60] on p "Set" at bounding box center [390, 56] width 10 height 7
click at [386, 64] on input "0" at bounding box center [383, 61] width 17 height 13
type input "01"
click at [405, 64] on input "0" at bounding box center [407, 61] width 17 height 13
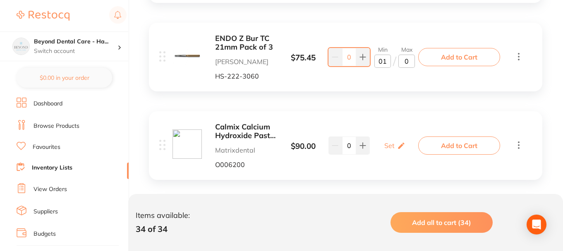
click at [410, 63] on input "0" at bounding box center [407, 61] width 17 height 13
type input "05"
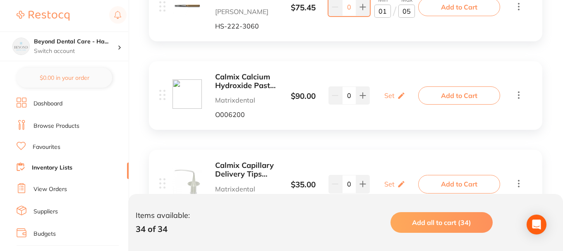
scroll to position [2401, 0]
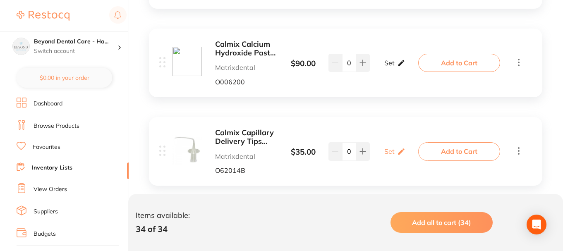
click at [393, 64] on p "Set" at bounding box center [390, 62] width 10 height 7
click at [384, 66] on input "0" at bounding box center [383, 66] width 17 height 13
click at [388, 66] on input "0" at bounding box center [383, 66] width 17 height 13
type input "01"
click at [411, 67] on input "0" at bounding box center [407, 66] width 17 height 13
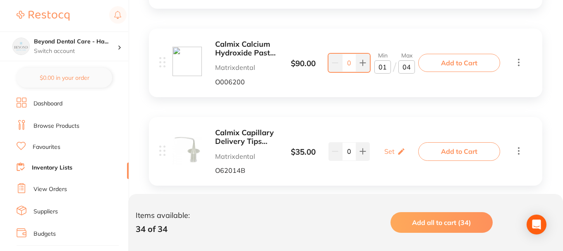
type input "04"
click at [387, 68] on input "01" at bounding box center [383, 66] width 17 height 13
type input "02"
click at [402, 97] on div "Calmix Calcium Hydroxide Paste Kit (4x 1.5ml Syringes) Matrixdental O006200 $ 9…" at bounding box center [346, 63] width 394 height 69
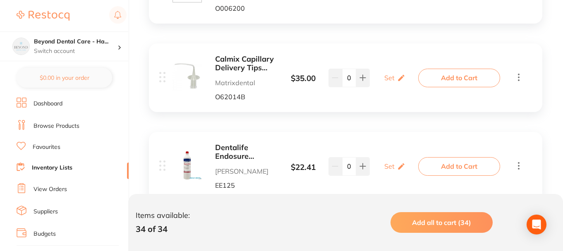
scroll to position [2483, 0]
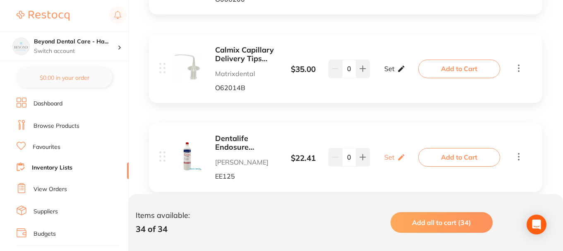
click at [394, 72] on div "Set Set Min / Max" at bounding box center [395, 68] width 21 height 21
click at [385, 74] on input "0" at bounding box center [383, 72] width 17 height 13
click at [401, 73] on input "0" at bounding box center [407, 72] width 17 height 13
type input "20"
click at [381, 72] on input "0" at bounding box center [383, 72] width 17 height 13
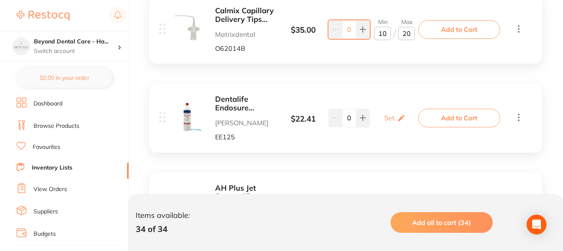
scroll to position [2525, 0]
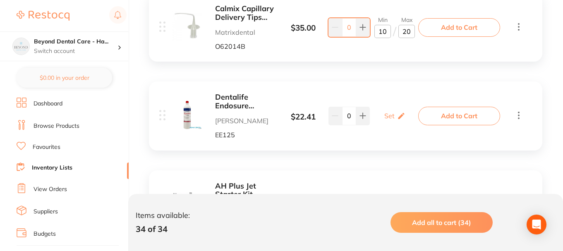
click at [384, 34] on input "10" at bounding box center [383, 31] width 17 height 13
type input "05"
click at [398, 118] on icon at bounding box center [401, 116] width 8 height 9
click at [387, 121] on input "0" at bounding box center [383, 120] width 17 height 13
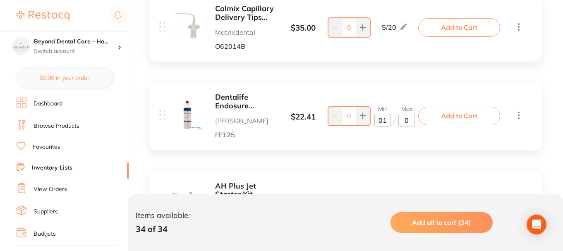
type input "01"
click at [410, 122] on input "0" at bounding box center [407, 120] width 17 height 13
type input "02"
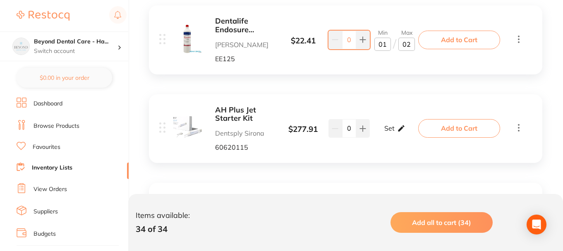
scroll to position [2608, 0]
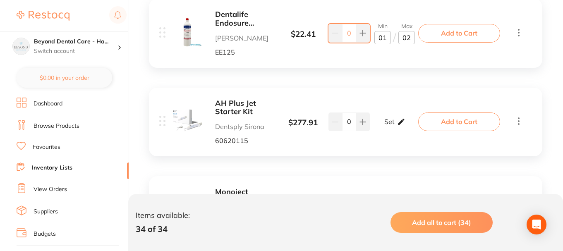
click at [398, 124] on icon at bounding box center [401, 122] width 6 height 6
click at [387, 129] on input "0" at bounding box center [383, 126] width 17 height 13
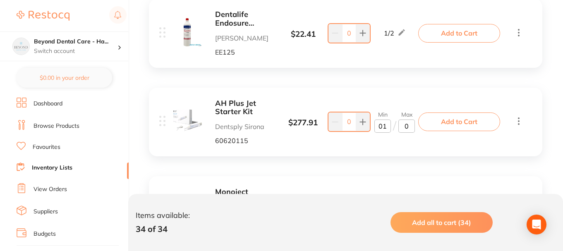
type input "01"
click at [408, 125] on input "0" at bounding box center [407, 126] width 17 height 13
click at [412, 139] on div "AH Plus Jet Starter Kit Dentsply Sirona 60620115 $ 277.91 Min 1 / Max 1 0 Min 0…" at bounding box center [290, 122] width 262 height 46
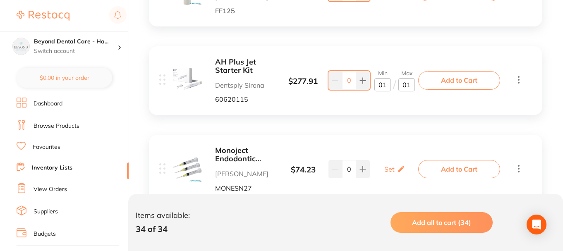
scroll to position [2732, 0]
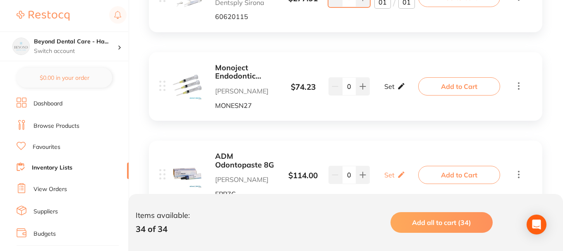
click at [392, 86] on p "Set" at bounding box center [390, 86] width 10 height 7
type input "01"
click at [228, 75] on b "Monoject Endodontic Syringes" at bounding box center [246, 72] width 62 height 17
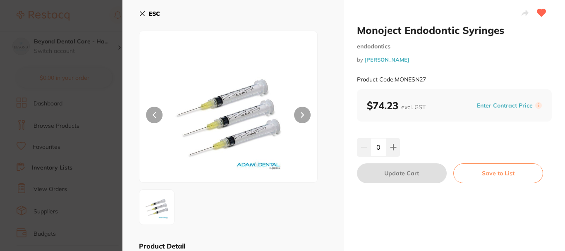
scroll to position [28, 0]
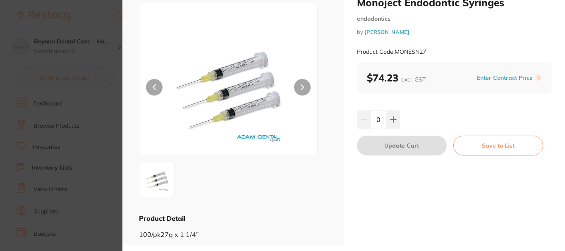
click at [121, 84] on section "Monoject Endodontic Syringes endodontics by Adam Dental Product Code: MONESN27 …" at bounding box center [282, 125] width 565 height 251
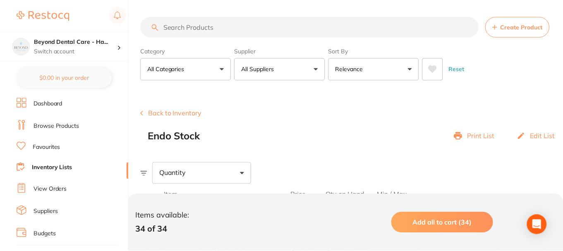
scroll to position [2732, 0]
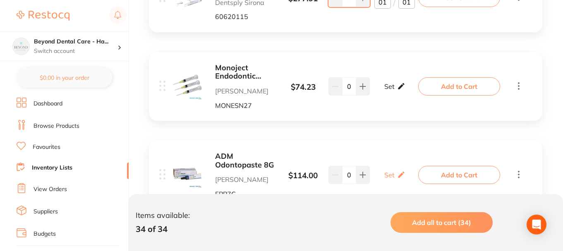
click at [387, 88] on p "Set" at bounding box center [390, 86] width 10 height 7
click at [404, 91] on input "0" at bounding box center [407, 90] width 17 height 13
type input "100"
click at [382, 91] on input "0" at bounding box center [383, 90] width 17 height 13
click at [388, 89] on input "0" at bounding box center [383, 90] width 17 height 13
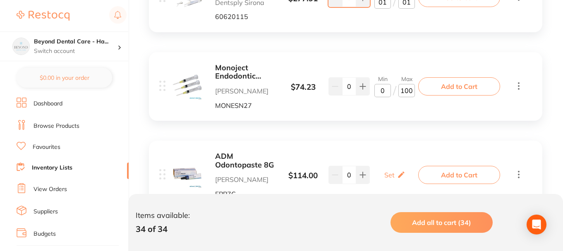
click at [380, 94] on input "0" at bounding box center [383, 90] width 17 height 13
click at [386, 91] on input "0" at bounding box center [383, 90] width 17 height 13
type input "25"
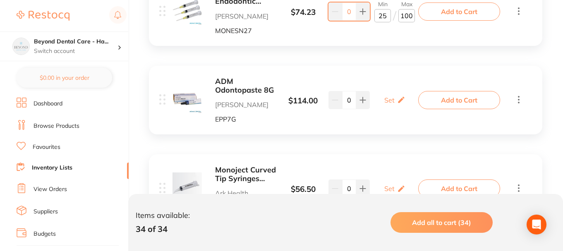
scroll to position [2815, 0]
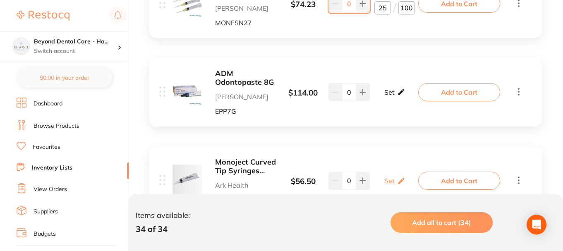
click at [396, 92] on div "Set Set Min / Max" at bounding box center [395, 92] width 21 height 21
click at [383, 96] on input "0" at bounding box center [383, 96] width 17 height 13
type input "01"
click at [412, 97] on input "0" at bounding box center [407, 96] width 17 height 13
type input "02"
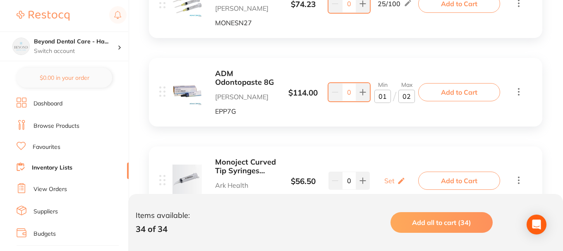
scroll to position [2856, 0]
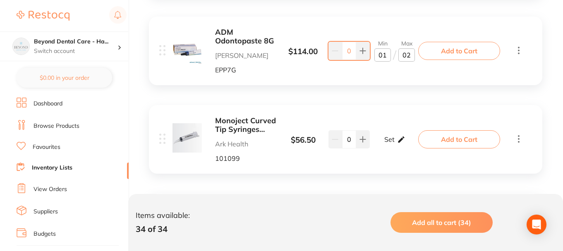
click at [398, 142] on icon at bounding box center [401, 139] width 6 height 6
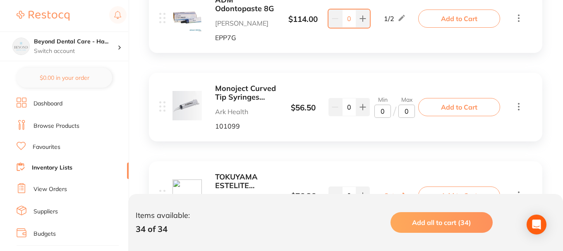
scroll to position [2897, 0]
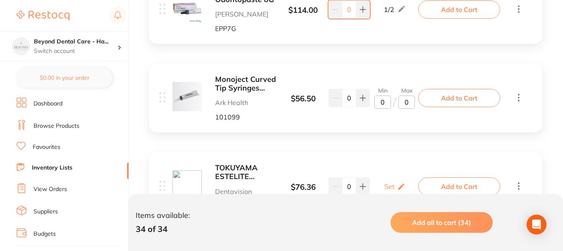
click at [388, 104] on input "0" at bounding box center [383, 102] width 17 height 13
type input "1"
type input "0"
click at [404, 101] on input "0" at bounding box center [407, 102] width 17 height 13
click at [373, 104] on div "Min 0 / Max 50" at bounding box center [395, 98] width 52 height 22
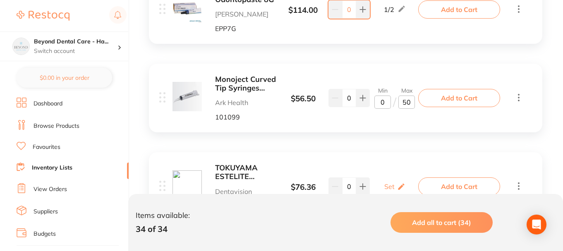
type input "50"
click at [384, 102] on input "0" at bounding box center [383, 102] width 17 height 13
click at [377, 102] on input "0" at bounding box center [383, 102] width 17 height 13
type input "10"
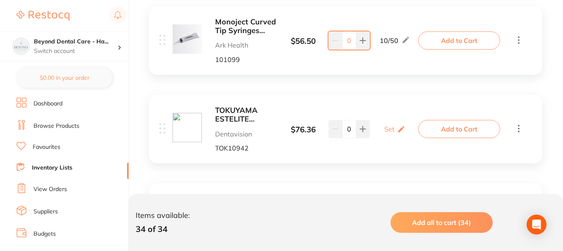
scroll to position [2980, 0]
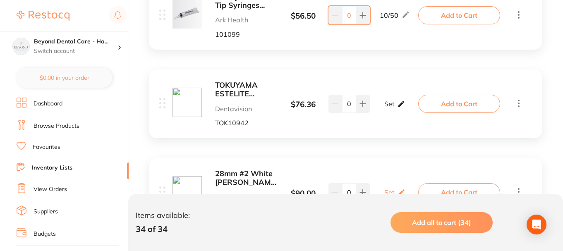
click at [387, 109] on div "Set Set Min / Max" at bounding box center [395, 104] width 21 height 21
click at [406, 111] on input "0" at bounding box center [407, 107] width 17 height 13
click at [409, 111] on input "0" at bounding box center [407, 107] width 17 height 13
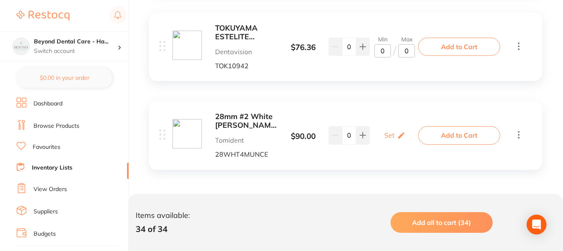
click at [516, 138] on icon at bounding box center [519, 135] width 10 height 10
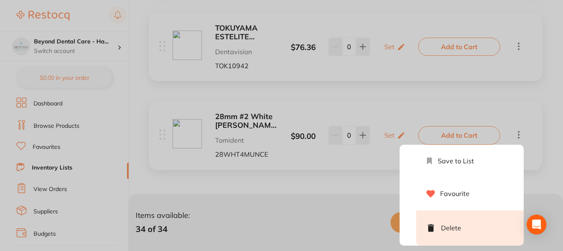
click at [442, 237] on li "Delete" at bounding box center [470, 228] width 108 height 35
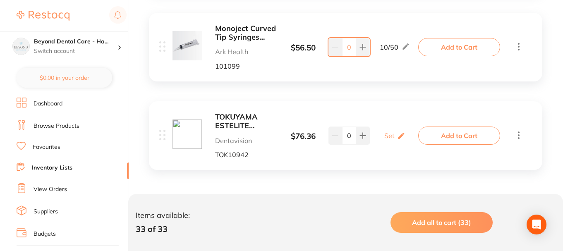
scroll to position [2948, 0]
click at [386, 132] on p "Set" at bounding box center [390, 135] width 10 height 7
click at [385, 141] on input "0" at bounding box center [383, 139] width 17 height 13
click at [412, 141] on input "0" at bounding box center [407, 139] width 17 height 13
click at [386, 142] on input "0" at bounding box center [383, 139] width 17 height 13
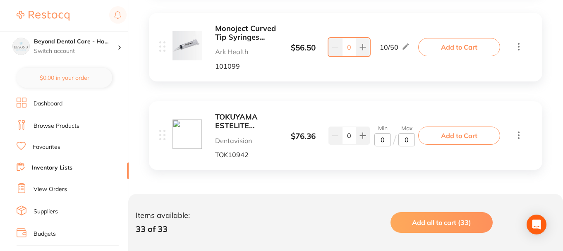
click at [411, 141] on input "0" at bounding box center [407, 139] width 17 height 13
click at [387, 141] on input "0" at bounding box center [383, 139] width 17 height 13
type input "01"
click at [411, 141] on input "0" at bounding box center [407, 139] width 17 height 13
type input "01"
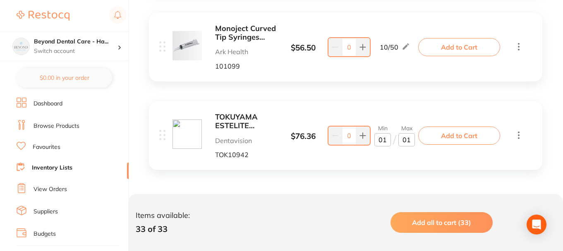
click at [363, 167] on div "TOKUYAMA ESTELITE ASTERIA BODY RESTORATIVE SYRINGE A2B 4g Dentavision TOK10942 …" at bounding box center [346, 135] width 394 height 69
click at [78, 164] on li "Inventory Lists" at bounding box center [73, 168] width 112 height 11
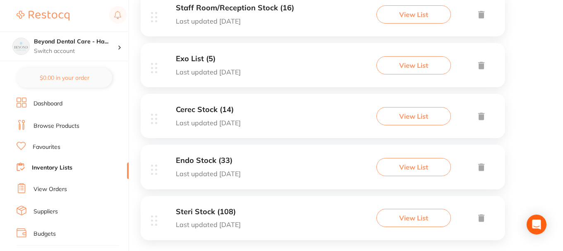
scroll to position [192, 0]
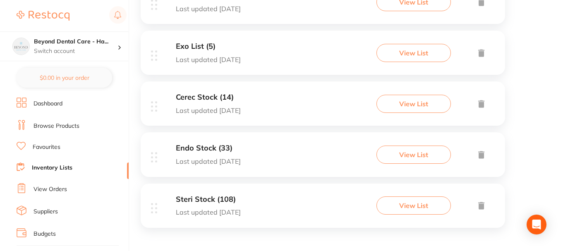
click at [265, 199] on div "Steri Stock (108) Last updated 7 days ago View List" at bounding box center [323, 206] width 365 height 44
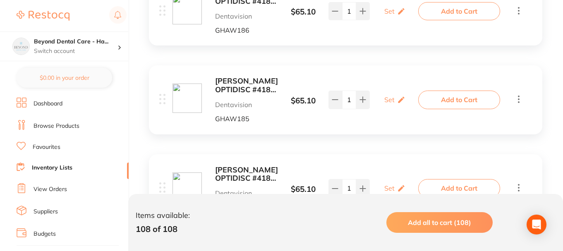
scroll to position [207, 0]
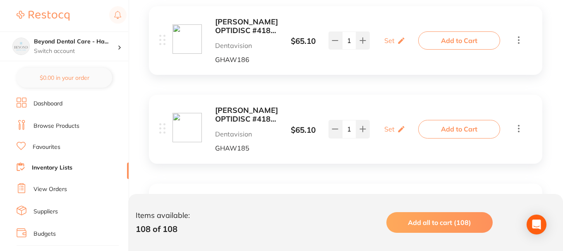
click at [236, 29] on b "[PERSON_NAME] OPTIDISC #4186 EXTRA FINE YELLOW 12.6MM (100)" at bounding box center [246, 26] width 63 height 17
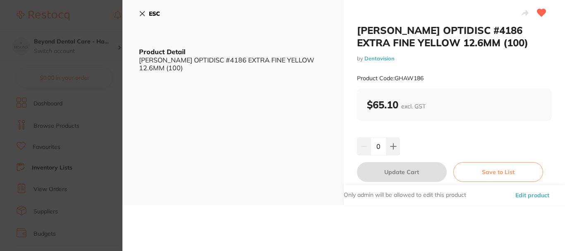
click at [149, 13] on b "ESC" at bounding box center [154, 13] width 11 height 7
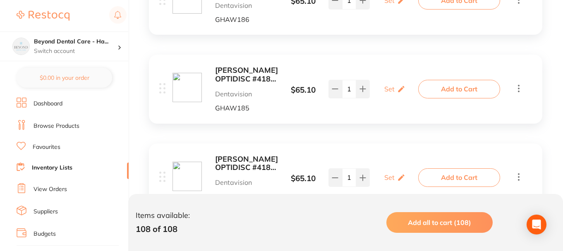
scroll to position [207, 0]
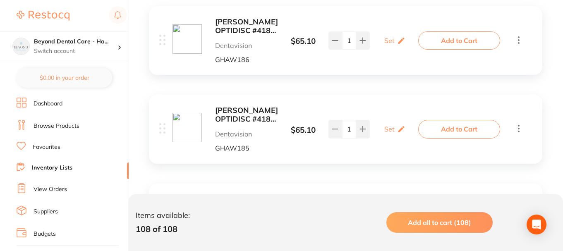
click at [246, 26] on b "[PERSON_NAME] OPTIDISC #4186 EXTRA FINE YELLOW 12.6MM (100)" at bounding box center [246, 26] width 63 height 17
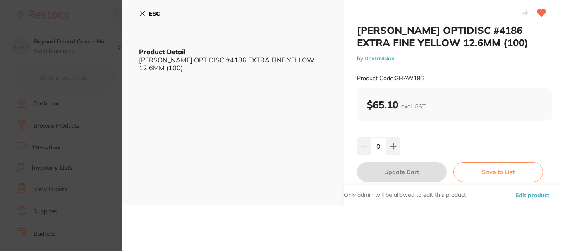
click at [143, 12] on icon at bounding box center [142, 14] width 5 height 5
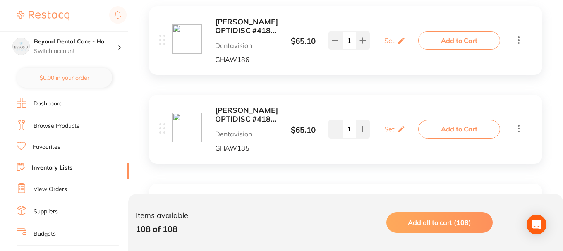
click at [252, 115] on b "[PERSON_NAME] OPTIDISC #4185 FINE ORANGE 12.6MM (100)" at bounding box center [246, 114] width 63 height 17
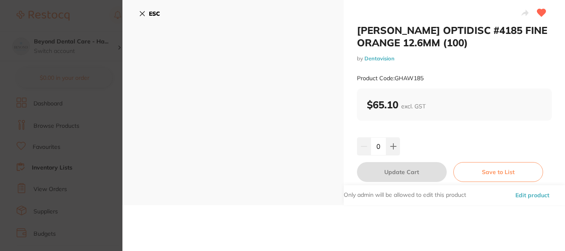
click at [145, 15] on icon at bounding box center [142, 13] width 7 height 7
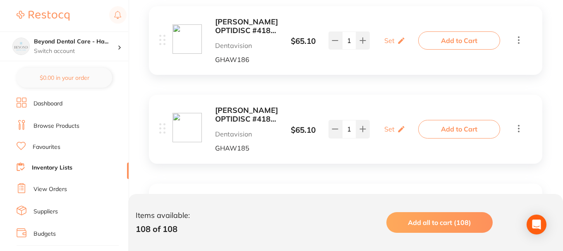
scroll to position [331, 0]
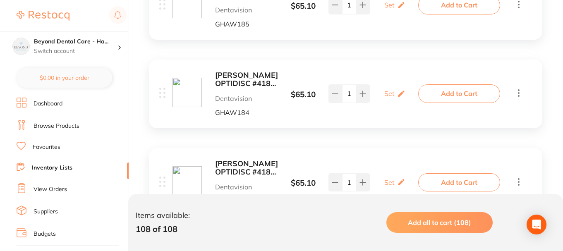
click at [237, 74] on b "[PERSON_NAME] OPTIDISC #4184 COARSE MEDIUM RED 12.6MM (100)" at bounding box center [246, 79] width 63 height 17
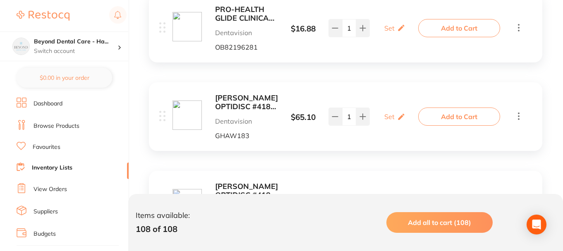
scroll to position [579, 0]
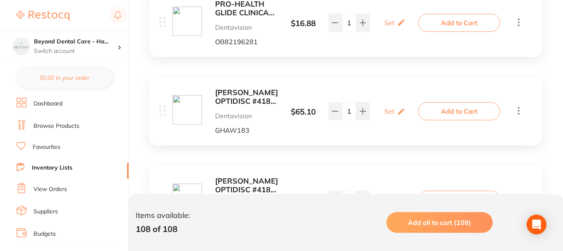
click at [231, 96] on b "[PERSON_NAME] OPTIDISC #4183 EXTRA FINE YELLOW 9.6MM (100)" at bounding box center [246, 97] width 63 height 17
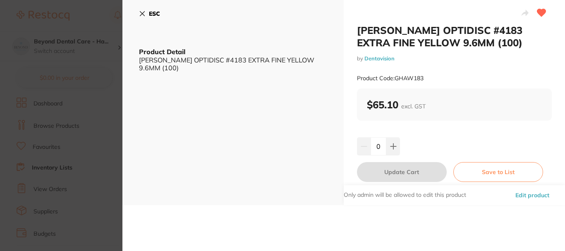
click at [147, 13] on button "ESC" at bounding box center [149, 14] width 21 height 14
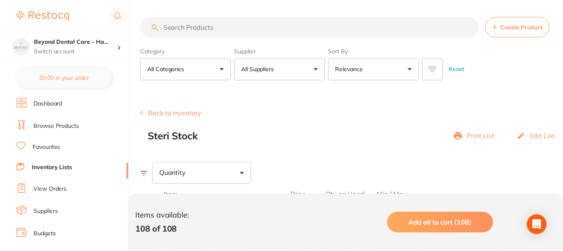
scroll to position [579, 0]
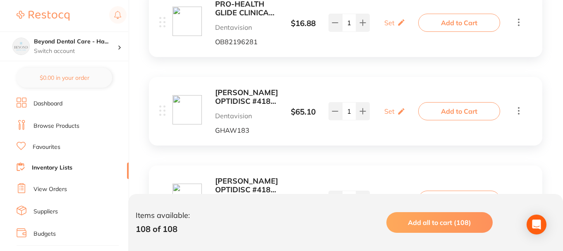
click at [237, 182] on b "[PERSON_NAME] OPTIDISC #4181 COARSE MEDIUM RED 9.6MM (100)" at bounding box center [246, 185] width 63 height 17
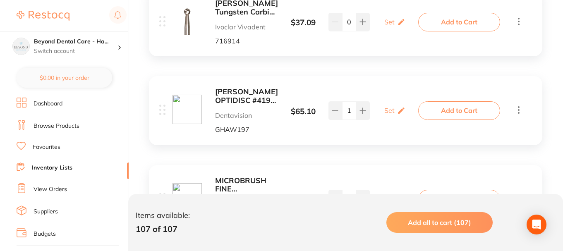
scroll to position [810, 0]
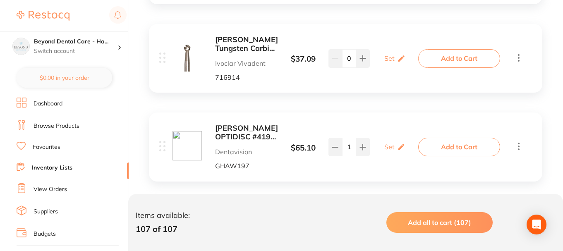
drag, startPoint x: 164, startPoint y: 66, endPoint x: 166, endPoint y: 93, distance: 27.4
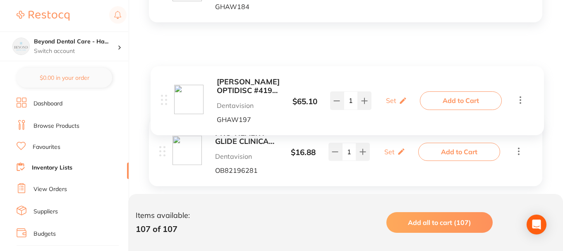
scroll to position [396, 0]
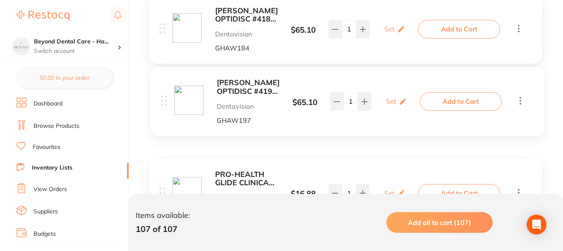
drag, startPoint x: 162, startPoint y: 147, endPoint x: 164, endPoint y: 99, distance: 48.5
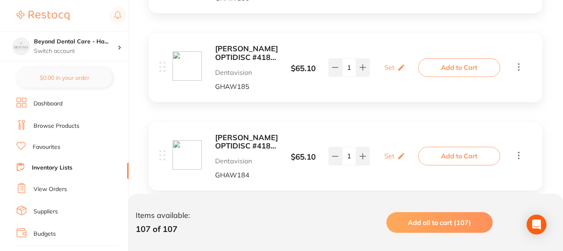
scroll to position [313, 0]
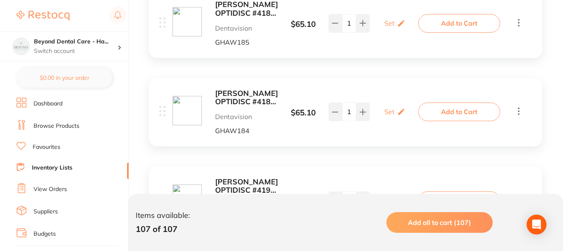
click at [245, 100] on b "[PERSON_NAME] OPTIDISC #4184 COARSE MEDIUM RED 12.6MM (100)" at bounding box center [246, 97] width 63 height 17
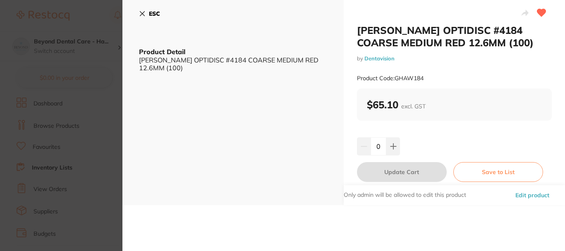
click at [151, 16] on b "ESC" at bounding box center [154, 13] width 11 height 7
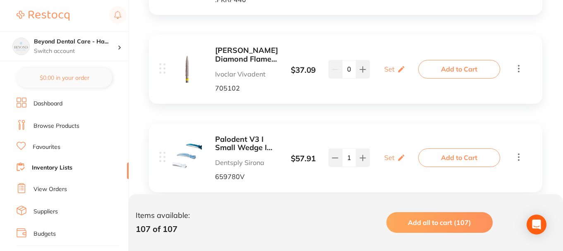
scroll to position [1969, 0]
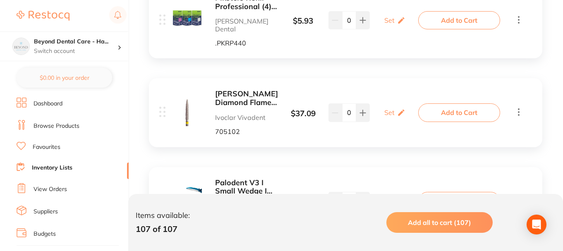
click at [521, 107] on icon at bounding box center [519, 112] width 10 height 10
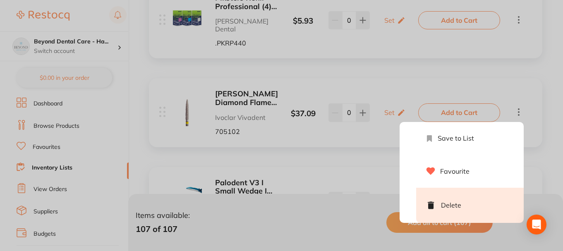
click at [486, 188] on li "Delete" at bounding box center [470, 205] width 108 height 35
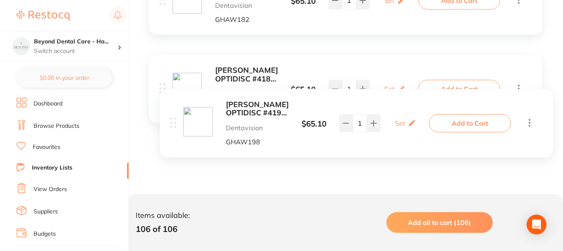
scroll to position [820, 0]
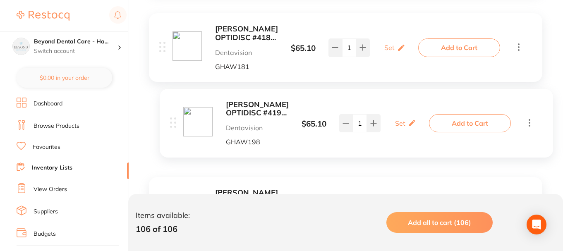
drag, startPoint x: 162, startPoint y: 56, endPoint x: 173, endPoint y: 120, distance: 65.1
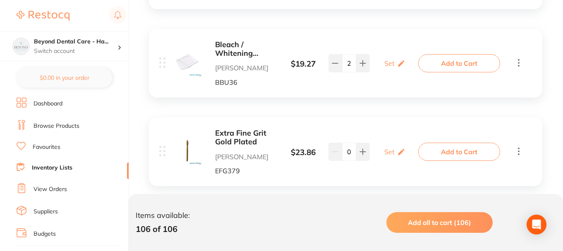
scroll to position [5795, 0]
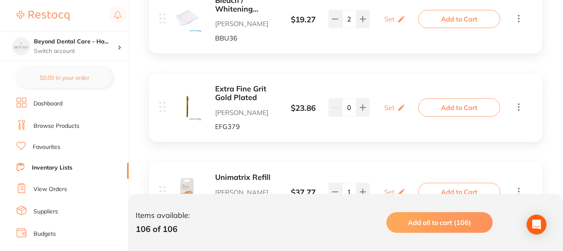
click at [524, 73] on div "Extra Fine Grit Gold Plated [PERSON_NAME] Dental EFG379 $ 23.86 Set Set Min / M…" at bounding box center [346, 107] width 394 height 69
click at [522, 99] on div "Add to Cart" at bounding box center [472, 108] width 103 height 18
click at [519, 102] on icon at bounding box center [519, 107] width 10 height 10
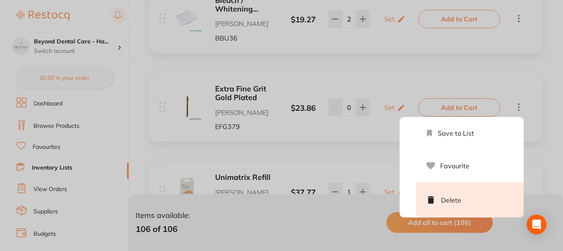
click at [473, 183] on li "Delete" at bounding box center [470, 200] width 108 height 35
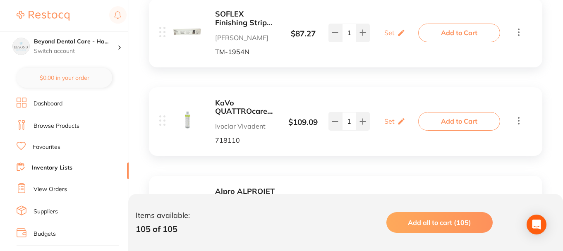
scroll to position [7864, 0]
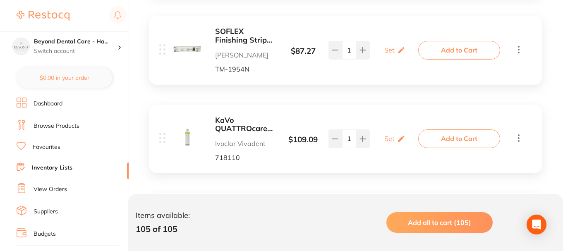
click at [517, 133] on icon at bounding box center [519, 138] width 10 height 10
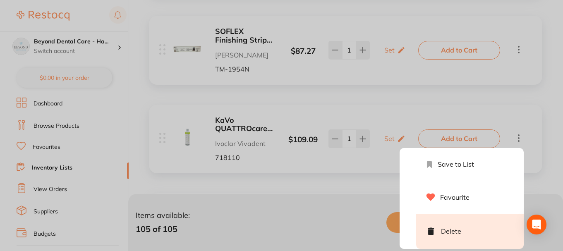
click at [458, 214] on li "Delete" at bounding box center [470, 231] width 108 height 35
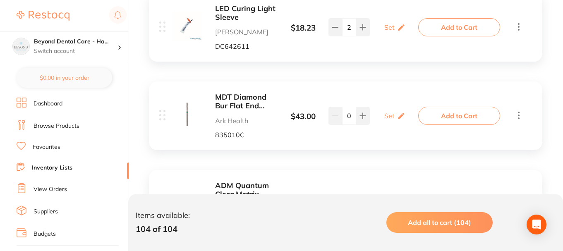
scroll to position [8237, 0]
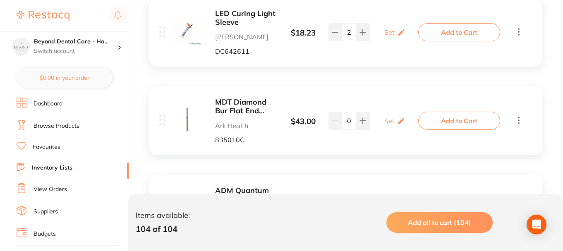
click at [521, 115] on icon at bounding box center [519, 120] width 10 height 10
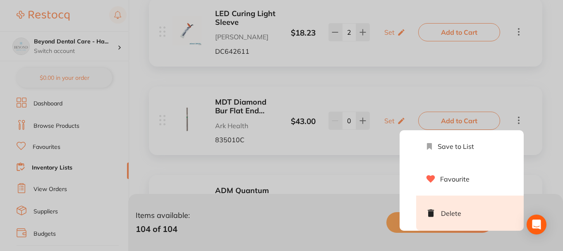
click at [468, 196] on li "Delete" at bounding box center [470, 213] width 108 height 35
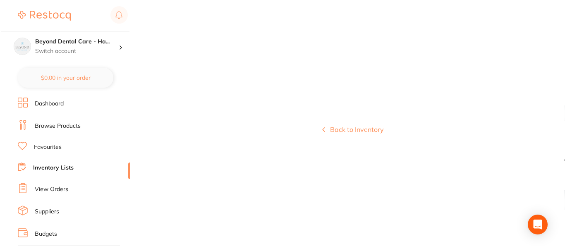
scroll to position [0, 0]
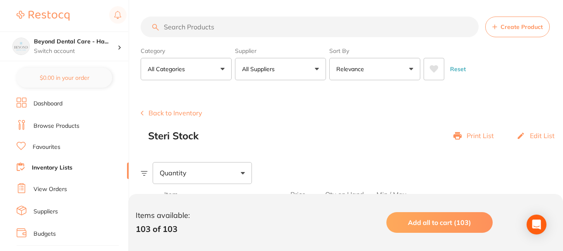
scroll to position [124, 0]
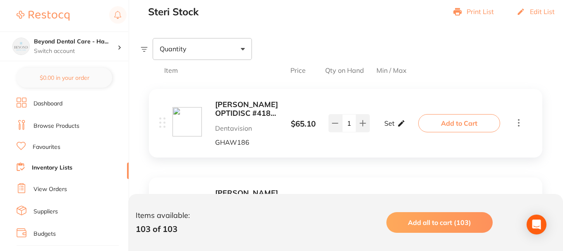
click at [391, 123] on p "Set" at bounding box center [390, 123] width 10 height 7
click at [381, 127] on input "0" at bounding box center [383, 127] width 17 height 13
click at [383, 127] on input "0" at bounding box center [383, 127] width 17 height 13
type input "01"
click at [414, 127] on input "0" at bounding box center [407, 127] width 17 height 13
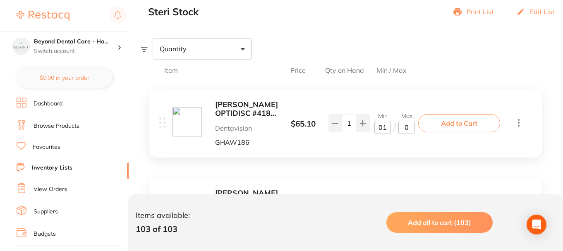
type input "02"
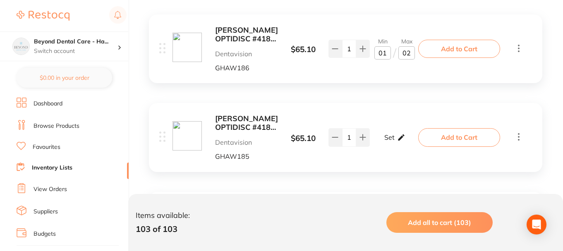
scroll to position [207, 0]
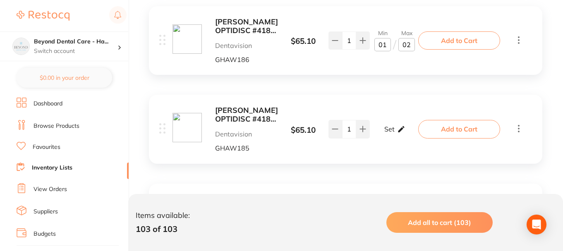
click at [396, 129] on div "Set Set Min / Max" at bounding box center [395, 129] width 21 height 21
type input "01"
click at [406, 136] on input "0" at bounding box center [407, 133] width 17 height 13
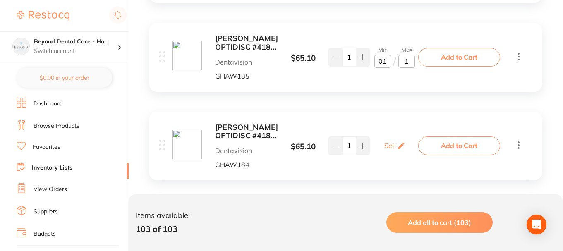
scroll to position [290, 0]
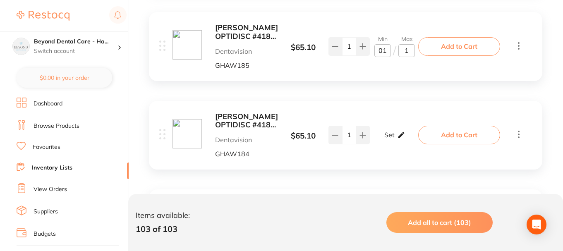
click at [397, 135] on icon at bounding box center [401, 135] width 8 height 9
type input "1"
click at [385, 139] on input "0" at bounding box center [383, 139] width 17 height 13
type input "01"
click at [411, 141] on input "0" at bounding box center [407, 139] width 17 height 13
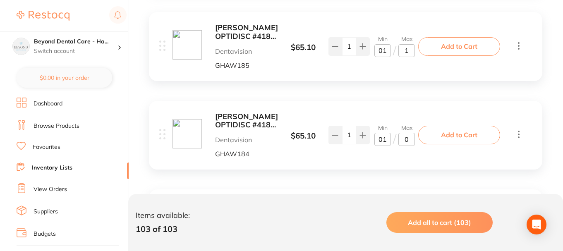
type input "02"
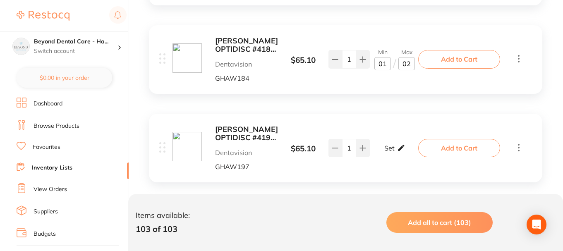
scroll to position [373, 0]
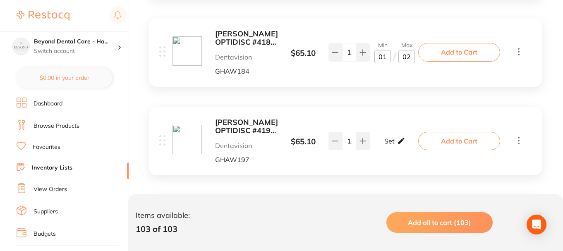
click at [399, 140] on icon at bounding box center [401, 141] width 8 height 9
type input "01"
click at [410, 145] on input "0" at bounding box center [407, 145] width 17 height 13
type input "02"
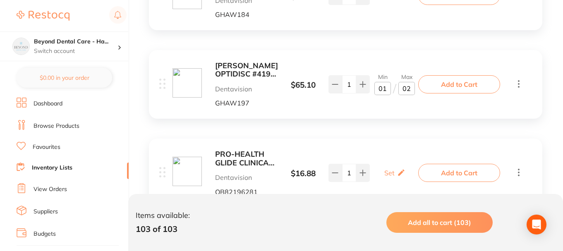
scroll to position [455, 0]
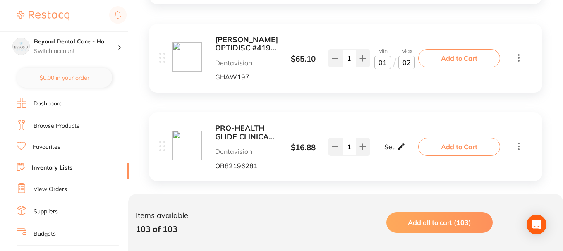
click at [392, 147] on p "Set" at bounding box center [390, 146] width 10 height 7
click at [385, 153] on input "0" at bounding box center [383, 150] width 17 height 13
type input "03"
click at [410, 152] on input "0" at bounding box center [407, 150] width 17 height 13
type input "06"
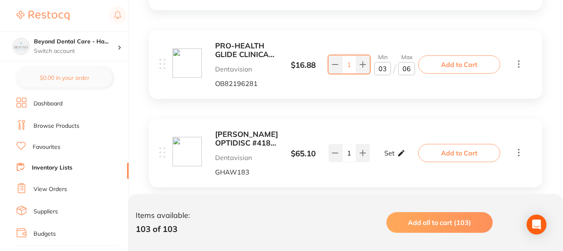
scroll to position [538, 0]
click at [397, 159] on div "Set Set Min / Max" at bounding box center [395, 152] width 21 height 21
click at [385, 157] on input "0" at bounding box center [383, 156] width 17 height 13
type input "01"
click at [409, 156] on input "0" at bounding box center [407, 156] width 17 height 13
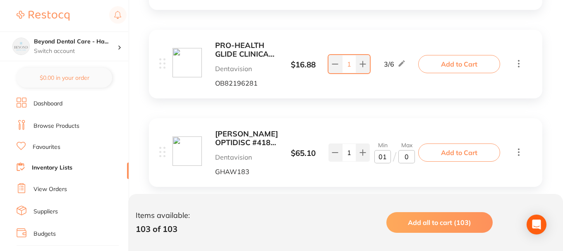
type input "02"
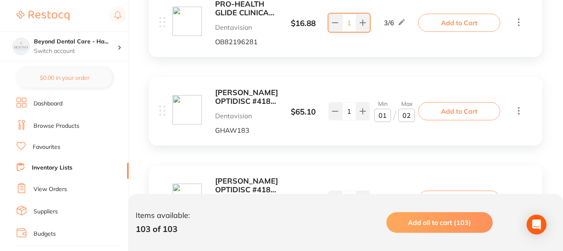
scroll to position [662, 0]
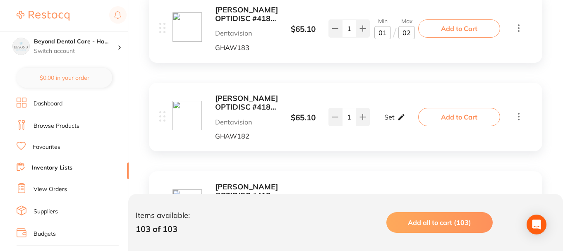
click at [392, 119] on p "Set" at bounding box center [390, 116] width 10 height 7
type input "01"
click at [413, 123] on input "0" at bounding box center [407, 121] width 17 height 13
type input "02"
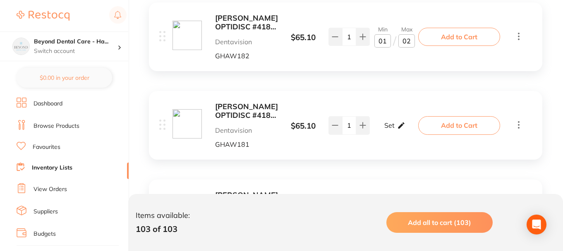
scroll to position [745, 0]
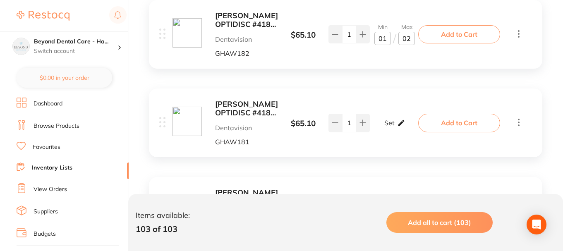
click at [392, 125] on p "Set" at bounding box center [390, 122] width 10 height 7
click at [387, 126] on input "0" at bounding box center [383, 126] width 17 height 13
type input "01"
click at [413, 128] on input "0" at bounding box center [407, 126] width 17 height 13
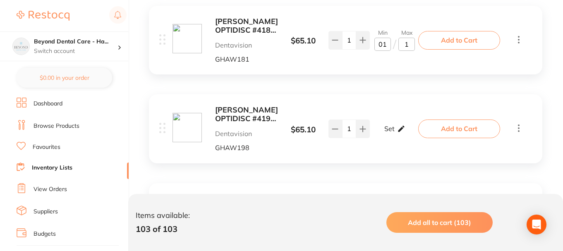
click at [396, 129] on div "Set Set Min / Max" at bounding box center [395, 128] width 21 height 21
type input "1"
click at [385, 132] on input "0" at bounding box center [383, 133] width 17 height 13
type input "01"
click at [404, 134] on input "0" at bounding box center [407, 133] width 17 height 13
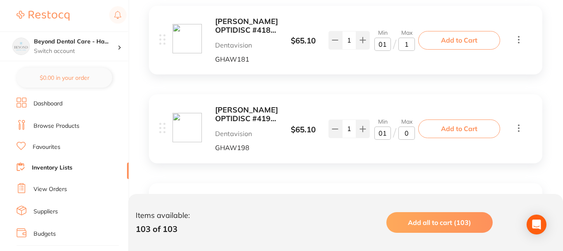
click at [409, 134] on input "0" at bounding box center [407, 133] width 17 height 13
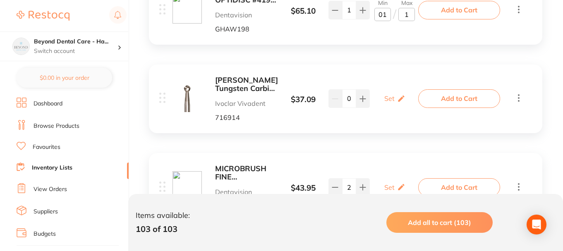
scroll to position [952, 0]
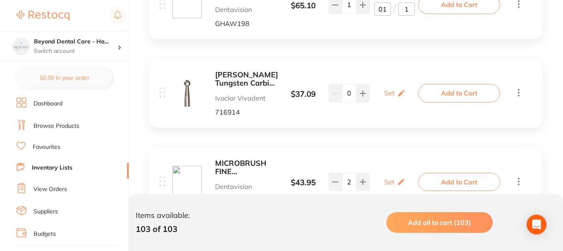
click at [517, 93] on icon at bounding box center [519, 92] width 10 height 10
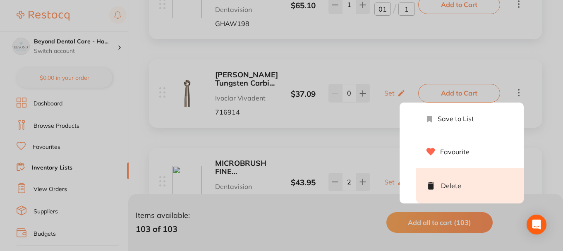
click at [453, 184] on li "Delete" at bounding box center [470, 185] width 108 height 35
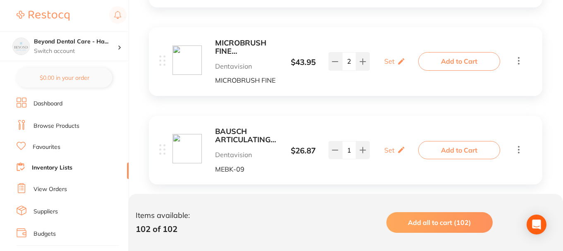
scroll to position [993, 0]
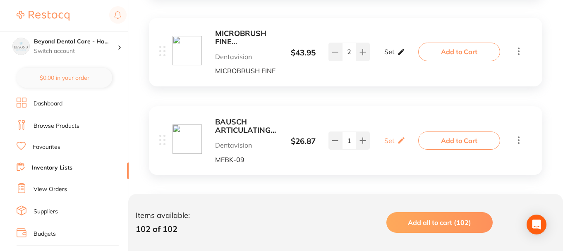
click at [396, 52] on div "Set Set Min / Max" at bounding box center [395, 51] width 21 height 21
type input "1"
click at [387, 58] on input "0" at bounding box center [383, 56] width 17 height 13
type input "04"
click at [407, 57] on input "0" at bounding box center [407, 56] width 17 height 13
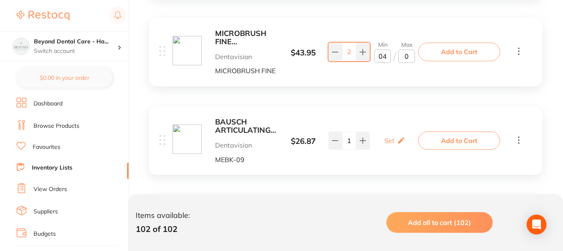
type input "08"
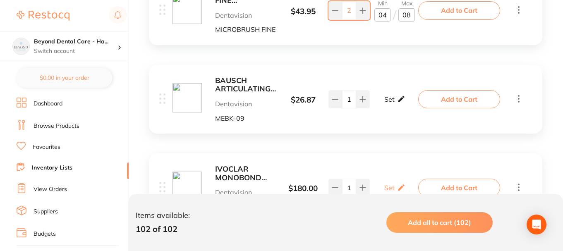
click at [397, 99] on icon at bounding box center [401, 99] width 8 height 9
click at [385, 103] on input "0" at bounding box center [383, 103] width 17 height 13
type input "02"
click at [409, 105] on input "0" at bounding box center [407, 103] width 17 height 13
type input "06"
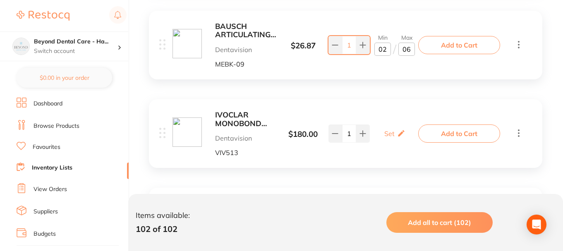
scroll to position [1118, 0]
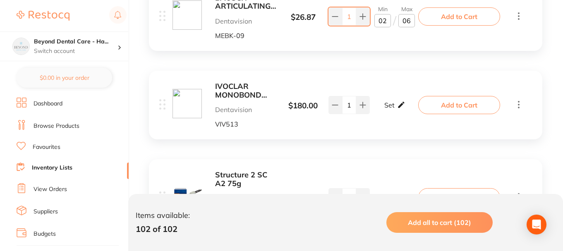
click at [402, 101] on icon at bounding box center [401, 105] width 8 height 9
click at [396, 107] on p "/" at bounding box center [394, 109] width 3 height 13
click at [389, 110] on input "0" at bounding box center [383, 109] width 17 height 13
type input "01"
click at [409, 109] on input "0" at bounding box center [407, 109] width 17 height 13
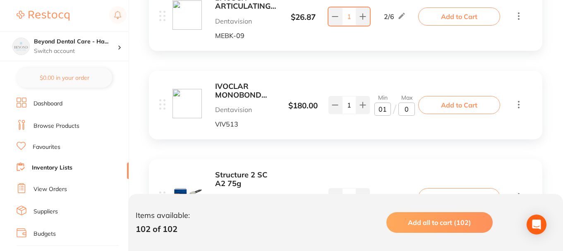
type input "02"
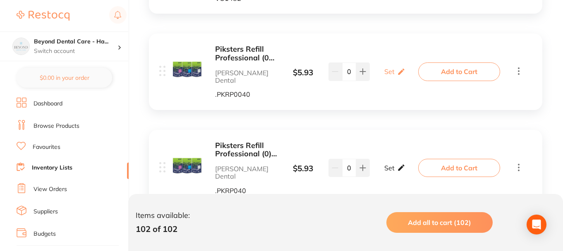
scroll to position [1449, 0]
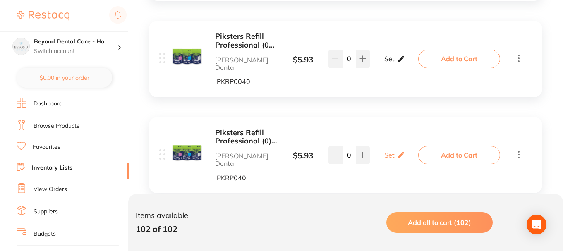
click at [395, 48] on div "Set Set Min / Max" at bounding box center [395, 58] width 21 height 21
click at [405, 57] on input "0" at bounding box center [407, 63] width 17 height 13
type input "40"
click at [383, 57] on input "0" at bounding box center [383, 63] width 17 height 13
click at [378, 57] on input "0" at bounding box center [383, 63] width 17 height 13
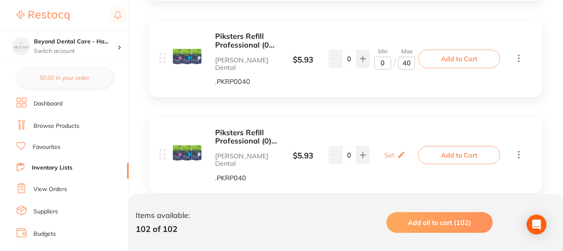
type input "10"
click at [409, 145] on div "Set Set Min / Max" at bounding box center [395, 155] width 52 height 21
click at [401, 151] on icon at bounding box center [401, 155] width 8 height 9
click at [400, 153] on input "0" at bounding box center [407, 159] width 17 height 13
type input "40"
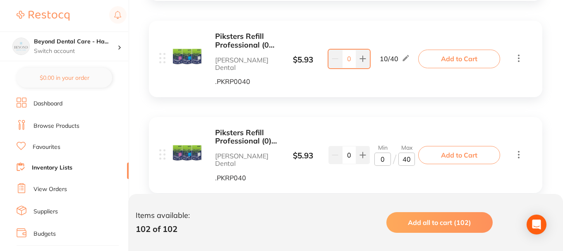
click at [381, 153] on input "0" at bounding box center [383, 159] width 17 height 13
type input "10"
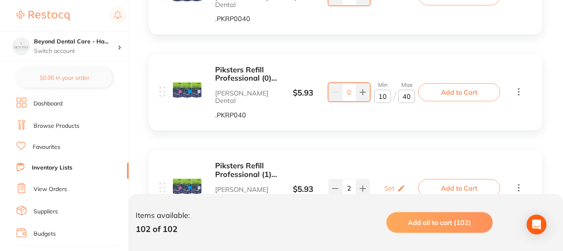
scroll to position [1531, 0]
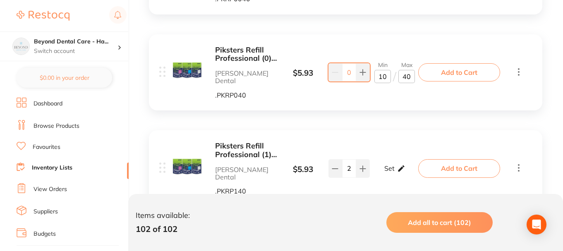
click at [399, 166] on icon at bounding box center [401, 169] width 6 height 6
type input "40"
click at [381, 166] on input "0" at bounding box center [383, 172] width 17 height 13
type input "9"
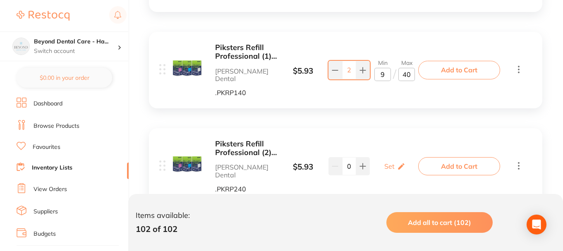
scroll to position [1656, 0]
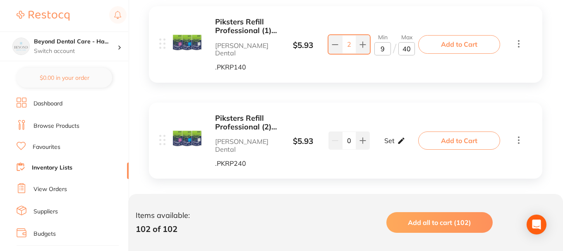
click at [392, 137] on p "Set" at bounding box center [390, 140] width 10 height 7
click at [404, 138] on input "0" at bounding box center [407, 144] width 17 height 13
type input "40"
click at [378, 138] on input "0" at bounding box center [383, 144] width 17 height 13
type input "10"
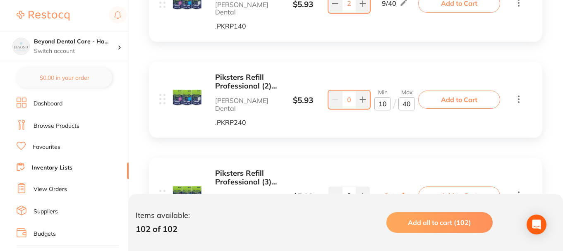
scroll to position [1697, 0]
click at [404, 191] on icon at bounding box center [401, 195] width 8 height 9
click at [405, 193] on input "0" at bounding box center [407, 199] width 17 height 13
type input "40"
click at [378, 193] on input "0" at bounding box center [383, 199] width 17 height 13
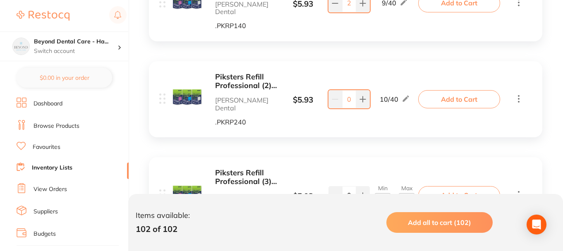
type input "10"
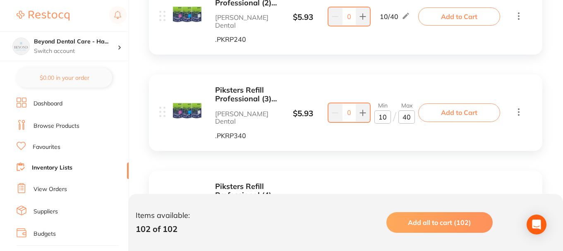
scroll to position [1821, 0]
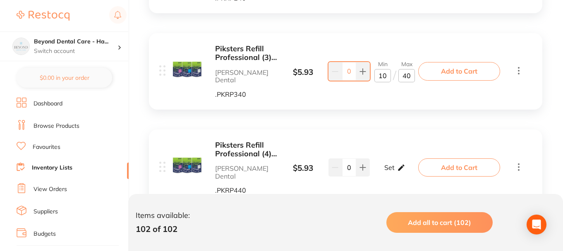
click at [392, 164] on p "Set" at bounding box center [390, 167] width 10 height 7
click at [406, 165] on input "0" at bounding box center [407, 171] width 17 height 13
type input "40"
click at [382, 165] on input "0" at bounding box center [383, 171] width 17 height 13
type input "10"
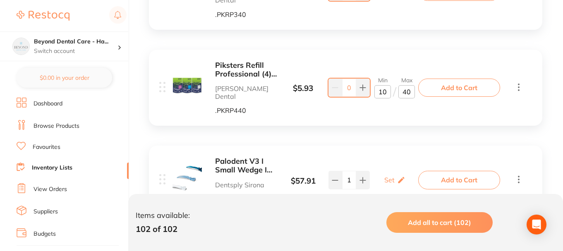
scroll to position [1904, 0]
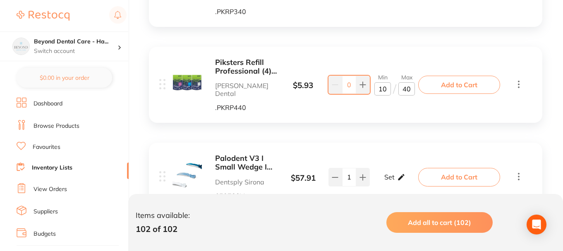
click at [395, 167] on div "Set Set Min / Max" at bounding box center [395, 177] width 21 height 21
click at [248, 154] on b "Palodent V3 I Small Wedge I Dark Blue I Refill of 100" at bounding box center [246, 162] width 62 height 17
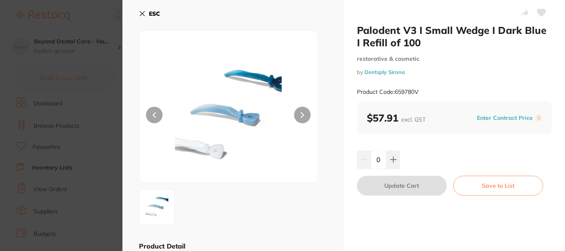
click at [154, 14] on b "ESC" at bounding box center [154, 13] width 11 height 7
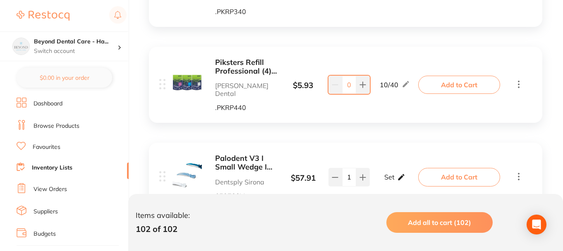
click at [396, 167] on div "Set Set Min / Max" at bounding box center [395, 177] width 21 height 21
click at [402, 175] on input "0" at bounding box center [407, 181] width 17 height 13
type input "100"
click at [380, 175] on input "0" at bounding box center [383, 181] width 17 height 13
click at [241, 154] on b "Palodent V3 I Small Wedge I Dark Blue I Refill of 100" at bounding box center [246, 162] width 62 height 17
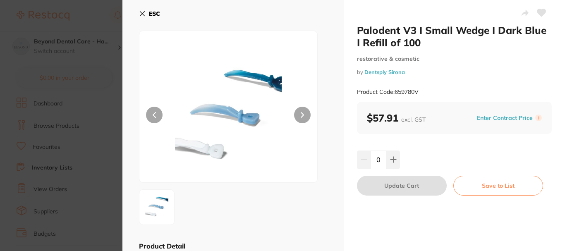
click at [144, 13] on icon at bounding box center [142, 13] width 7 height 7
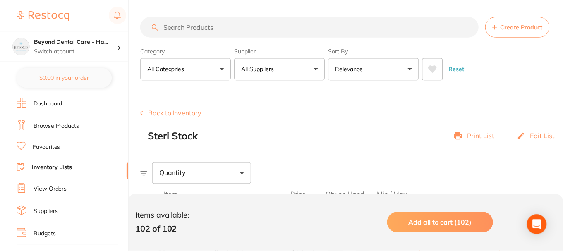
scroll to position [1904, 0]
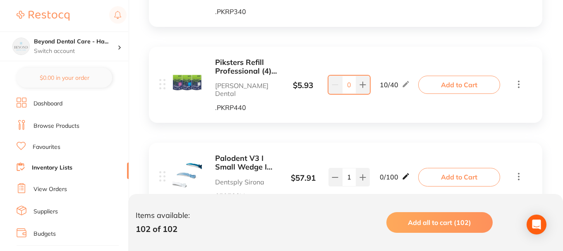
click at [408, 172] on icon at bounding box center [406, 176] width 8 height 9
click at [383, 175] on input "0" at bounding box center [383, 181] width 17 height 13
click at [381, 175] on input "0" at bounding box center [383, 181] width 17 height 13
type input "50"
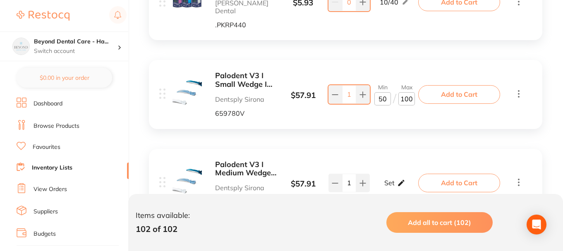
click at [402, 179] on icon at bounding box center [401, 183] width 8 height 9
click at [381, 181] on input "0" at bounding box center [383, 187] width 17 height 13
type input "50"
click at [403, 181] on input "0" at bounding box center [407, 187] width 17 height 13
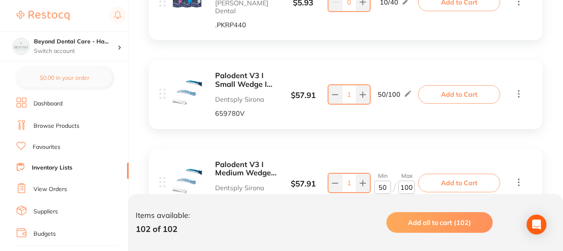
type input "99"
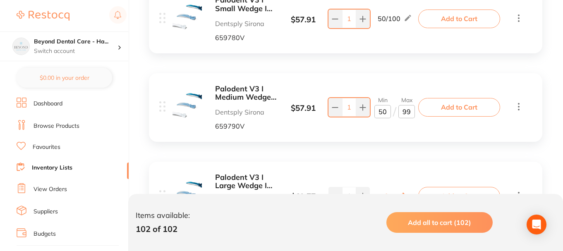
scroll to position [2070, 0]
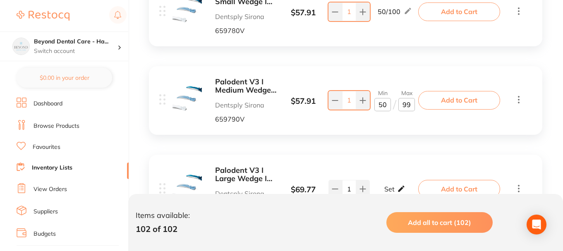
click at [400, 185] on icon at bounding box center [401, 189] width 8 height 9
click at [403, 187] on input "0" at bounding box center [407, 193] width 17 height 13
type input "100"
click at [381, 187] on input "0" at bounding box center [383, 193] width 17 height 13
type input "49"
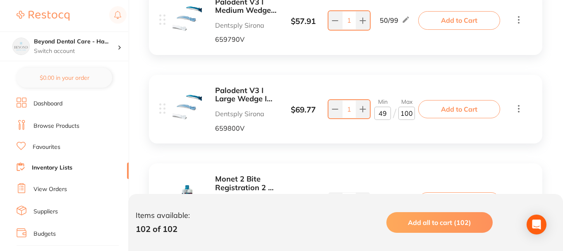
scroll to position [2152, 0]
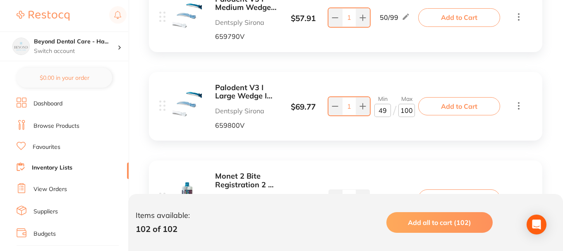
click at [395, 188] on div "Set Set Min / Max" at bounding box center [395, 198] width 21 height 21
click at [387, 196] on input "0" at bounding box center [383, 202] width 17 height 13
type input "01"
click at [408, 196] on input "0" at bounding box center [407, 202] width 17 height 13
type input "2"
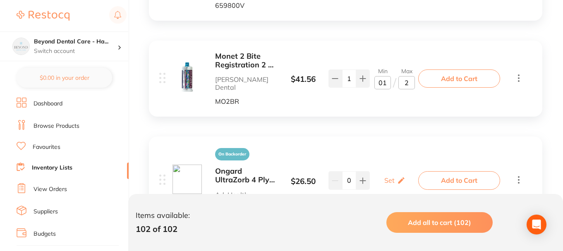
scroll to position [2276, 0]
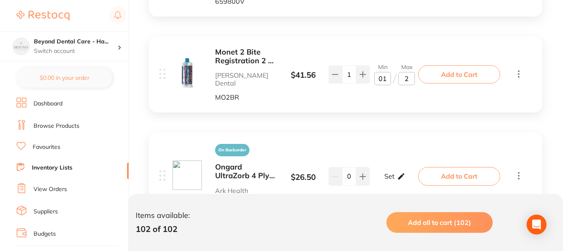
click at [399, 172] on icon at bounding box center [401, 176] width 8 height 9
drag, startPoint x: 208, startPoint y: 102, endPoint x: 214, endPoint y: 101, distance: 5.9
click at [208, 144] on div "On Backorder Ongard UltraZorb 4 Ply Patient Bibs Purple Ark Health 711334" at bounding box center [225, 176] width 105 height 65
click at [231, 163] on b "Ongard UltraZorb 4 Ply Patient Bibs Purple" at bounding box center [246, 171] width 62 height 17
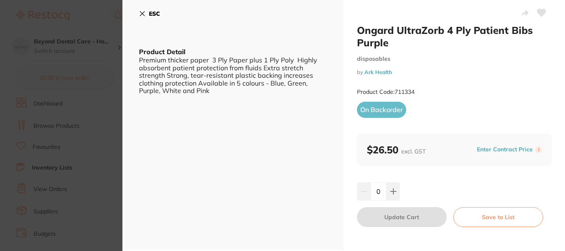
scroll to position [0, 0]
click at [143, 12] on icon at bounding box center [142, 13] width 7 height 7
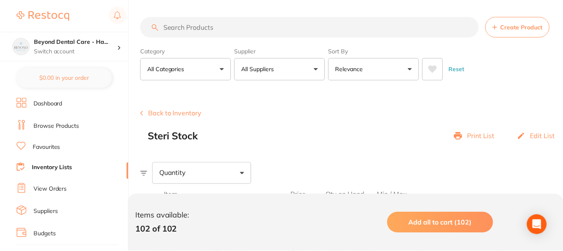
scroll to position [2276, 0]
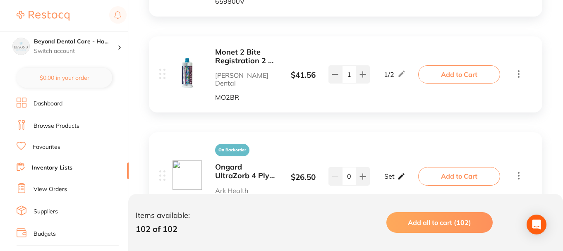
click at [396, 166] on div "Set Set Min / Max" at bounding box center [395, 176] width 21 height 21
click at [385, 174] on input "0" at bounding box center [383, 180] width 17 height 13
click at [411, 174] on input "0" at bounding box center [407, 180] width 17 height 13
type input "08"
click at [386, 174] on input "0" at bounding box center [383, 180] width 17 height 13
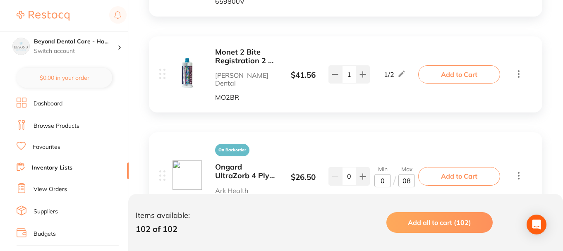
click at [380, 174] on input "0" at bounding box center [383, 180] width 17 height 13
click at [393, 174] on p "/" at bounding box center [394, 180] width 3 height 13
click at [385, 174] on input "0" at bounding box center [383, 180] width 17 height 13
type input "02"
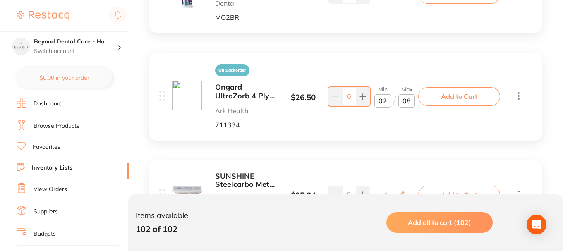
scroll to position [2359, 0]
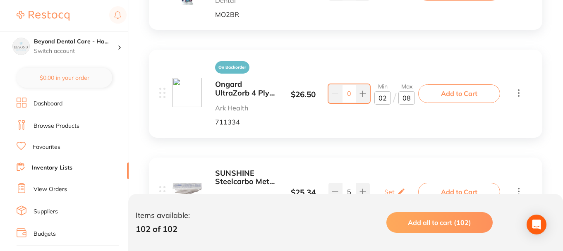
click at [305, 169] on div "SUNSHINE Steelcarbo Metal Strips 6mm (12) Matrixdental W914306 $ 25.34 Set Set …" at bounding box center [290, 192] width 262 height 46
click at [397, 187] on icon at bounding box center [401, 191] width 8 height 9
click at [382, 190] on input "0" at bounding box center [383, 196] width 17 height 13
click at [384, 190] on input "0" at bounding box center [383, 196] width 17 height 13
type input "01"
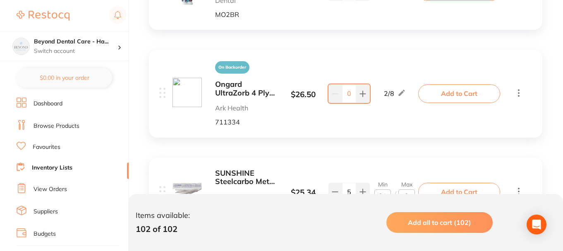
click at [413, 190] on input "0" at bounding box center [407, 196] width 17 height 13
type input "02"
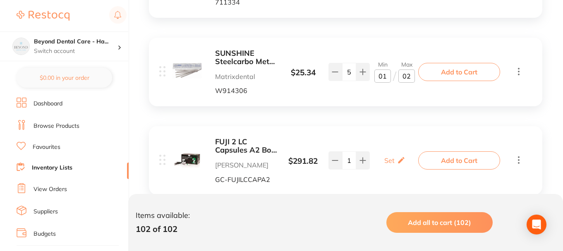
scroll to position [2483, 0]
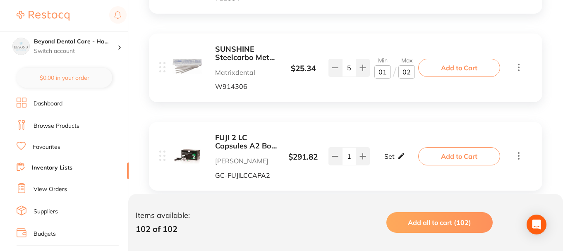
click at [388, 153] on p "Set" at bounding box center [390, 156] width 10 height 7
click at [404, 154] on input "0" at bounding box center [407, 160] width 17 height 13
type input "50"
click at [380, 154] on input "0" at bounding box center [383, 160] width 17 height 13
click at [387, 154] on input "0" at bounding box center [383, 160] width 17 height 13
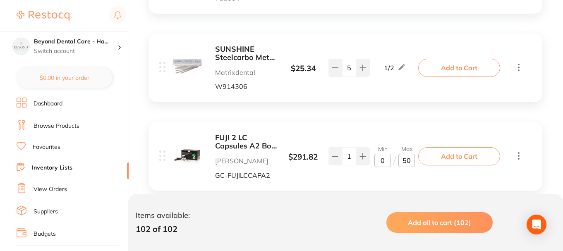
click at [381, 154] on input "0" at bounding box center [383, 160] width 17 height 13
type input "20"
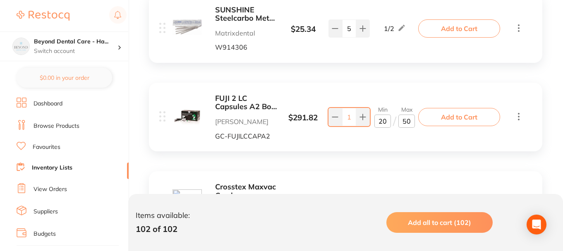
scroll to position [2525, 0]
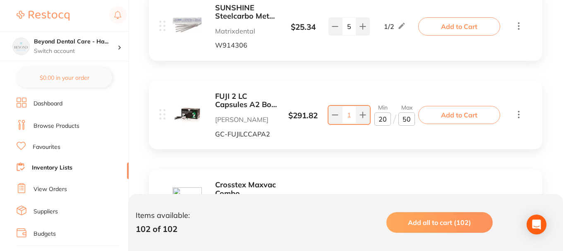
click at [399, 200] on icon at bounding box center [401, 203] width 6 height 6
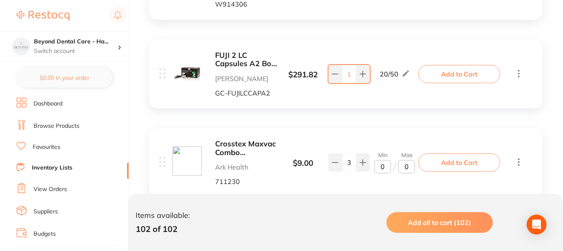
scroll to position [2566, 0]
click at [409, 160] on input "0" at bounding box center [407, 166] width 17 height 13
type input "10"
click at [390, 160] on input "0" at bounding box center [383, 166] width 17 height 13
click at [387, 160] on input "0" at bounding box center [383, 166] width 17 height 13
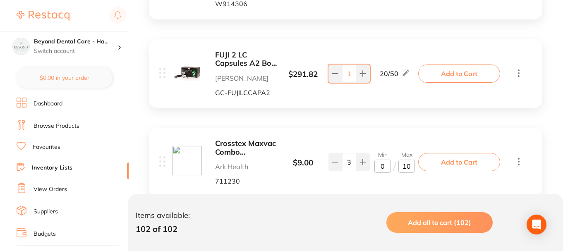
type input "03"
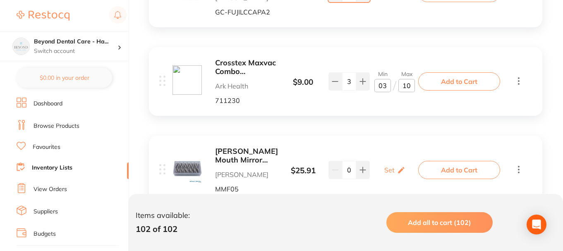
scroll to position [2649, 0]
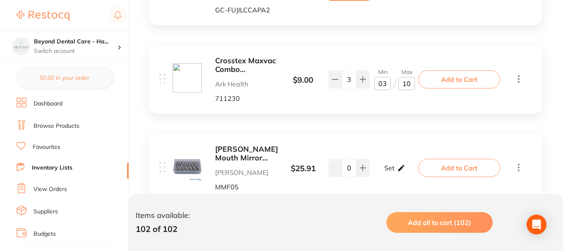
click at [400, 164] on icon at bounding box center [401, 168] width 8 height 9
click at [518, 162] on icon at bounding box center [519, 167] width 10 height 10
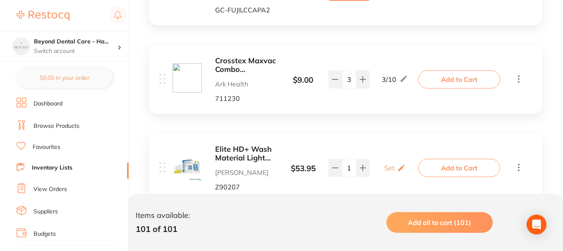
scroll to position [2690, 0]
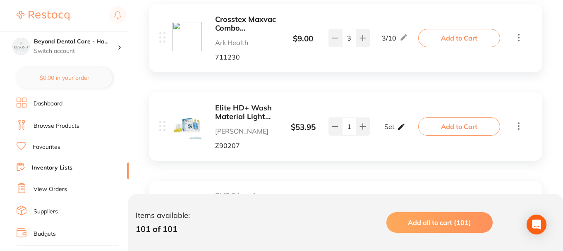
click at [386, 123] on p "Set" at bounding box center [390, 126] width 10 height 7
click at [383, 124] on input "0" at bounding box center [383, 130] width 17 height 13
type input "01"
click at [406, 124] on input "0" at bounding box center [407, 130] width 17 height 13
click at [407, 124] on input "0" at bounding box center [407, 130] width 17 height 13
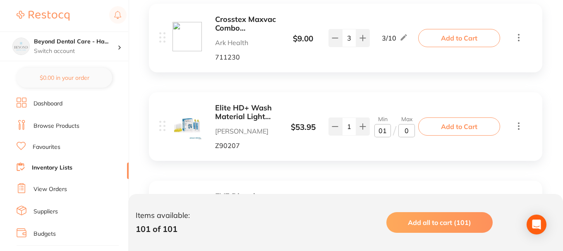
type input "04"
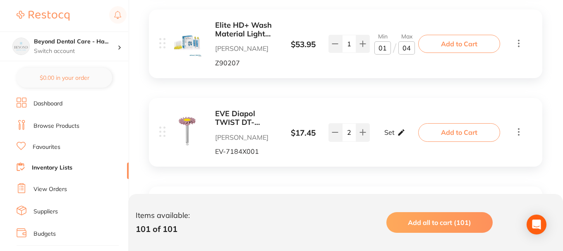
click at [400, 128] on icon at bounding box center [401, 132] width 8 height 9
click at [386, 130] on input "0" at bounding box center [383, 136] width 17 height 13
type input "02"
click at [411, 130] on input "0" at bounding box center [407, 136] width 17 height 13
type input "04"
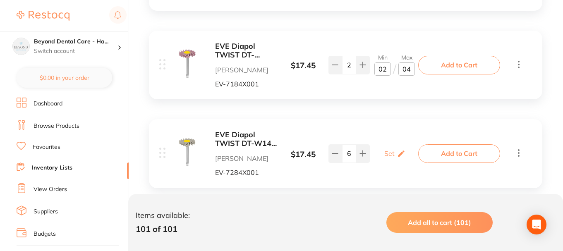
scroll to position [2856, 0]
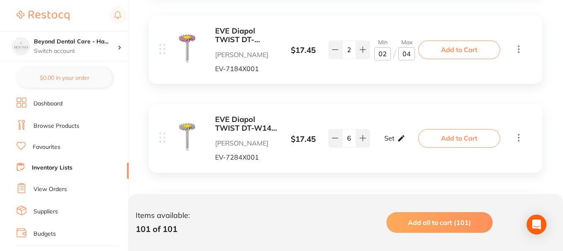
click at [399, 128] on div "Set Set Min / Max" at bounding box center [395, 138] width 21 height 21
click at [409, 136] on input "0" at bounding box center [407, 142] width 17 height 13
type input "04"
click at [387, 136] on input "0" at bounding box center [383, 142] width 17 height 13
type input "1"
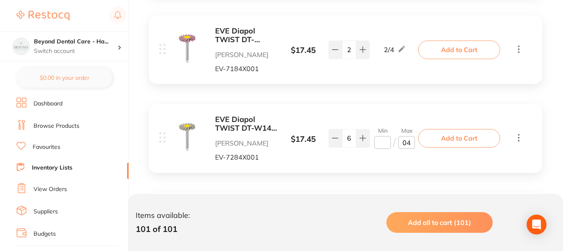
type input "2"
click at [392, 104] on div "EVE Diapol TWIST DT-W14d Grey Pack of 1 [PERSON_NAME] [PERSON_NAME]-7284X001 $ …" at bounding box center [346, 138] width 394 height 69
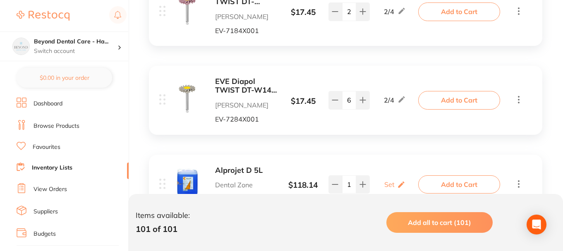
scroll to position [2897, 0]
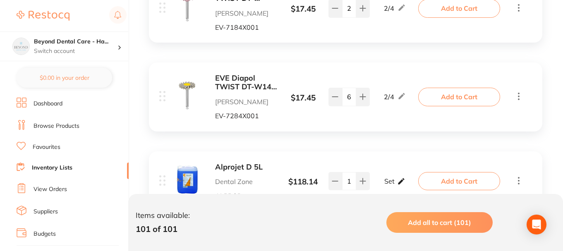
click at [396, 171] on div "Set Set Min / Max" at bounding box center [395, 181] width 21 height 21
click at [390, 179] on input "0" at bounding box center [383, 185] width 17 height 13
type input "01"
click at [410, 179] on input "0" at bounding box center [407, 185] width 17 height 13
type input "02"
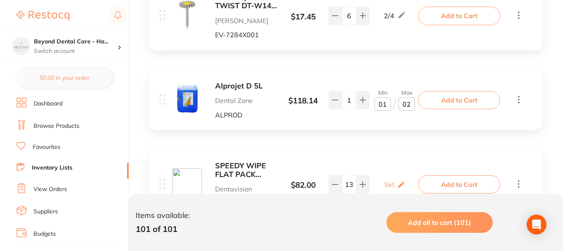
scroll to position [2980, 0]
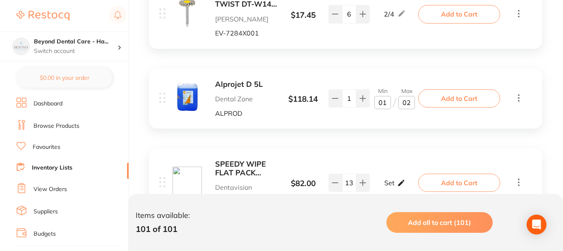
click at [400, 180] on icon at bounding box center [401, 183] width 6 height 6
click at [243, 160] on b "SPEEDY WIPE FLAT PACK REFILL (80) x 12 190336" at bounding box center [246, 168] width 62 height 17
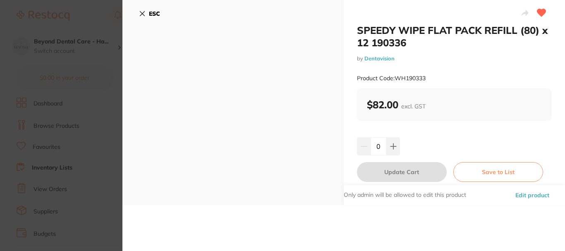
click at [143, 14] on icon at bounding box center [142, 13] width 7 height 7
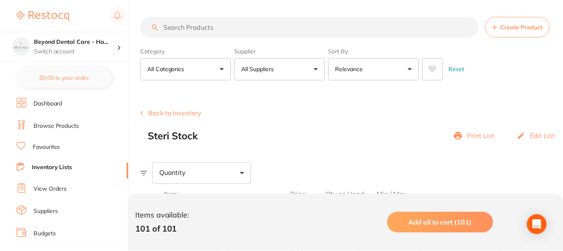
scroll to position [2980, 0]
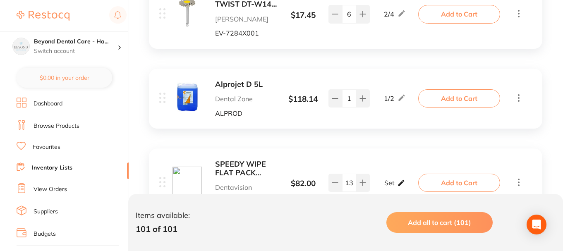
click at [401, 180] on icon at bounding box center [401, 183] width 6 height 6
click at [408, 180] on input "0" at bounding box center [407, 186] width 17 height 13
type input "024"
click at [382, 180] on input "0" at bounding box center [383, 186] width 17 height 13
click at [387, 180] on input "0" at bounding box center [383, 186] width 17 height 13
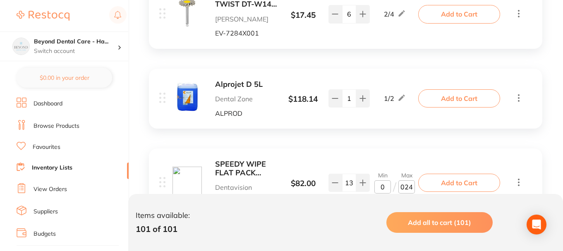
click at [381, 180] on input "0" at bounding box center [383, 186] width 17 height 13
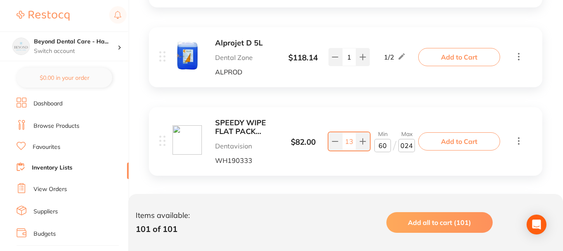
type input "6"
click at [225, 207] on b "Ongard UltraZorb 4 Ply Patient Bibs Green" at bounding box center [246, 215] width 62 height 17
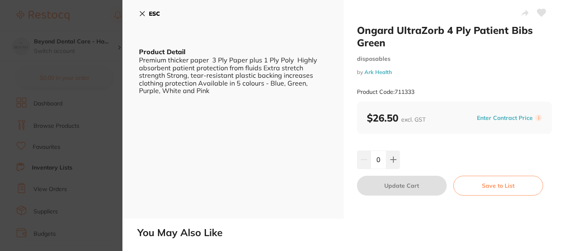
click at [141, 12] on icon at bounding box center [142, 14] width 5 height 5
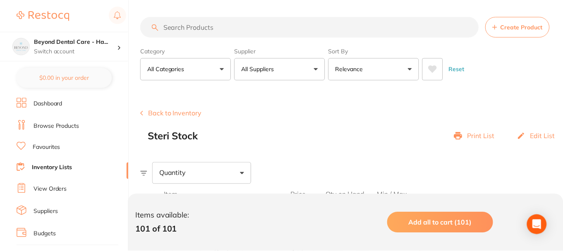
scroll to position [3021, 0]
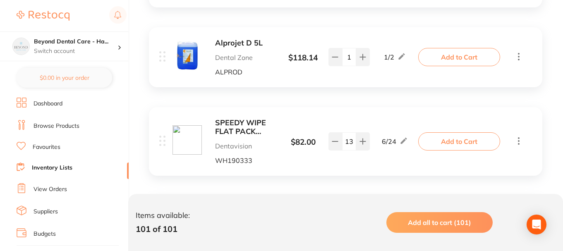
click at [514, 221] on div "Add to Cart" at bounding box center [472, 230] width 103 height 18
click at [521, 224] on icon at bounding box center [519, 229] width 10 height 10
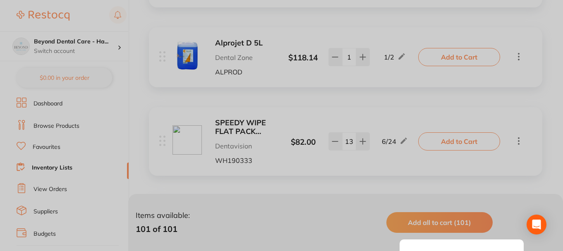
scroll to position [3104, 0]
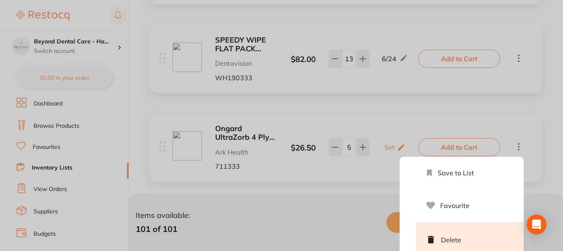
click at [457, 222] on li "Delete" at bounding box center [470, 239] width 108 height 35
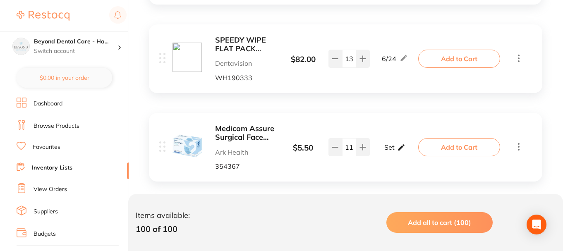
click at [394, 137] on div "Set Set Min / Max" at bounding box center [395, 147] width 21 height 21
click at [404, 145] on input "0" at bounding box center [407, 151] width 17 height 13
type input "20"
click at [378, 145] on input "0" at bounding box center [383, 151] width 17 height 13
type input "10"
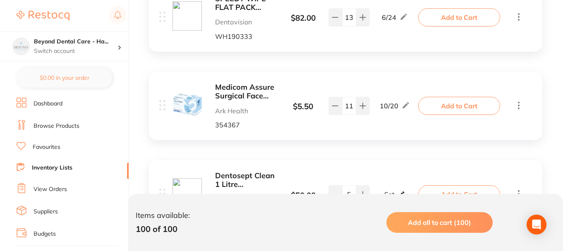
click at [397, 190] on icon at bounding box center [401, 194] width 8 height 9
click at [385, 192] on input "0" at bounding box center [383, 198] width 17 height 13
type input "03"
click at [413, 192] on input "0" at bounding box center [407, 198] width 17 height 13
type input "05"
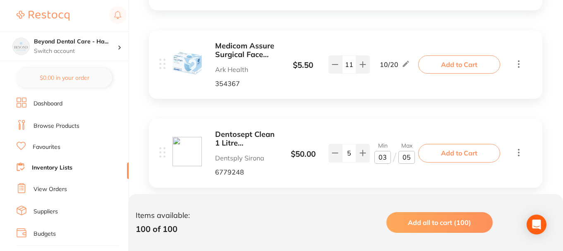
scroll to position [3228, 0]
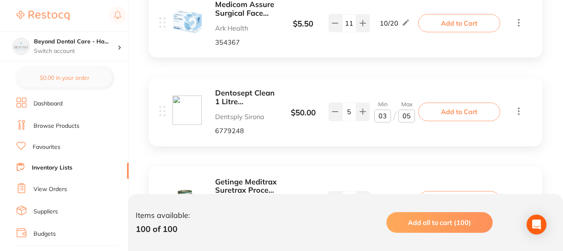
click at [389, 197] on p "Set" at bounding box center [390, 200] width 10 height 7
click at [386, 198] on input "0" at bounding box center [383, 204] width 17 height 13
type input "02"
click at [410, 198] on input "0" at bounding box center [407, 204] width 17 height 13
type input "3"
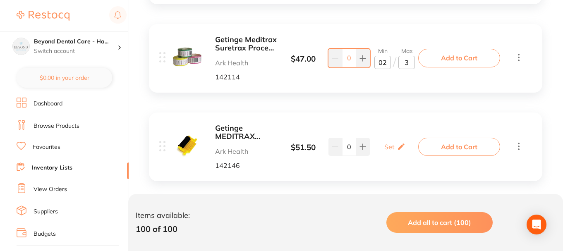
scroll to position [3394, 0]
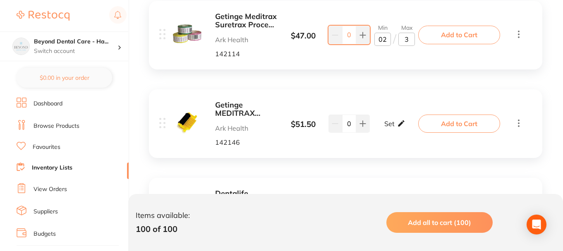
click at [391, 120] on p "Set" at bounding box center [390, 123] width 10 height 7
click at [387, 121] on input "0" at bounding box center [383, 127] width 17 height 13
type input "01"
click at [411, 121] on input "0" at bounding box center [407, 127] width 17 height 13
click at [382, 178] on div "Dentalife ActivEtch Dental [PERSON_NAME] ADAMJE $ 31.77 Set Set Min / Max 1 Set…" at bounding box center [346, 212] width 394 height 69
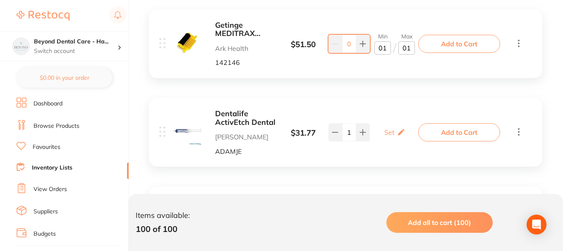
scroll to position [3477, 0]
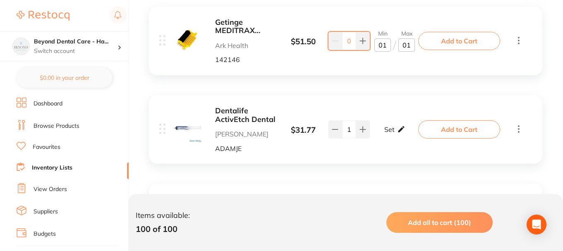
click at [394, 119] on div "Set Set Min / Max" at bounding box center [395, 129] width 21 height 21
type input "01"
click at [385, 127] on input "0" at bounding box center [383, 133] width 17 height 13
type input "01"
click at [412, 127] on input "0" at bounding box center [407, 133] width 17 height 13
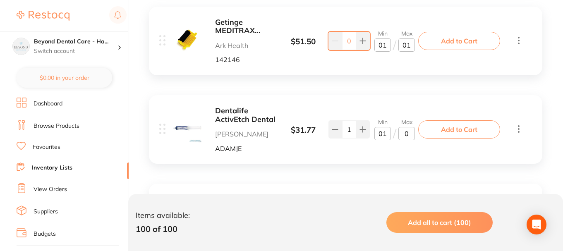
type input "02"
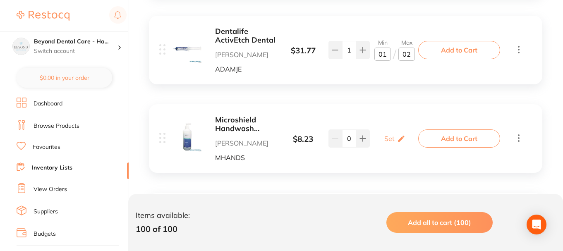
scroll to position [3560, 0]
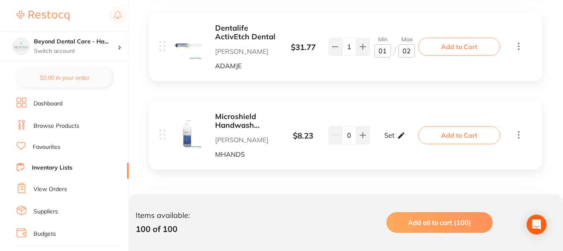
click at [390, 132] on p "Set" at bounding box center [390, 135] width 10 height 7
click at [381, 133] on input "0" at bounding box center [383, 139] width 17 height 13
click at [387, 133] on input "0" at bounding box center [383, 139] width 17 height 13
type input "02"
click at [409, 133] on input "0" at bounding box center [407, 139] width 17 height 13
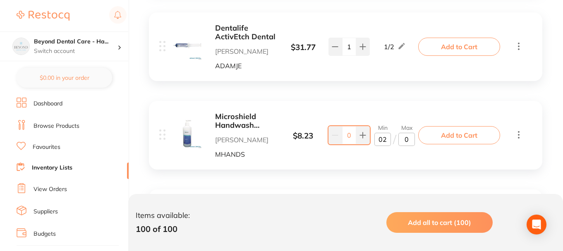
type input "04"
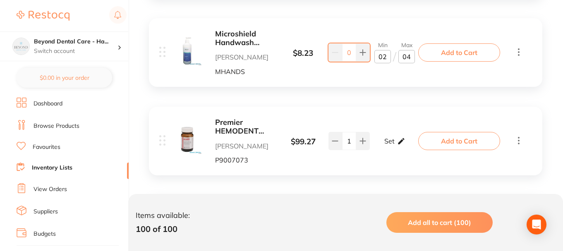
click at [398, 138] on icon at bounding box center [401, 141] width 6 height 6
click at [388, 139] on input "0" at bounding box center [383, 145] width 17 height 13
type input "02"
click at [519, 137] on icon at bounding box center [519, 140] width 2 height 7
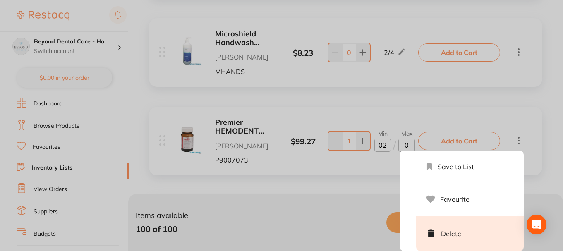
click at [445, 216] on li "Delete" at bounding box center [470, 233] width 108 height 35
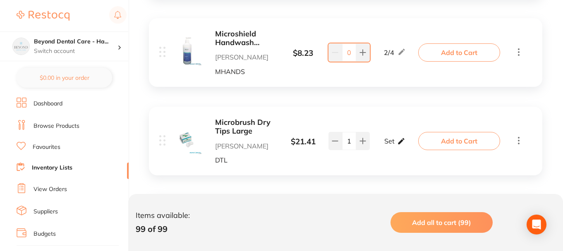
click at [393, 137] on p "Set" at bounding box center [390, 140] width 10 height 7
click at [385, 139] on input "0" at bounding box center [383, 145] width 17 height 13
type input "02"
click at [412, 139] on input "0" at bounding box center [407, 145] width 17 height 13
type input "04"
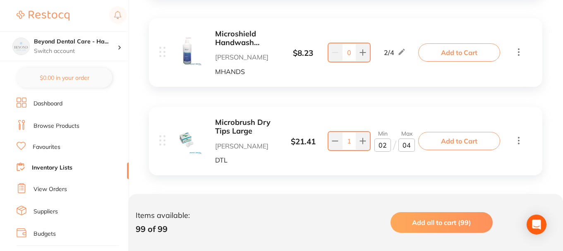
click at [397, 226] on icon at bounding box center [401, 230] width 8 height 9
click at [390, 227] on input "0" at bounding box center [383, 233] width 17 height 13
click at [389, 227] on input "0" at bounding box center [383, 233] width 17 height 13
type input "02"
click at [409, 227] on input "0" at bounding box center [407, 233] width 17 height 13
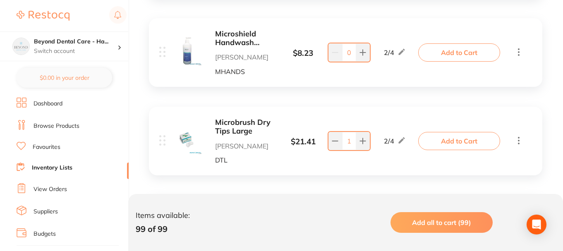
type input "04"
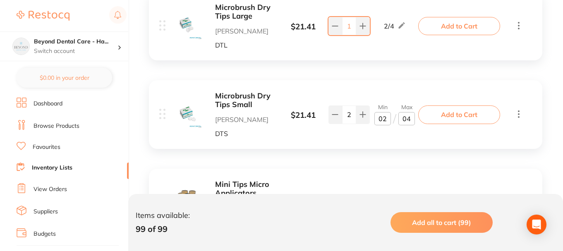
scroll to position [3766, 0]
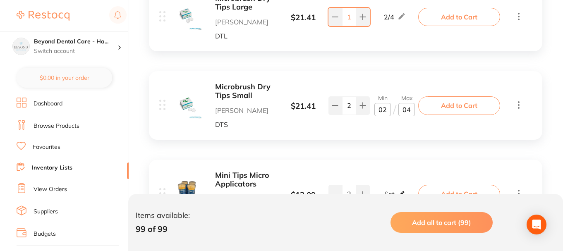
click at [388, 190] on p "Set" at bounding box center [390, 193] width 10 height 7
click at [385, 192] on input "0" at bounding box center [383, 198] width 17 height 13
type input "01"
click at [410, 192] on input "0" at bounding box center [407, 198] width 17 height 13
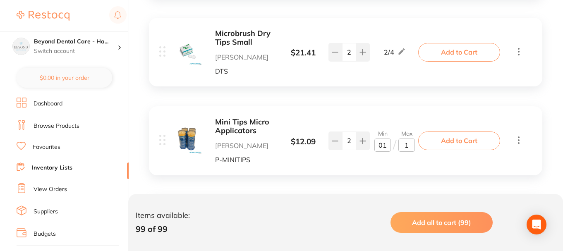
scroll to position [3849, 0]
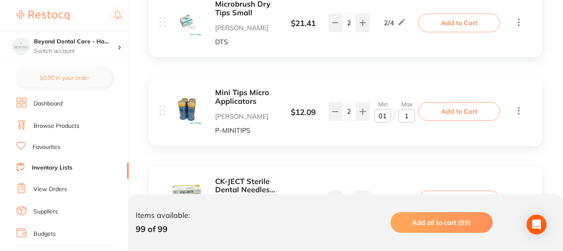
type input "1"
click at [520, 106] on icon at bounding box center [519, 111] width 10 height 10
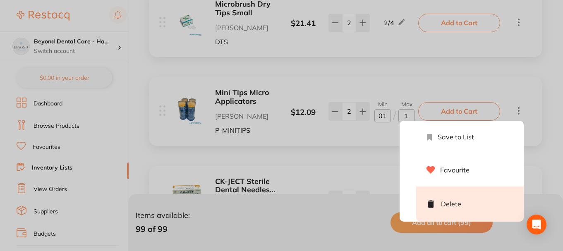
click at [445, 187] on li "Delete" at bounding box center [470, 204] width 108 height 35
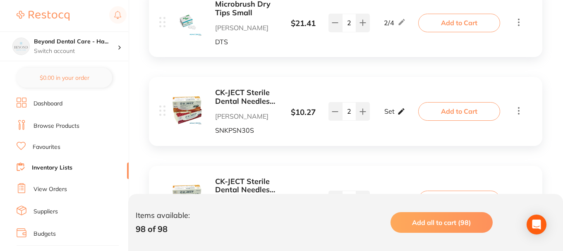
click at [395, 101] on div "Set Set Min / Max" at bounding box center [395, 111] width 21 height 21
click at [388, 109] on input "0" at bounding box center [383, 115] width 17 height 13
type input "02"
click at [411, 109] on input "0" at bounding box center [407, 115] width 17 height 13
type input "04"
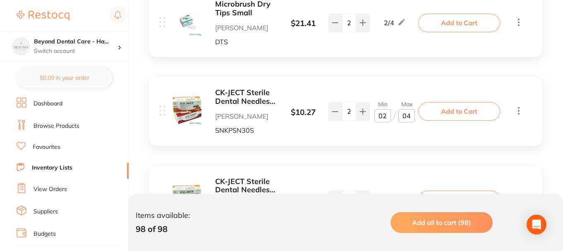
click at [399, 196] on icon at bounding box center [401, 200] width 8 height 9
click at [388, 198] on input "0" at bounding box center [383, 204] width 17 height 13
click at [409, 198] on input "0" at bounding box center [407, 204] width 17 height 13
click at [387, 198] on input "01" at bounding box center [383, 204] width 17 height 13
type input "0"
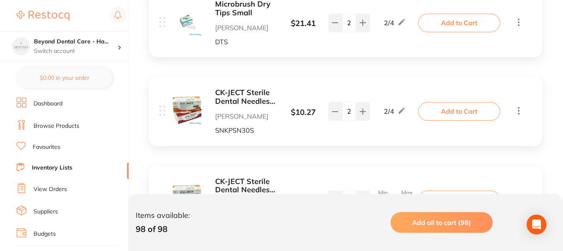
type input "2"
click at [409, 198] on input "0" at bounding box center [407, 204] width 17 height 13
type input "04"
click at [406, 106] on icon at bounding box center [402, 110] width 8 height 9
click at [409, 109] on input "4" at bounding box center [407, 115] width 17 height 13
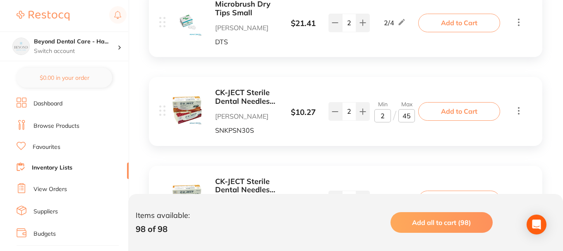
type input "4"
type input "5"
click at [395, 166] on div "CK-JECT Sterile Dental Needles 27 Gauge Short .4 x .21mm [PERSON_NAME] SNKPSN27…" at bounding box center [346, 200] width 394 height 69
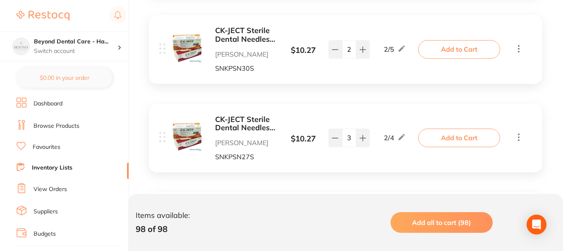
scroll to position [3932, 0]
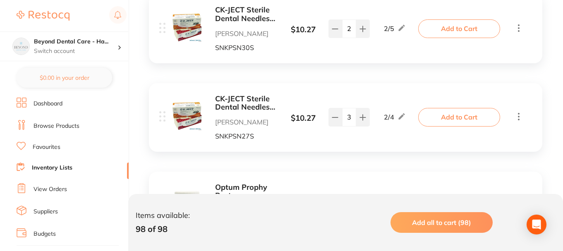
click at [399, 202] on icon at bounding box center [401, 206] width 8 height 9
click at [388, 204] on input "0" at bounding box center [383, 210] width 17 height 13
type input "01"
click at [409, 204] on input "0" at bounding box center [407, 210] width 17 height 13
type input "02"
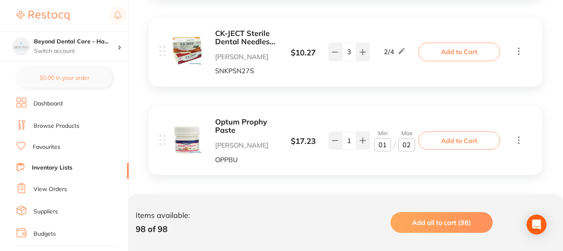
scroll to position [4015, 0]
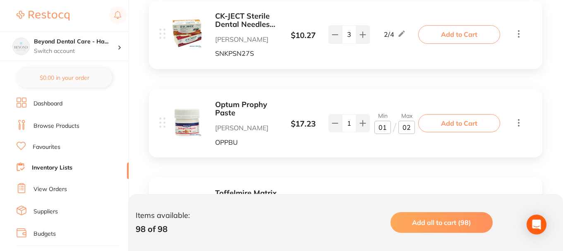
click at [383, 189] on div "Toffelmire Matrix Band #13 Thin 0.002 144 Pack [PERSON_NAME] Dental T13T144 $ 1…" at bounding box center [290, 212] width 262 height 46
click at [395, 202] on div "Set Set Min / Max" at bounding box center [395, 212] width 21 height 21
click at [385, 209] on input "0" at bounding box center [383, 215] width 17 height 13
type input "01"
click at [411, 209] on input "0" at bounding box center [407, 215] width 17 height 13
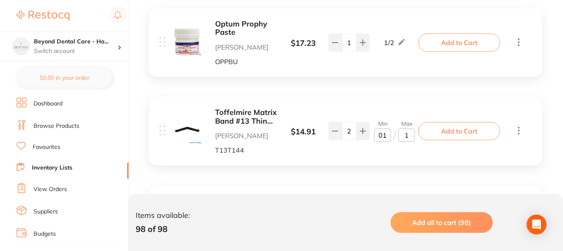
scroll to position [4098, 0]
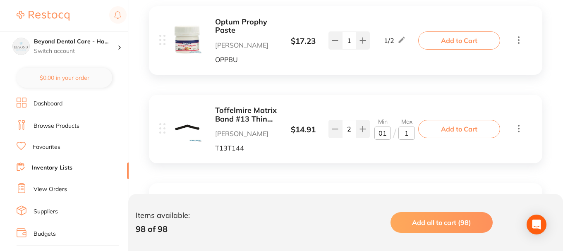
click at [397, 214] on icon at bounding box center [401, 218] width 8 height 9
type input "1"
click at [389, 215] on input "0" at bounding box center [383, 221] width 17 height 13
type input "01"
click at [408, 215] on input "0" at bounding box center [407, 221] width 17 height 13
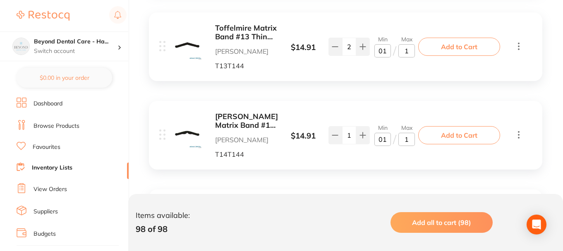
scroll to position [4180, 0]
click at [393, 220] on p "Set" at bounding box center [390, 223] width 10 height 7
type input "1"
click at [386, 221] on input "0" at bounding box center [383, 227] width 17 height 13
type input "02"
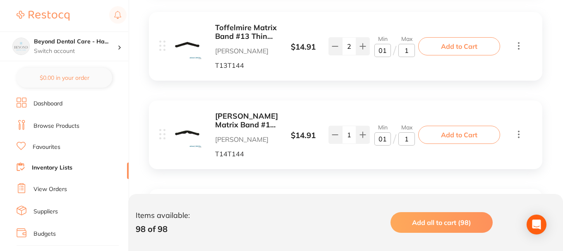
click at [412, 221] on input "0" at bounding box center [407, 227] width 17 height 13
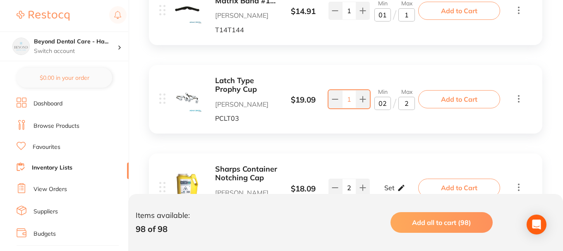
click at [388, 178] on div "Set Set Min / Max" at bounding box center [395, 188] width 21 height 21
type input "2"
click at [386, 186] on input "0" at bounding box center [383, 192] width 17 height 13
type input "01"
click at [409, 186] on input "0" at bounding box center [407, 192] width 17 height 13
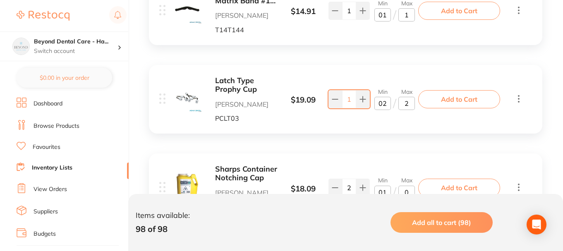
type input "03"
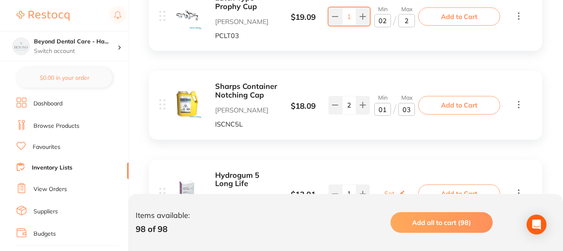
click at [381, 171] on div "Hydrogum 5 Long Life [PERSON_NAME] Z90100 $ 13.91 Set Set Min / Max 1 Set Set M…" at bounding box center [290, 194] width 262 height 46
click at [395, 183] on div "Set Set Min / Max" at bounding box center [395, 193] width 21 height 21
click at [387, 192] on input "0" at bounding box center [383, 198] width 17 height 13
type input "01"
click at [411, 192] on input "0" at bounding box center [407, 198] width 17 height 13
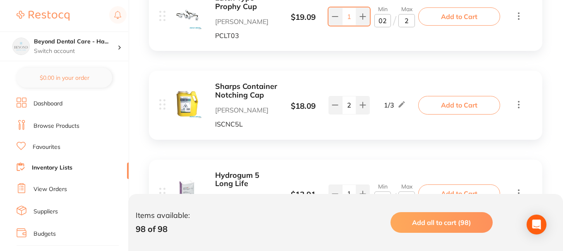
type input "02"
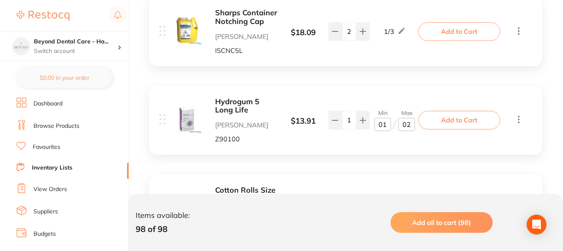
scroll to position [4470, 0]
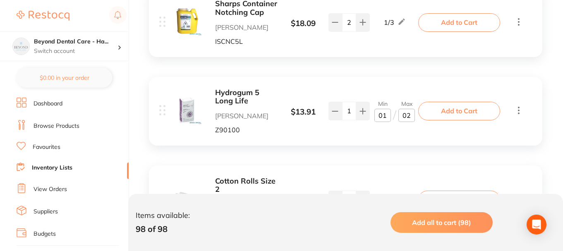
click at [391, 196] on p "Set" at bounding box center [390, 199] width 10 height 7
click at [404, 197] on input "0" at bounding box center [407, 203] width 17 height 13
type input "1000"
click at [386, 197] on input "0" at bounding box center [383, 203] width 17 height 13
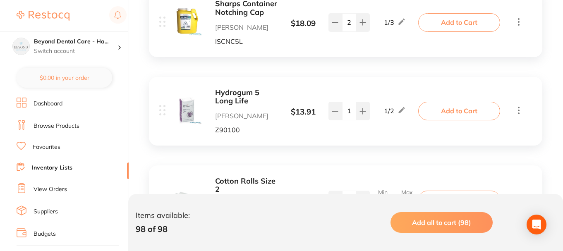
scroll to position [0, 0]
click at [379, 197] on input "0" at bounding box center [383, 203] width 17 height 13
type input "20"
click at [375, 157] on div "[PERSON_NAME] OPTIDISC #4186 EXTRA FINE YELLOW 12.6MM (100) Dentavision GHAW186…" at bounding box center [346, 102] width 410 height 8734
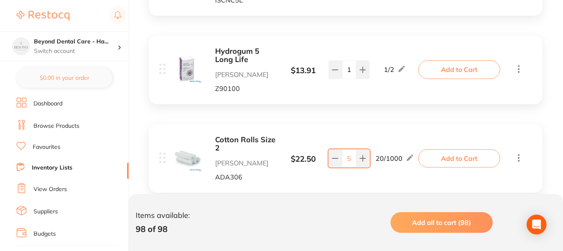
scroll to position [4553, 0]
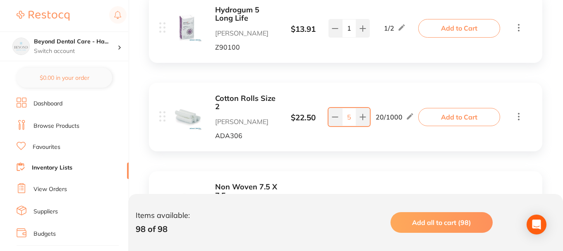
click at [394, 202] on p "Set" at bounding box center [390, 205] width 10 height 7
click at [384, 203] on input "0" at bounding box center [383, 209] width 17 height 13
type input "02"
click at [410, 203] on input "0" at bounding box center [407, 209] width 17 height 13
click at [402, 203] on input "0" at bounding box center [407, 209] width 17 height 13
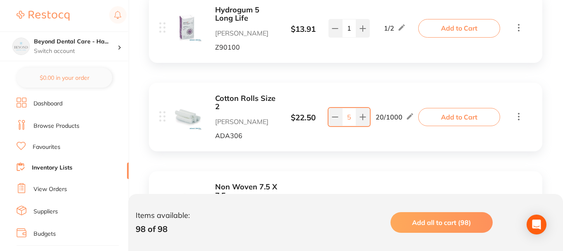
click at [409, 203] on input "0" at bounding box center [407, 209] width 17 height 13
click at [404, 203] on input "0" at bounding box center [407, 209] width 17 height 13
type input "10"
click at [402, 171] on div "Non Woven 7.5 X 7.5[PERSON_NAME] CPNWNS75 $ 3.91 Min 2 / Max 10 3 Min 02 / Max …" at bounding box center [346, 205] width 394 height 69
click at [402, 202] on icon at bounding box center [404, 205] width 6 height 6
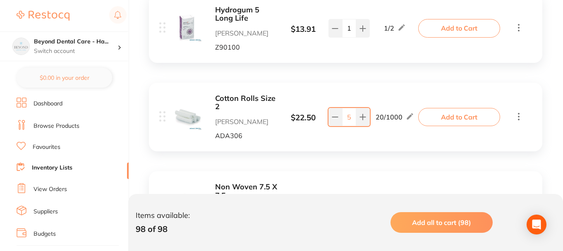
click at [395, 183] on div "Non Woven 7.5 X 7.5[PERSON_NAME] CPNWNS75 $ 3.91 Min 2 / Max 10 3 Min 2 / Max 10" at bounding box center [290, 206] width 262 height 46
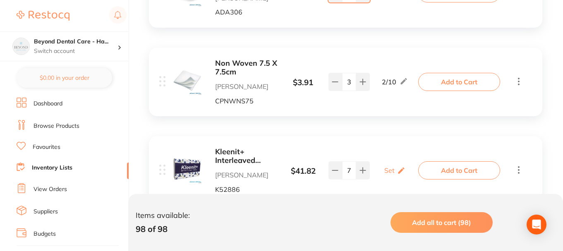
scroll to position [4677, 0]
click at [403, 166] on icon at bounding box center [401, 170] width 8 height 9
click at [383, 168] on input "0" at bounding box center [383, 174] width 17 height 13
click at [377, 168] on input "0" at bounding box center [383, 174] width 17 height 13
click at [385, 168] on input "0" at bounding box center [383, 174] width 17 height 13
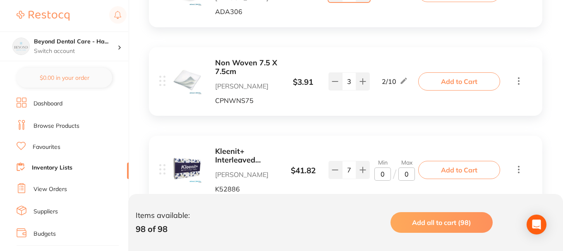
click at [239, 147] on b "Kleenit+ Interleaved Towels" at bounding box center [246, 155] width 62 height 17
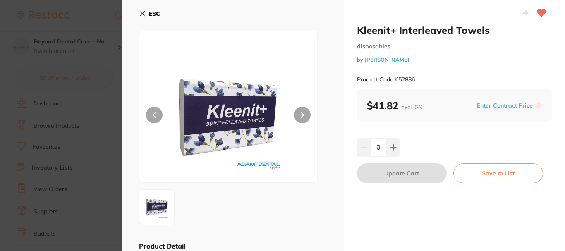
click at [140, 13] on icon at bounding box center [142, 13] width 7 height 7
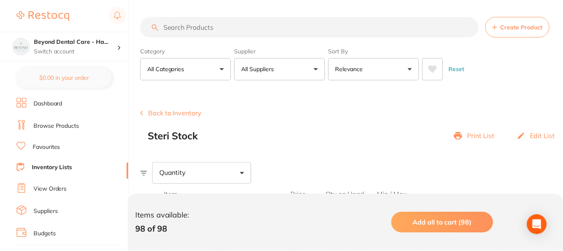
scroll to position [4677, 0]
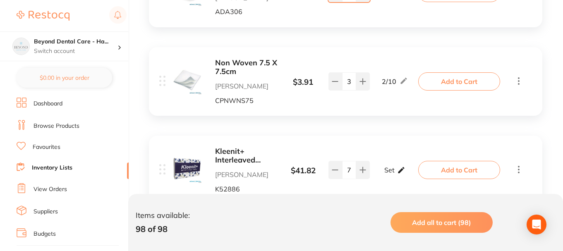
click at [390, 166] on p "Set" at bounding box center [390, 169] width 10 height 7
click at [399, 168] on input "0" at bounding box center [407, 174] width 17 height 13
type input "100"
click at [384, 168] on input "0" at bounding box center [383, 174] width 17 height 13
click at [380, 168] on input "0" at bounding box center [383, 174] width 17 height 13
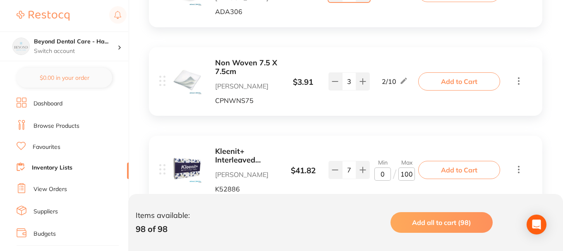
type input "10"
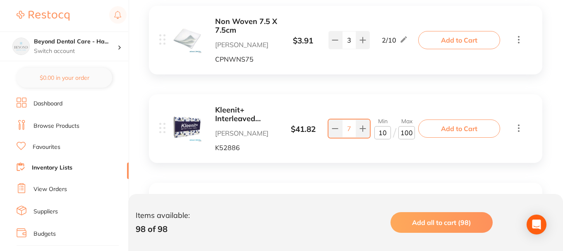
click at [393, 214] on p "Set" at bounding box center [390, 217] width 10 height 7
click at [406, 215] on input "0" at bounding box center [407, 221] width 17 height 13
type input "1000"
click at [380, 215] on input "0" at bounding box center [383, 221] width 17 height 13
type input "20"
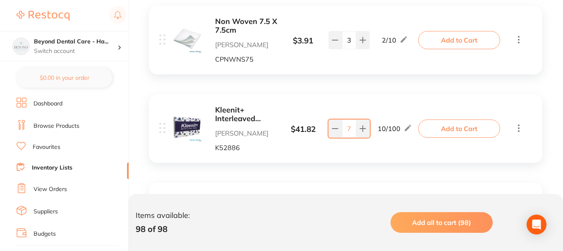
click at [370, 183] on div "Plastic Cups -1000 Per Carton Adam Dental 509404 $ 29.00 Min 20 / Max 1000 10 M…" at bounding box center [346, 217] width 394 height 69
click at [411, 212] on icon at bounding box center [410, 216] width 8 height 9
click at [383, 215] on input "20" at bounding box center [383, 221] width 17 height 13
type input "10"
click at [381, 195] on div "Plastic Cups -1000 Per Carton Adam Dental 509404 $ 29.00 Min 10 / Max 1000 10 M…" at bounding box center [290, 218] width 262 height 46
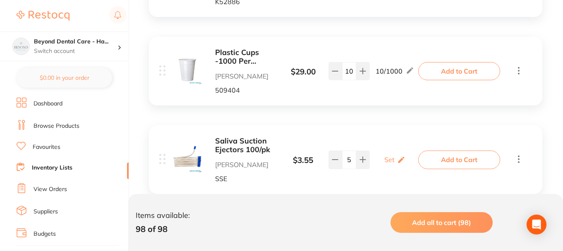
scroll to position [4884, 0]
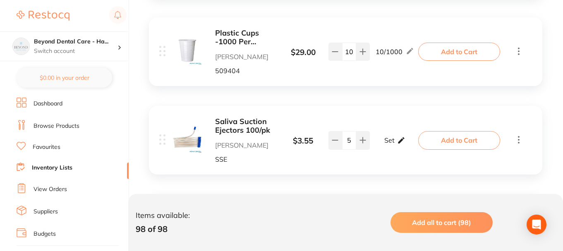
click at [399, 137] on icon at bounding box center [401, 140] width 6 height 6
click at [416, 130] on div "Min 0 / Max 0" at bounding box center [395, 141] width 52 height 22
click at [409, 138] on input "0" at bounding box center [407, 144] width 17 height 13
click at [406, 138] on input "0" at bounding box center [407, 144] width 17 height 13
click at [409, 138] on input "0" at bounding box center [407, 144] width 17 height 13
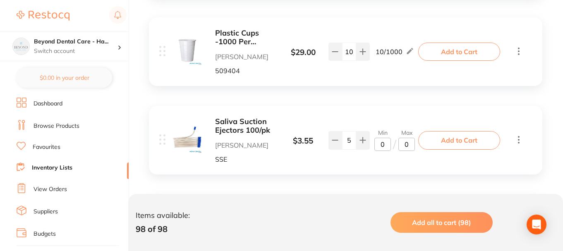
type input "10"
drag, startPoint x: 373, startPoint y: 84, endPoint x: 380, endPoint y: 78, distance: 9.1
click at [374, 118] on div "Saliva Suction Ejectors 100/pk [PERSON_NAME] Dental SSE $ 3.55 Min 0 / Max 10 5…" at bounding box center [290, 141] width 262 height 46
click at [380, 138] on input "0" at bounding box center [383, 144] width 17 height 13
click at [405, 135] on div at bounding box center [404, 140] width 8 height 10
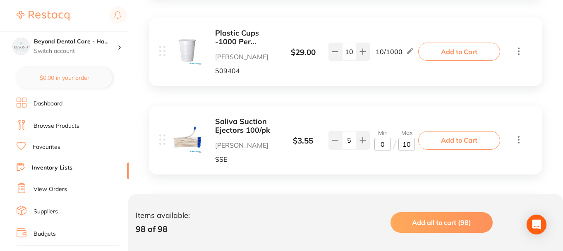
click at [382, 138] on input "0" at bounding box center [383, 144] width 17 height 13
click at [385, 138] on input "30" at bounding box center [383, 144] width 17 height 13
type input "3"
click at [392, 221] on p "Set" at bounding box center [390, 224] width 10 height 7
click at [386, 222] on input "0" at bounding box center [383, 228] width 17 height 13
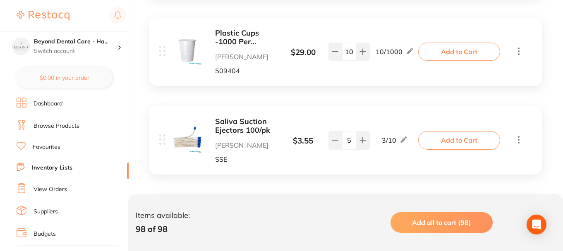
type input "02"
click at [411, 222] on input "0" at bounding box center [407, 228] width 17 height 13
type input "03"
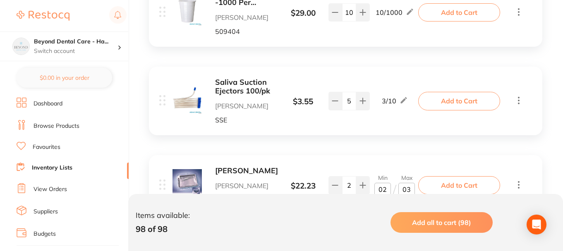
scroll to position [4967, 0]
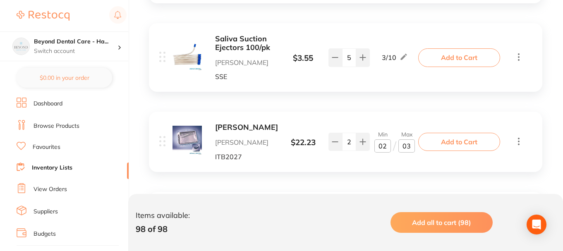
click at [391, 223] on p "Set" at bounding box center [390, 226] width 10 height 7
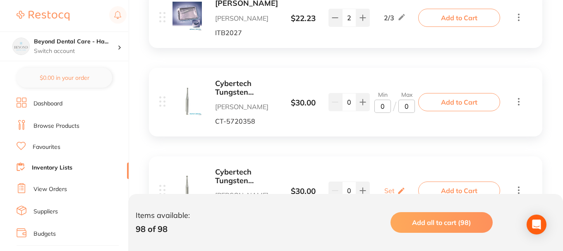
scroll to position [5174, 0]
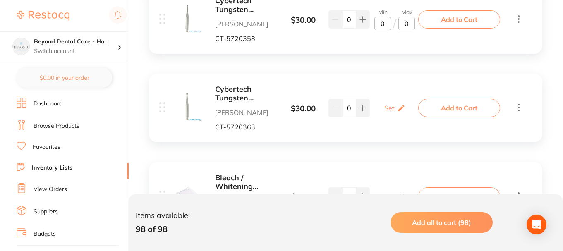
click at [399, 192] on icon at bounding box center [401, 196] width 8 height 9
click at [385, 194] on input "0" at bounding box center [383, 200] width 17 height 13
click at [417, 186] on div "Min 02 / Max 0" at bounding box center [395, 197] width 52 height 22
type input "02"
click at [411, 194] on input "0" at bounding box center [407, 200] width 17 height 13
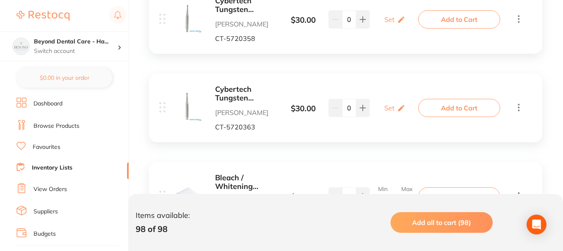
type input "03"
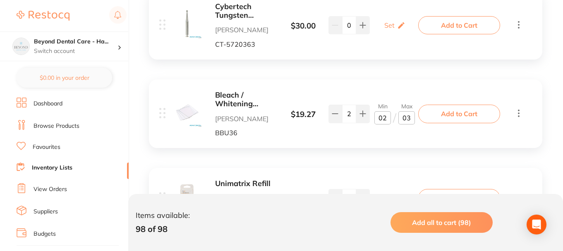
click at [388, 188] on div "Set Set Min / Max" at bounding box center [395, 198] width 21 height 21
click at [388, 196] on input "0" at bounding box center [383, 202] width 17 height 13
type input "01"
click at [407, 196] on input "0" at bounding box center [407, 202] width 17 height 13
type input "02"
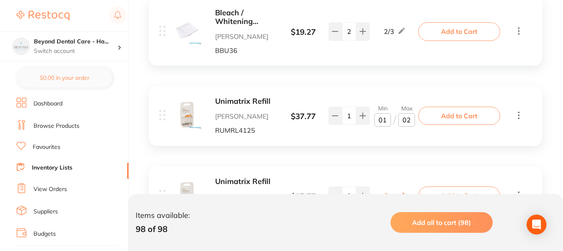
scroll to position [5339, 0]
click at [389, 192] on p "Set" at bounding box center [390, 195] width 10 height 7
click at [386, 193] on input "0" at bounding box center [383, 199] width 17 height 13
type input "01"
click at [410, 193] on input "0" at bounding box center [407, 199] width 17 height 13
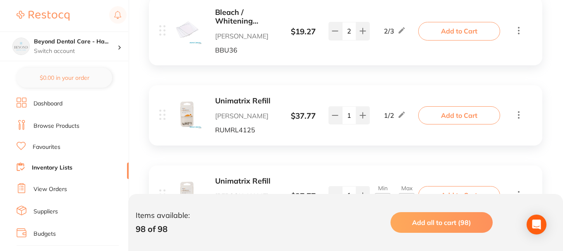
type input "02"
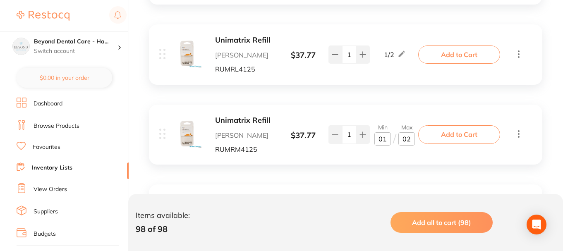
scroll to position [5422, 0]
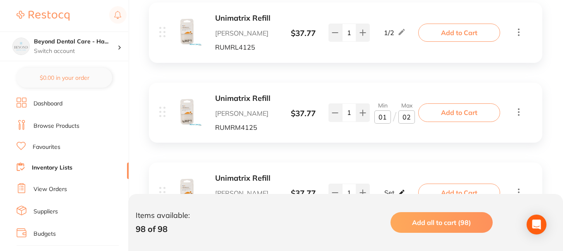
click at [401, 183] on div "Set Set Min / Max" at bounding box center [395, 193] width 21 height 21
click at [415, 182] on div "Min 01 / Max 0" at bounding box center [395, 193] width 52 height 22
type input "012"
click at [413, 190] on input "0" at bounding box center [407, 196] width 17 height 13
type input "02"
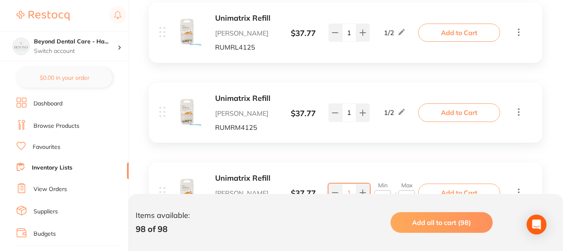
click at [389, 190] on input "012" at bounding box center [383, 196] width 17 height 13
type input "01"
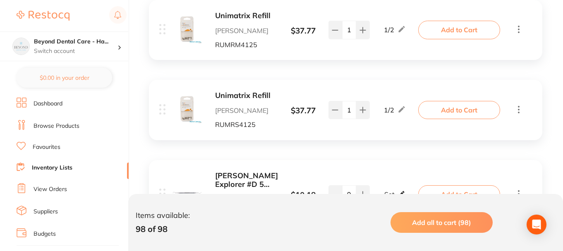
click at [397, 184] on div "Set Set Min / Max" at bounding box center [395, 194] width 21 height 21
click at [389, 172] on div "[PERSON_NAME] Explorer #D 5 Double Ended [PERSON_NAME] Dental HED05 $ 10.18 Min…" at bounding box center [290, 195] width 262 height 46
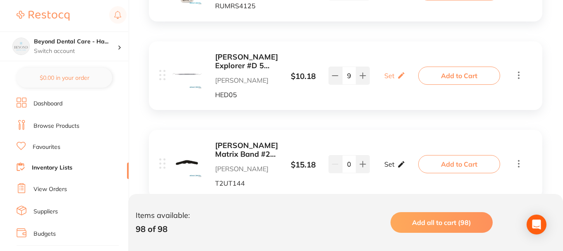
scroll to position [5629, 0]
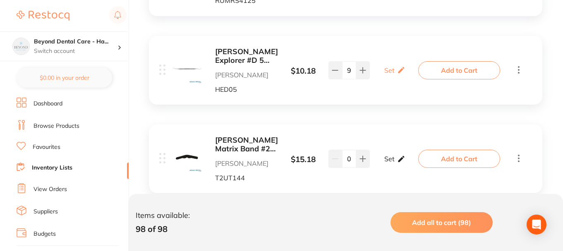
click at [397, 155] on icon at bounding box center [401, 159] width 8 height 9
click at [385, 156] on input "0" at bounding box center [383, 162] width 17 height 13
type input "01"
click at [413, 156] on input "0" at bounding box center [407, 162] width 17 height 13
type input "02"
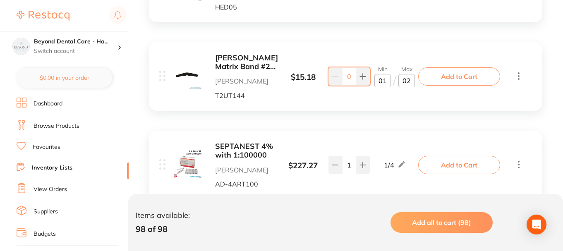
scroll to position [5712, 0]
click at [403, 160] on icon at bounding box center [402, 164] width 8 height 9
click at [385, 162] on input "1" at bounding box center [383, 168] width 17 height 13
click at [394, 130] on div "SEPTANEST 4% with 1:100000 [PERSON_NAME] AD-4ART100 $ 227.27 Min 1 / Max 4 1 Mi…" at bounding box center [346, 164] width 394 height 69
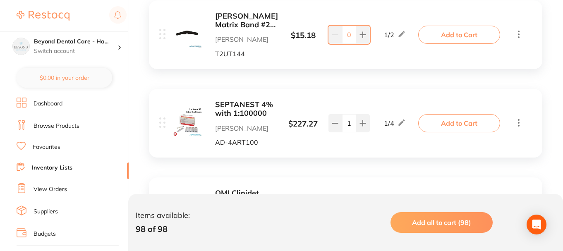
scroll to position [5795, 0]
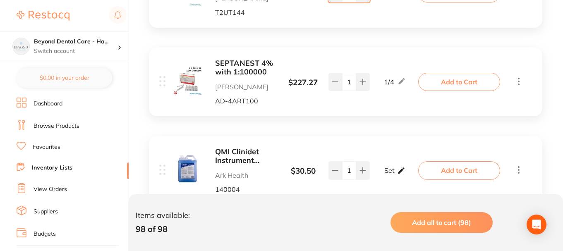
click at [399, 167] on icon at bounding box center [401, 170] width 6 height 6
click at [387, 168] on input "0" at bounding box center [383, 174] width 17 height 13
type input "01"
click at [408, 168] on input "0" at bounding box center [407, 174] width 17 height 13
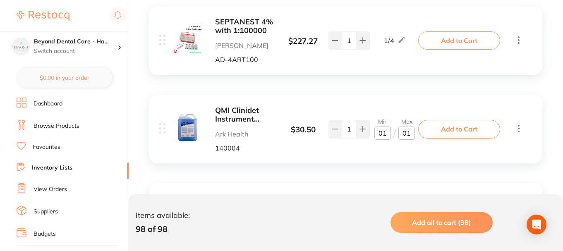
click at [398, 183] on div "[PERSON_NAME] Yellowstone Pail 5kg Ark Health 999118 $ 57.00 Set Set Min / Max …" at bounding box center [346, 217] width 394 height 69
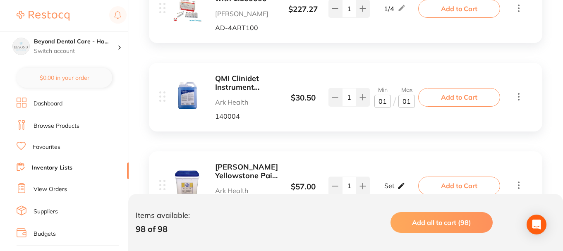
scroll to position [5877, 0]
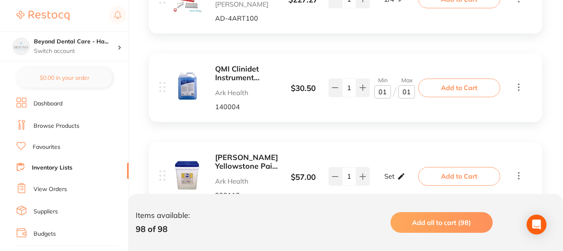
click at [401, 172] on icon at bounding box center [401, 176] width 8 height 9
type input "01"
drag, startPoint x: 386, startPoint y: 114, endPoint x: 404, endPoint y: 113, distance: 18.7
click at [386, 174] on input "0" at bounding box center [383, 180] width 17 height 13
type input "01"
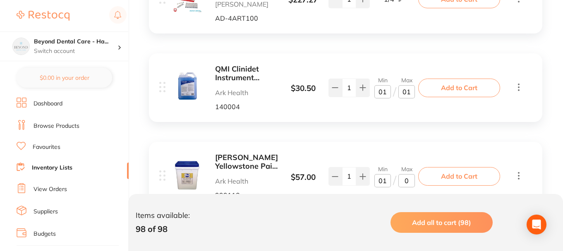
click at [413, 174] on input "0" at bounding box center [407, 180] width 17 height 13
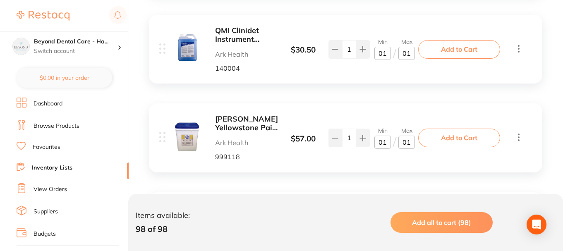
scroll to position [5960, 0]
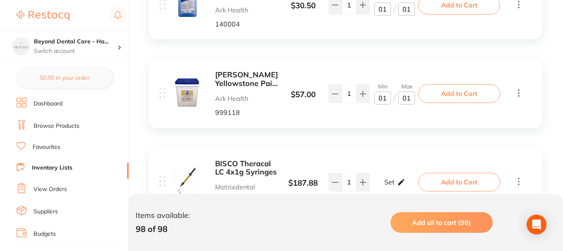
click at [401, 172] on div "Set Set Min / Max" at bounding box center [395, 182] width 21 height 21
type input "01"
click at [388, 180] on input "0" at bounding box center [383, 186] width 17 height 13
type input "02"
click at [408, 180] on input "0" at bounding box center [407, 186] width 17 height 13
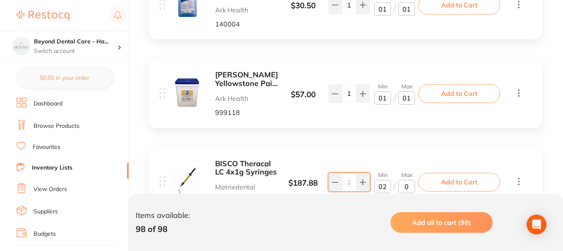
type input "04"
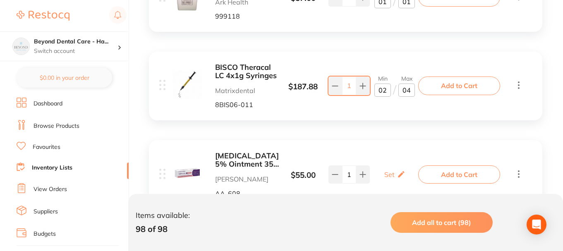
scroll to position [6084, 0]
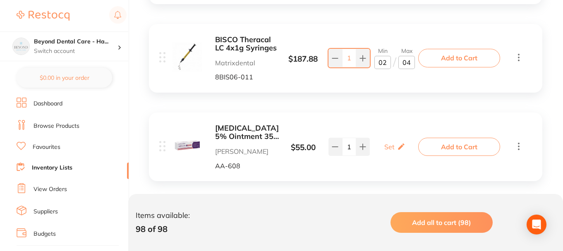
click at [407, 137] on div "Set Set Min / Max" at bounding box center [395, 147] width 52 height 21
click at [394, 137] on div "Set Set Min / Max" at bounding box center [395, 147] width 21 height 21
click at [385, 144] on input "0" at bounding box center [383, 150] width 17 height 13
type input "02"
click at [411, 144] on input "0" at bounding box center [407, 150] width 17 height 13
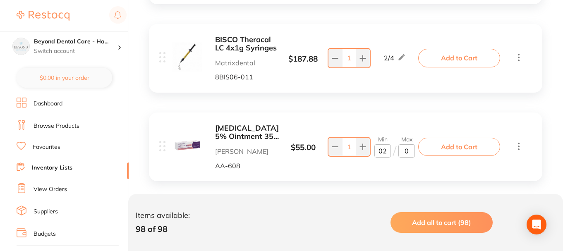
type input "04"
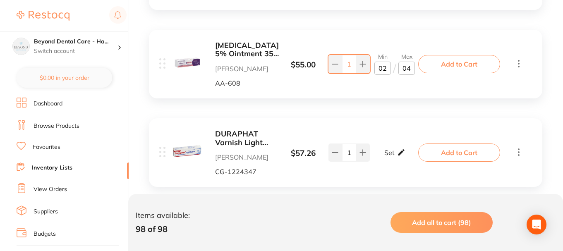
click at [402, 149] on icon at bounding box center [401, 152] width 6 height 6
type input "01"
click at [410, 150] on input "0" at bounding box center [407, 156] width 17 height 13
click at [397, 118] on div "DURAPHAT Varnish Light 22600ppmF 10ml tube [PERSON_NAME] [PERSON_NAME]-1224347 …" at bounding box center [346, 152] width 394 height 69
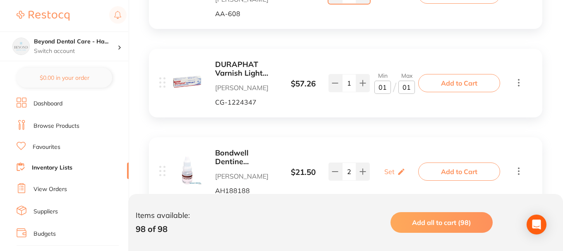
scroll to position [6250, 0]
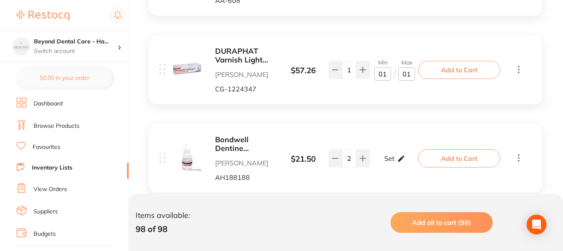
click at [388, 155] on p "Set" at bounding box center [390, 158] width 10 height 7
type input "01"
click at [386, 156] on input "0" at bounding box center [383, 162] width 17 height 13
type input "01"
click at [409, 156] on input "0" at bounding box center [407, 162] width 17 height 13
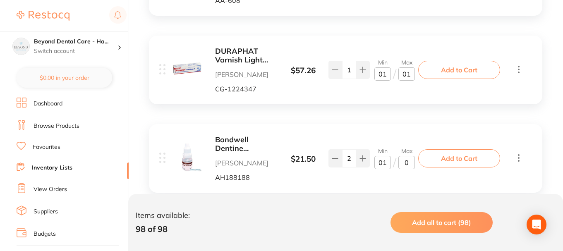
type input "02"
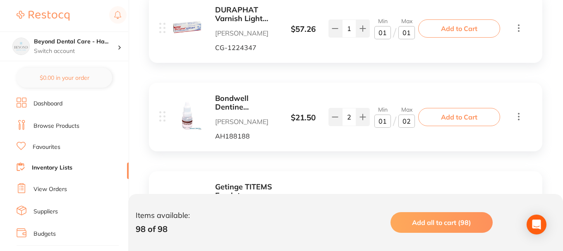
click at [396, 195] on div "Set Set Min / Max" at bounding box center [395, 205] width 21 height 21
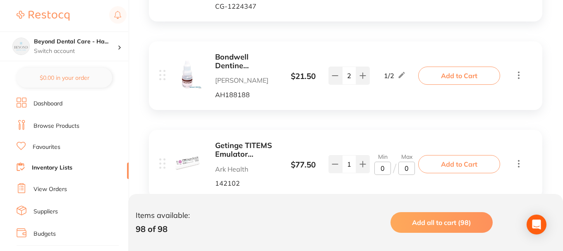
click at [386, 142] on div "Getinge TITEMS Emulator Indicator Strip Class 6 Ark Health 142102 $ 77.50 Min 0…" at bounding box center [290, 165] width 262 height 46
click at [385, 154] on div "Set Set Min / Max" at bounding box center [395, 164] width 21 height 21
drag, startPoint x: 387, startPoint y: 102, endPoint x: 392, endPoint y: 101, distance: 5.0
click at [387, 162] on input "0" at bounding box center [383, 168] width 17 height 13
type input "01"
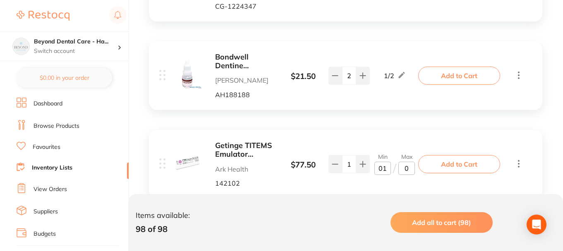
click at [410, 162] on input "0" at bounding box center [407, 168] width 17 height 13
type input "02"
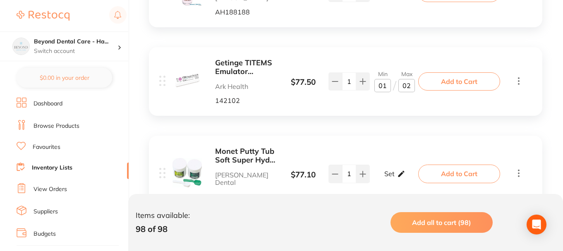
click at [397, 170] on icon at bounding box center [401, 174] width 8 height 9
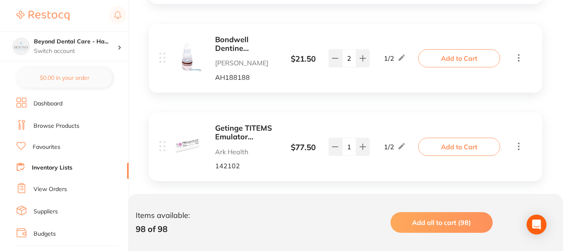
scroll to position [6333, 0]
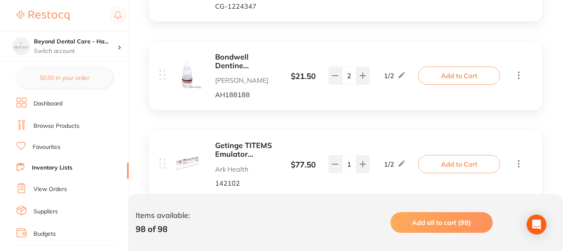
click at [230, 130] on div "Getinge TITEMS Emulator Indicator Strip Class 6 Ark Health 142102 $ 77.50 1 / 2…" at bounding box center [346, 164] width 394 height 69
click at [231, 142] on b "Getinge TITEMS Emulator Indicator Strip Class 6" at bounding box center [246, 150] width 62 height 17
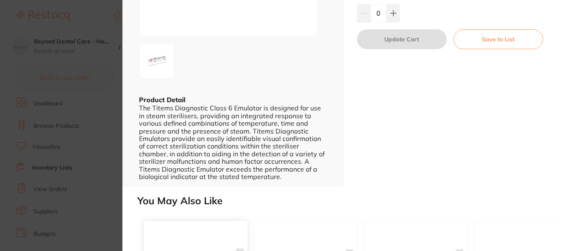
scroll to position [207, 0]
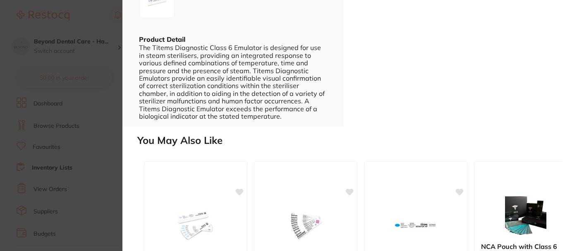
click at [113, 134] on section "Getinge TITEMS Emulator Indicator Strip Class 6 infection control by Ark Health…" at bounding box center [282, 125] width 565 height 251
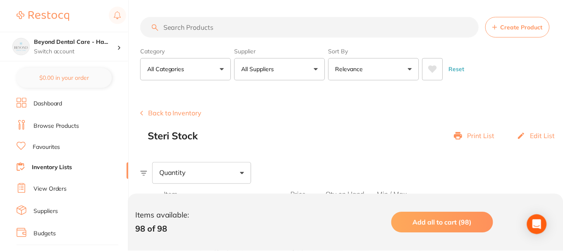
scroll to position [6333, 0]
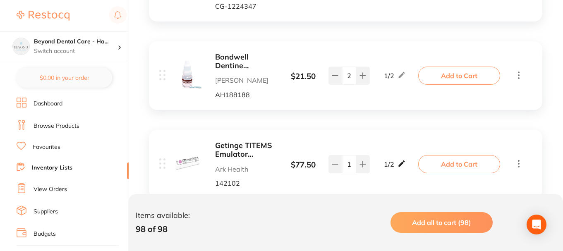
click at [402, 161] on icon at bounding box center [402, 164] width 6 height 6
click at [404, 162] on input "2" at bounding box center [407, 168] width 17 height 13
type input "100"
click at [379, 162] on input "1" at bounding box center [383, 168] width 17 height 13
click at [382, 162] on input "1" at bounding box center [383, 168] width 17 height 13
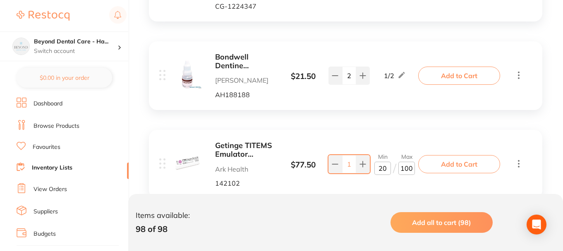
type input "2"
type input "30"
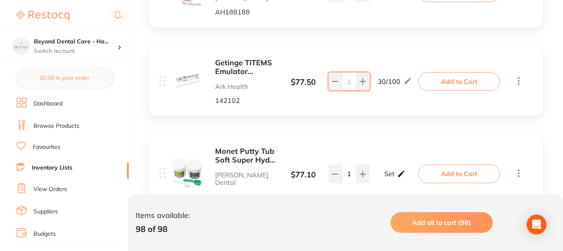
click at [403, 170] on icon at bounding box center [401, 174] width 8 height 9
click at [389, 172] on input "0" at bounding box center [383, 178] width 17 height 13
click at [416, 163] on div "Min 0 / Max 0" at bounding box center [395, 174] width 52 height 22
click at [410, 172] on input "0" at bounding box center [407, 178] width 17 height 13
click at [403, 172] on input "0" at bounding box center [407, 178] width 17 height 13
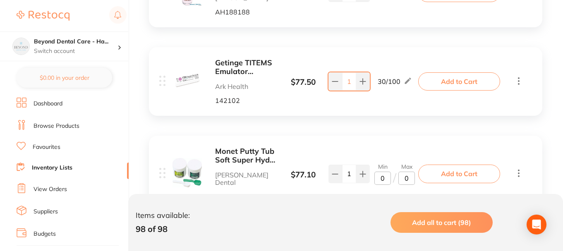
click at [410, 172] on input "0" at bounding box center [407, 178] width 17 height 13
type input "02"
click at [388, 172] on input "0" at bounding box center [383, 178] width 17 height 13
type input "01"
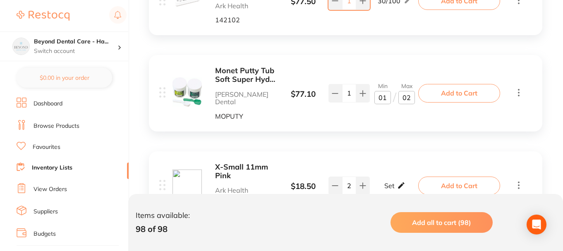
scroll to position [6498, 0]
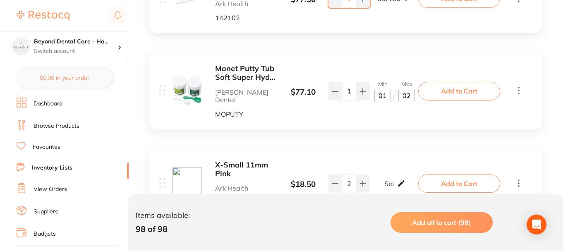
click at [393, 180] on p "Set" at bounding box center [390, 183] width 10 height 7
type input "01"
click at [409, 181] on input "0" at bounding box center [407, 187] width 17 height 13
type input "02"
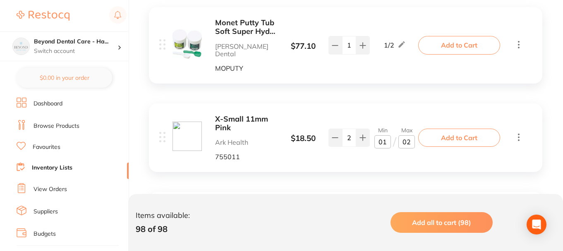
scroll to position [6581, 0]
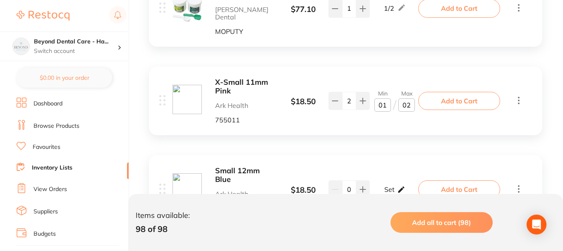
click at [397, 185] on icon at bounding box center [401, 189] width 8 height 9
type input "01"
click at [408, 187] on input "0" at bounding box center [407, 193] width 17 height 13
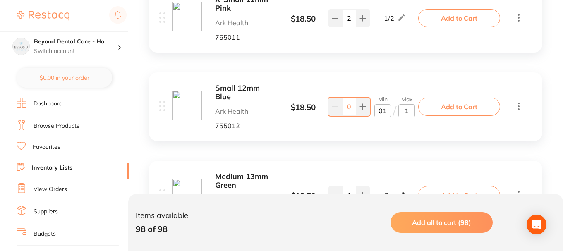
click at [399, 192] on icon at bounding box center [401, 195] width 6 height 6
type input "1"
click at [389, 193] on input "0" at bounding box center [383, 199] width 17 height 13
type input "01"
click at [409, 193] on input "0" at bounding box center [407, 199] width 17 height 13
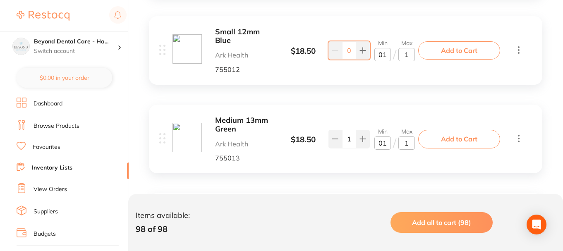
scroll to position [6747, 0]
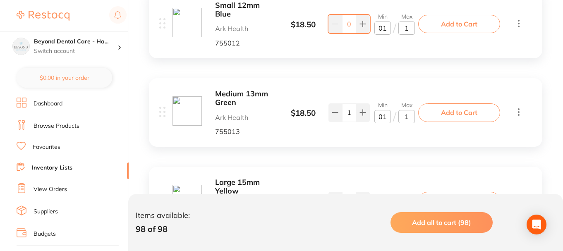
click at [392, 197] on p "Set" at bounding box center [390, 200] width 10 height 7
type input "1"
click at [389, 199] on input "0" at bounding box center [383, 205] width 17 height 13
type input "01"
click at [409, 199] on input "0" at bounding box center [407, 205] width 17 height 13
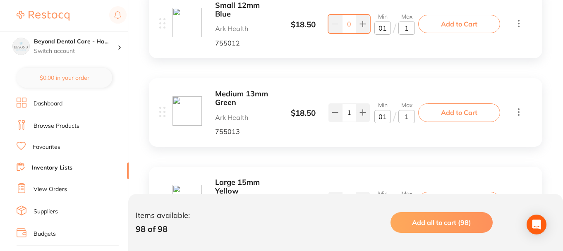
scroll to position [6829, 0]
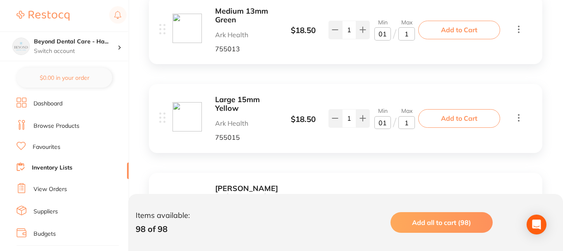
click at [401, 203] on icon at bounding box center [401, 207] width 8 height 9
type input "1"
click at [387, 205] on input "0" at bounding box center [383, 211] width 17 height 13
type input "02"
click at [409, 205] on input "0" at bounding box center [407, 211] width 17 height 13
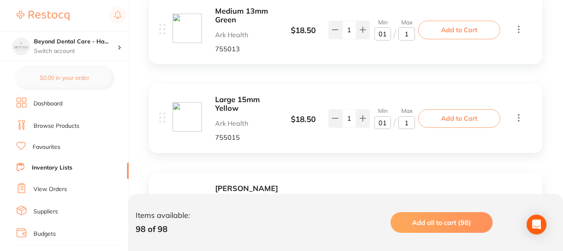
click at [240, 185] on b "[PERSON_NAME] Dish Assorted Colours" at bounding box center [246, 193] width 63 height 17
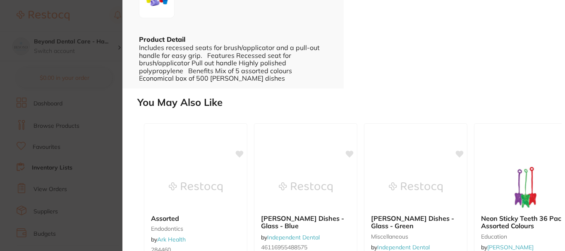
scroll to position [166, 0]
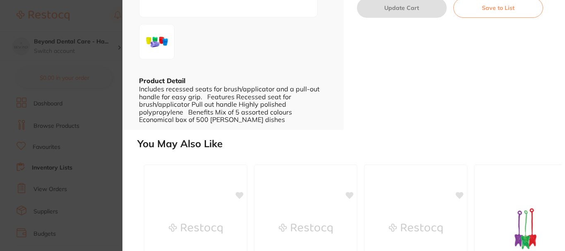
drag, startPoint x: 95, startPoint y: 118, endPoint x: 336, endPoint y: 125, distance: 241.0
click at [95, 117] on section "[PERSON_NAME] Dish Assorted Colours disposables by Ark Health Product Code: 500…" at bounding box center [282, 125] width 565 height 251
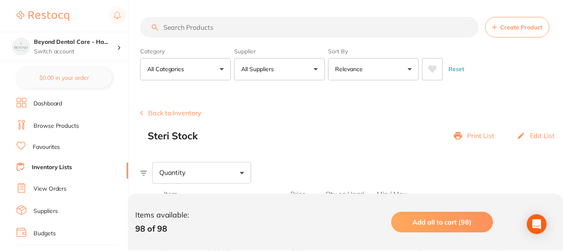
scroll to position [6829, 0]
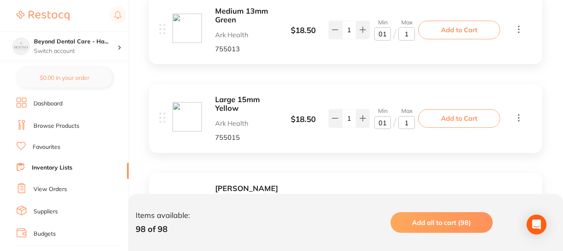
click at [405, 205] on input "0" at bounding box center [407, 211] width 17 height 13
type input "10"
click at [383, 185] on div "[PERSON_NAME] Dish Assorted Colours Ark Health 50030 $ 19.50 Min 2 / Max 10 7 M…" at bounding box center [290, 208] width 262 height 46
click at [387, 185] on div "[PERSON_NAME] Dish Assorted Colours Ark Health 50030 $ 19.50 Min 2 / Max 10 7 M…" at bounding box center [290, 208] width 262 height 46
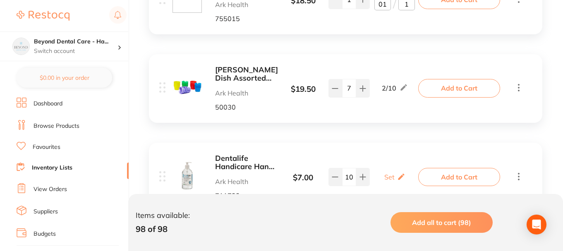
scroll to position [6954, 0]
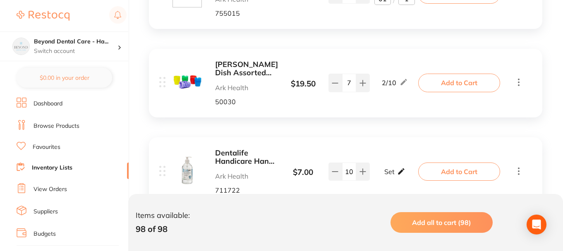
click at [388, 168] on p "Set" at bounding box center [390, 171] width 10 height 7
click at [385, 169] on input "0" at bounding box center [383, 175] width 17 height 13
click at [408, 169] on input "0" at bounding box center [407, 175] width 17 height 13
click at [386, 169] on input "03" at bounding box center [383, 175] width 17 height 13
type input "04"
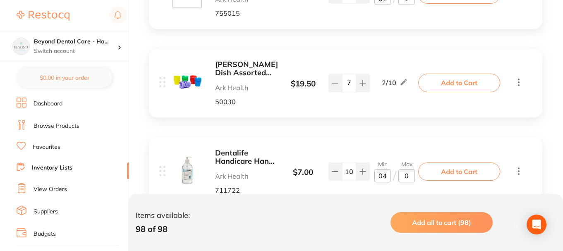
click at [412, 169] on input "0" at bounding box center [407, 175] width 17 height 13
type input "10"
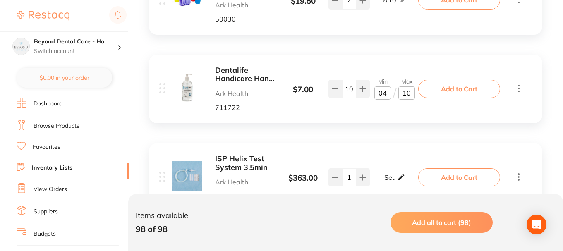
click at [398, 167] on div "Set Set Min / Max" at bounding box center [395, 177] width 21 height 21
click at [514, 168] on div "Add to Cart" at bounding box center [472, 177] width 103 height 18
click at [517, 172] on icon at bounding box center [519, 177] width 10 height 10
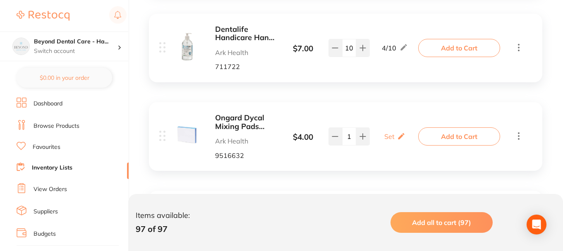
scroll to position [7078, 0]
click at [389, 132] on p "Set" at bounding box center [390, 135] width 10 height 7
click at [383, 134] on input "0" at bounding box center [383, 140] width 17 height 13
type input "02"
click at [405, 134] on input "0" at bounding box center [407, 140] width 17 height 13
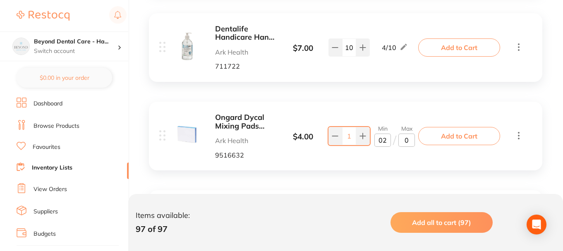
click at [408, 134] on input "0" at bounding box center [407, 140] width 17 height 13
type input "05"
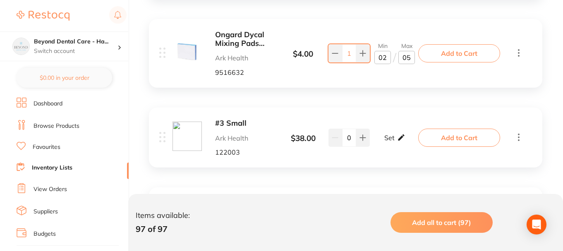
click at [392, 127] on div "Set Set Min / Max" at bounding box center [395, 137] width 21 height 21
click at [387, 135] on input "0" at bounding box center [383, 141] width 17 height 13
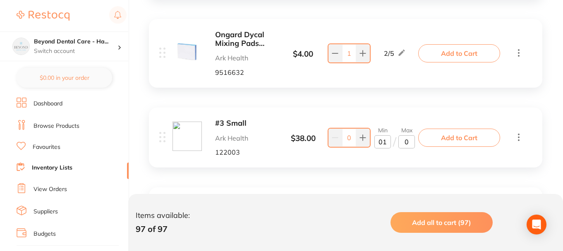
type input "01"
click at [411, 135] on input "0" at bounding box center [407, 141] width 17 height 13
type input "02"
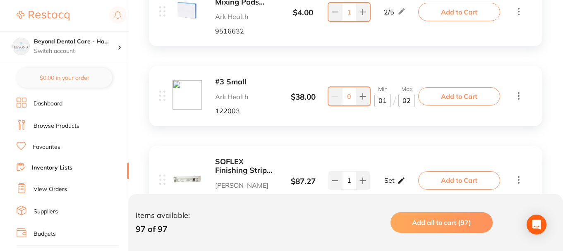
click at [392, 177] on p "Set" at bounding box center [390, 180] width 10 height 7
click at [387, 178] on input "0" at bounding box center [383, 184] width 17 height 13
type input "01"
click at [410, 178] on input "0" at bounding box center [407, 184] width 17 height 13
type input "02"
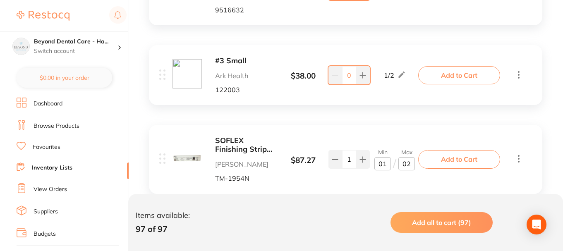
scroll to position [7243, 0]
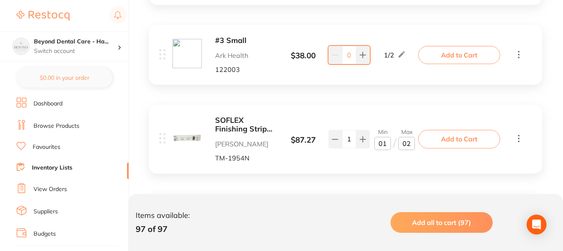
click at [394, 218] on div "Set Set Min / Max" at bounding box center [395, 228] width 21 height 21
type input "01"
click at [410, 226] on input "0" at bounding box center [407, 232] width 17 height 13
type input "02"
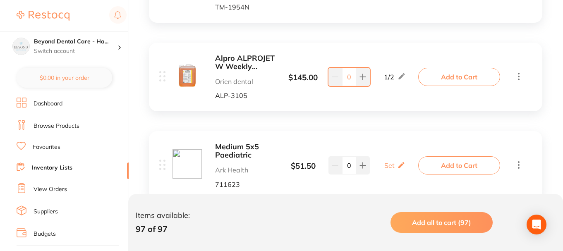
scroll to position [7398, 0]
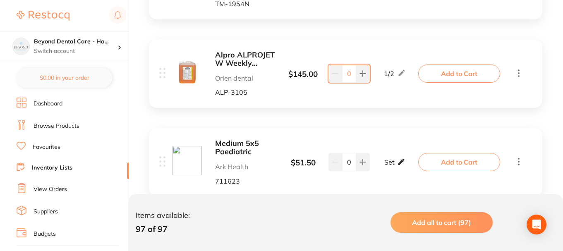
click at [388, 159] on p "Set" at bounding box center [390, 162] width 10 height 7
click at [383, 160] on input "0" at bounding box center [383, 166] width 17 height 13
type input "01"
click at [409, 160] on input "0" at bounding box center [407, 166] width 17 height 13
type input "02"
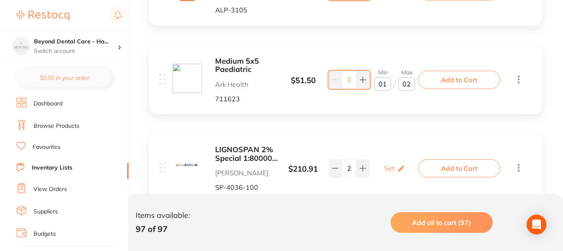
scroll to position [7480, 0]
click at [399, 158] on div "Set Set Min / Max" at bounding box center [395, 168] width 21 height 21
click at [388, 166] on input "0" at bounding box center [383, 172] width 17 height 13
type input "02"
click at [409, 166] on input "0" at bounding box center [407, 172] width 17 height 13
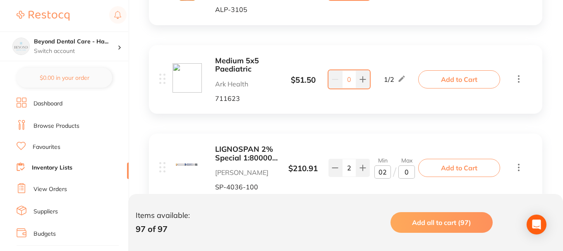
type input "06"
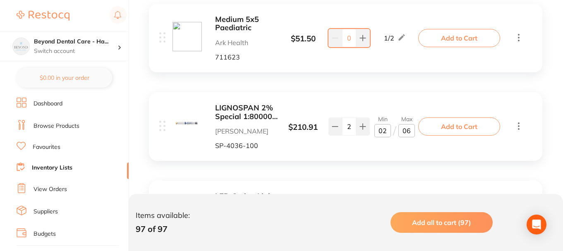
click at [394, 212] on p "Set" at bounding box center [390, 215] width 10 height 7
click at [386, 213] on input "0" at bounding box center [383, 219] width 17 height 13
type input "01"
click at [412, 213] on input "0" at bounding box center [407, 219] width 17 height 13
type input "2"
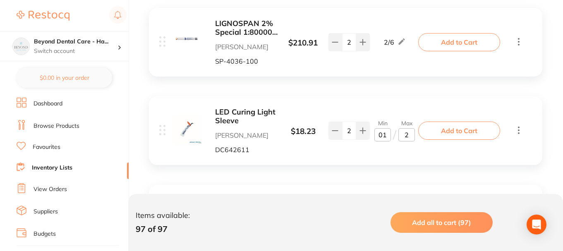
scroll to position [7646, 0]
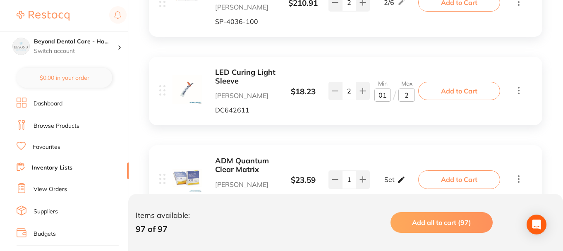
click at [395, 169] on div "Set Set Min / Max" at bounding box center [395, 179] width 21 height 21
type input "01"
click at [412, 177] on input "0" at bounding box center [407, 183] width 17 height 13
type input "02"
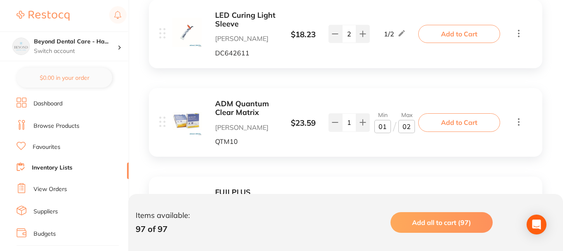
scroll to position [7729, 0]
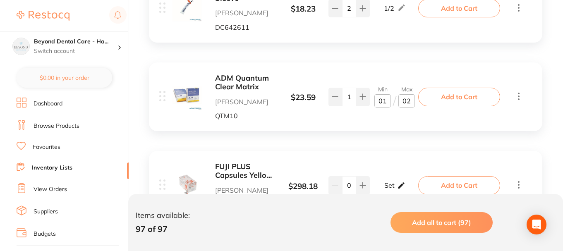
click at [394, 175] on div "Set Set Min / Max" at bounding box center [395, 185] width 21 height 21
click at [385, 183] on input "0" at bounding box center [383, 189] width 17 height 13
click at [404, 183] on input "0" at bounding box center [407, 189] width 17 height 13
type input "50"
click at [382, 183] on input "0" at bounding box center [383, 189] width 17 height 13
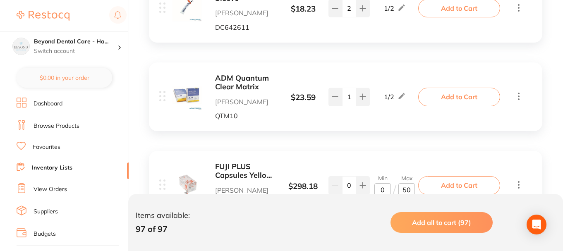
type input "20"
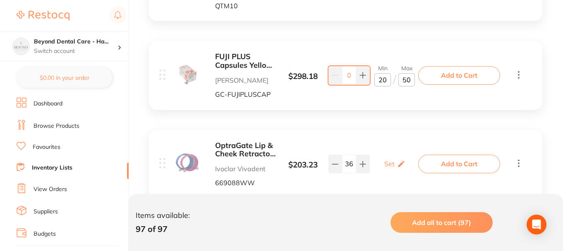
scroll to position [7853, 0]
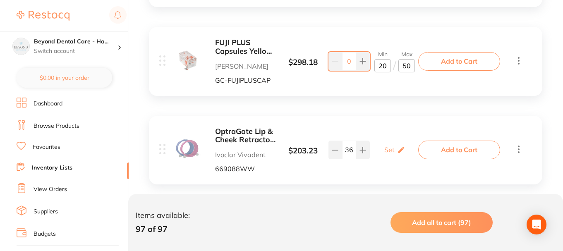
click at [395, 127] on div "OptraGate Lip & Cheek Retractor Assortment Small Blue & Pink / 40 Ivoclar Vivad…" at bounding box center [290, 150] width 262 height 46
click at [394, 139] on div "Set Set Min / Max" at bounding box center [395, 149] width 21 height 21
click at [399, 148] on input "0" at bounding box center [407, 154] width 17 height 13
click at [402, 148] on input "0" at bounding box center [407, 154] width 17 height 13
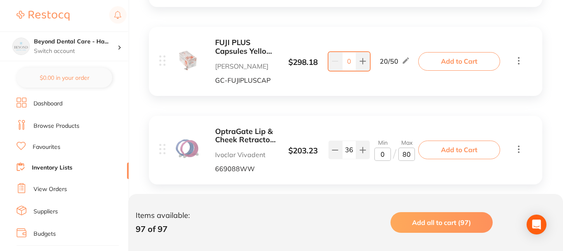
type input "80"
click at [387, 148] on input "0" at bounding box center [383, 154] width 17 height 13
click at [382, 148] on input "0" at bounding box center [383, 154] width 17 height 13
click at [378, 148] on input "0" at bounding box center [383, 154] width 17 height 13
type input "20"
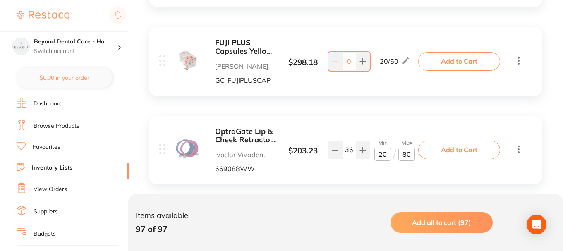
scroll to position [7894, 0]
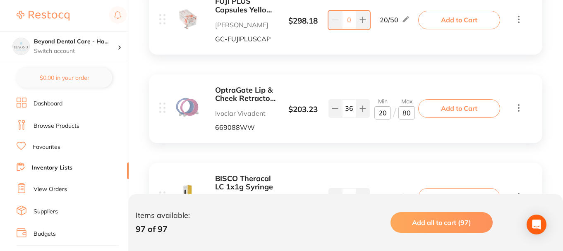
click at [394, 194] on p "Set" at bounding box center [390, 197] width 10 height 7
click at [380, 195] on input "0" at bounding box center [383, 201] width 17 height 13
click at [385, 195] on input "0" at bounding box center [383, 201] width 17 height 13
type input "02"
click at [409, 195] on input "0" at bounding box center [407, 201] width 17 height 13
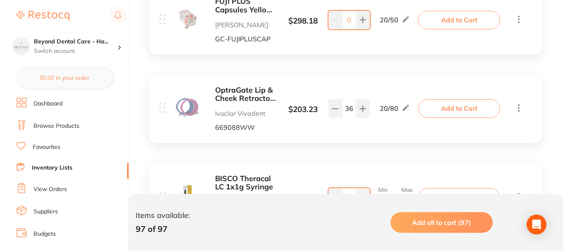
type input "04"
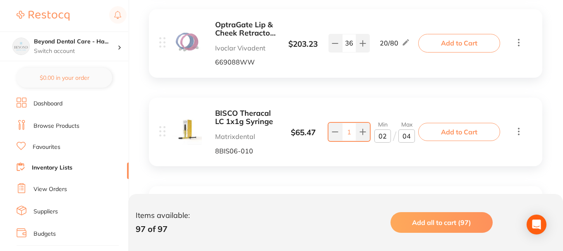
scroll to position [7977, 0]
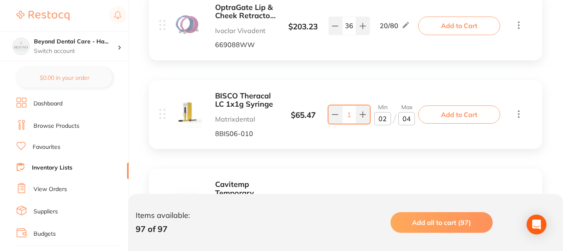
click at [402, 199] on icon at bounding box center [401, 203] width 8 height 9
click at [388, 201] on input "0" at bounding box center [383, 207] width 17 height 13
type input "01"
click at [407, 201] on input "0" at bounding box center [407, 207] width 17 height 13
type input "0"
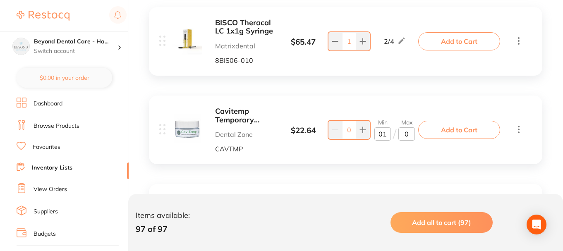
scroll to position [8060, 0]
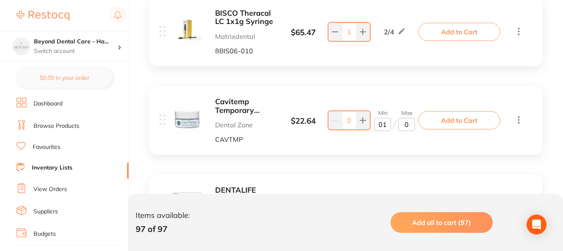
click at [394, 199] on div "Set Set Min / Max" at bounding box center [395, 209] width 21 height 21
click at [388, 207] on input "0" at bounding box center [383, 213] width 17 height 13
type input "02"
click at [408, 207] on input "0" at bounding box center [407, 213] width 17 height 13
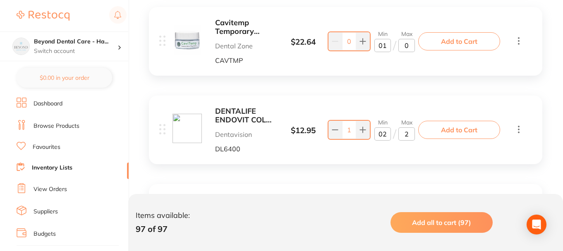
scroll to position [8143, 0]
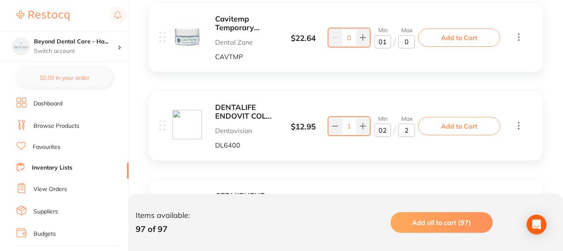
click at [397, 211] on icon at bounding box center [401, 215] width 8 height 9
type input "2"
click at [385, 212] on input "0" at bounding box center [383, 218] width 17 height 13
type input "02"
click at [411, 212] on input "0" at bounding box center [407, 218] width 17 height 13
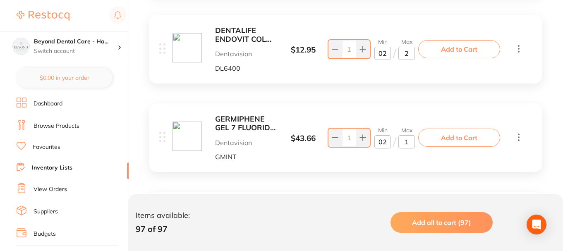
scroll to position [8225, 0]
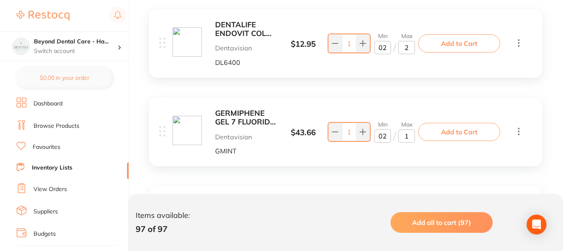
click at [406, 210] on div "Set Set Min / Max" at bounding box center [395, 220] width 52 height 21
click at [401, 218] on icon at bounding box center [401, 221] width 6 height 6
type input "1"
click at [387, 130] on input "02" at bounding box center [383, 136] width 17 height 13
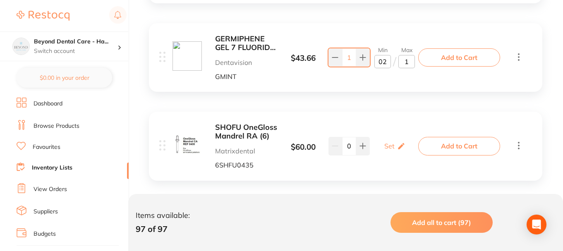
scroll to position [8308, 0]
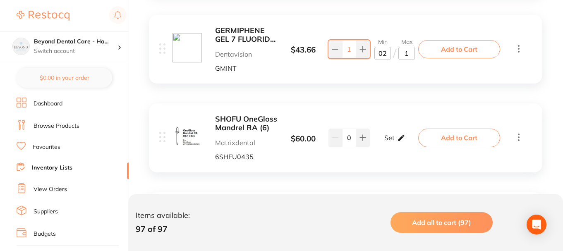
click at [393, 134] on p "Set" at bounding box center [390, 137] width 10 height 7
click at [524, 103] on div "SHOFU OneGloss Mandrel RA (6) Matrixdental 6SHFU0435 $ 60.00 Min 0 / Max 0 0 Mi…" at bounding box center [346, 137] width 394 height 69
click at [520, 132] on icon at bounding box center [519, 137] width 10 height 10
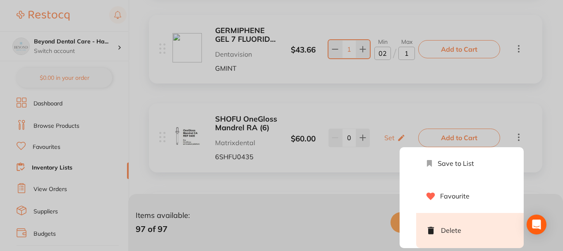
click at [471, 213] on li "Delete" at bounding box center [470, 230] width 108 height 35
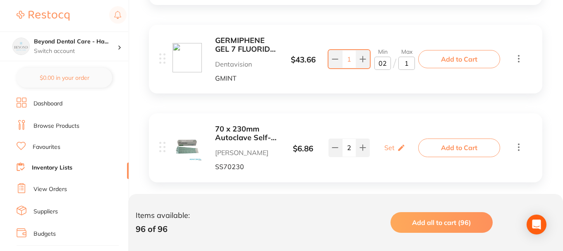
scroll to position [8293, 0]
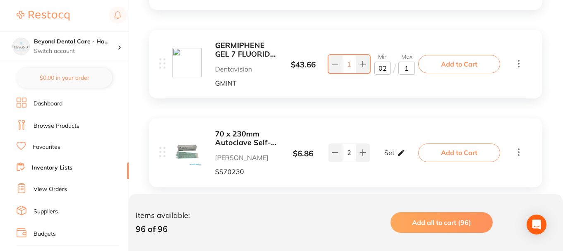
click at [391, 149] on p "Set" at bounding box center [390, 152] width 10 height 7
click at [403, 151] on input "0" at bounding box center [407, 157] width 17 height 13
click at [410, 151] on input "0" at bounding box center [407, 157] width 17 height 13
type input "012"
click at [390, 151] on input "0" at bounding box center [383, 157] width 17 height 13
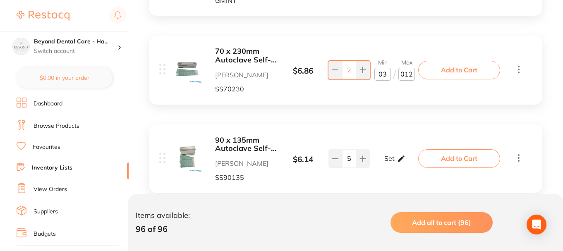
scroll to position [8335, 0]
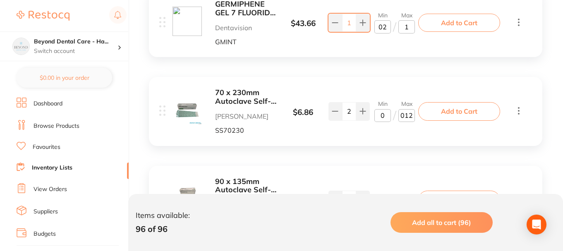
type input "05"
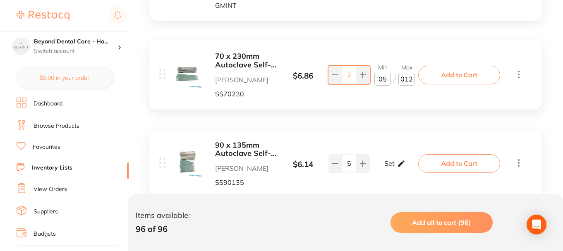
scroll to position [8376, 0]
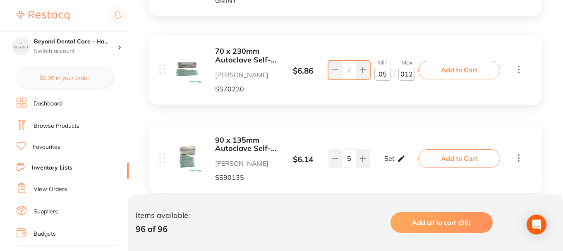
click at [395, 148] on div "Set Set Min / Max" at bounding box center [395, 158] width 21 height 21
click at [387, 156] on input "0" at bounding box center [383, 162] width 17 height 13
type input "05"
click at [410, 156] on input "0" at bounding box center [407, 162] width 17 height 13
type input "012"
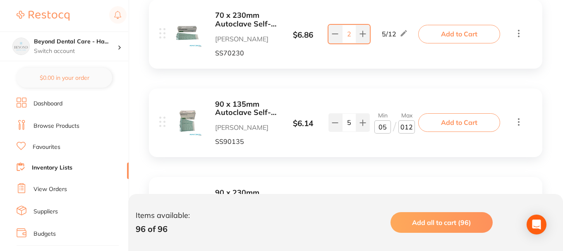
scroll to position [8417, 0]
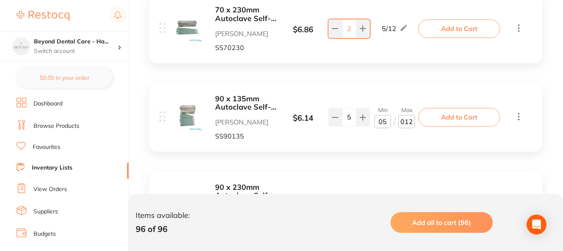
click at [393, 202] on p "Set" at bounding box center [390, 205] width 10 height 7
click at [384, 204] on input "0" at bounding box center [383, 210] width 17 height 13
type input "05"
click at [411, 204] on input "0" at bounding box center [407, 210] width 17 height 13
type input "11"
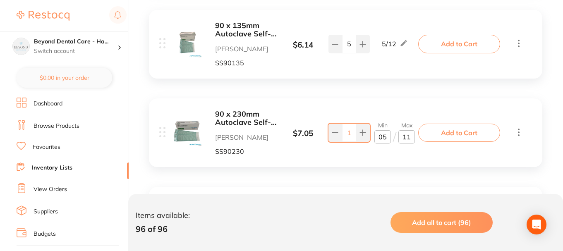
scroll to position [8500, 0]
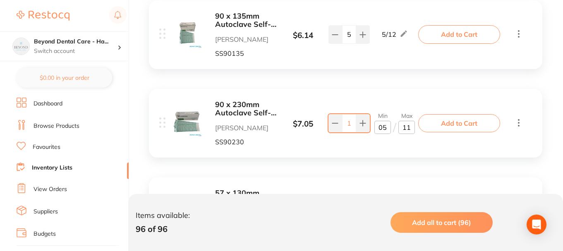
click at [397, 207] on icon at bounding box center [401, 211] width 8 height 9
type input "05"
click at [409, 209] on input "0" at bounding box center [407, 215] width 17 height 13
type input "012"
click at [400, 189] on div "57 x 130mm Autoclave Self-Sealing Sterilisation Pouches 200/pk [PERSON_NAME] De…" at bounding box center [290, 212] width 262 height 46
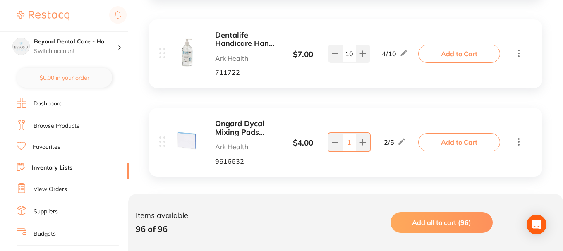
scroll to position [7052, 0]
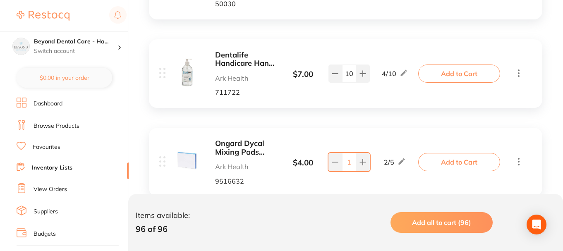
click at [59, 163] on li "Inventory Lists" at bounding box center [73, 168] width 112 height 11
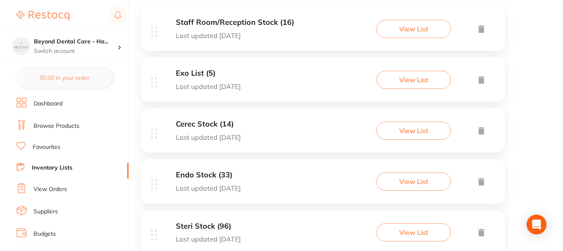
scroll to position [192, 0]
